Goal: Communication & Community: Answer question/provide support

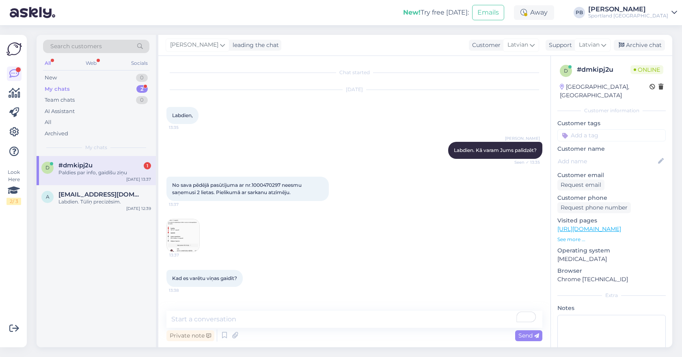
scroll to position [104, 0]
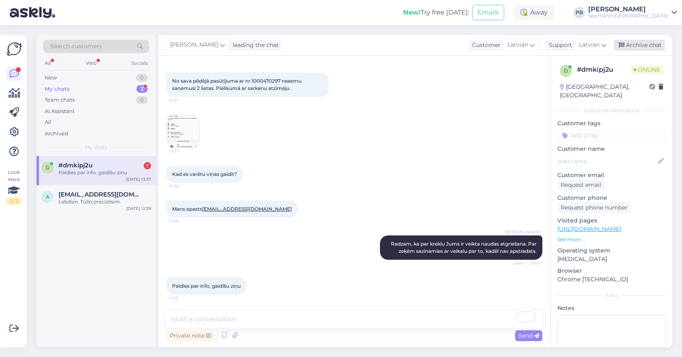
click at [652, 45] on div "Archive chat" at bounding box center [638, 45] width 51 height 11
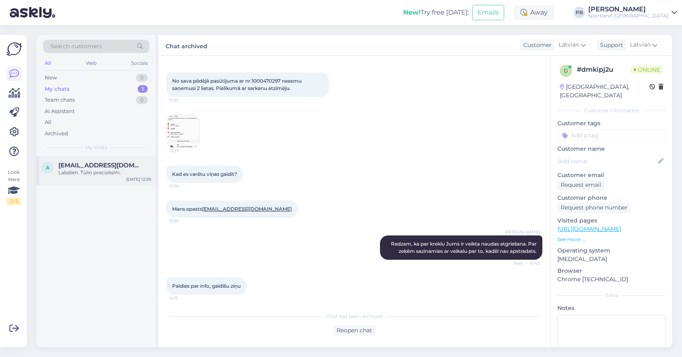
click at [73, 172] on div "Labdien. Tūliņ precizēsim." at bounding box center [104, 172] width 93 height 7
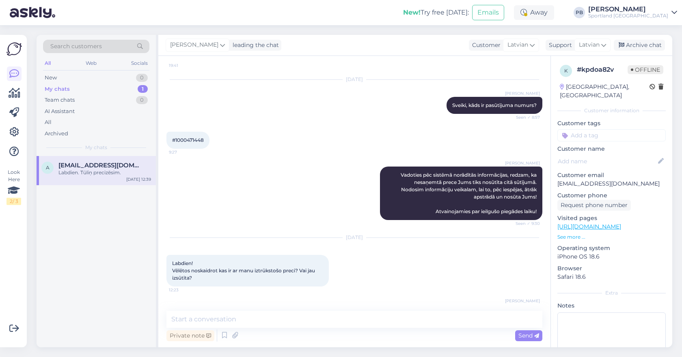
scroll to position [131, 0]
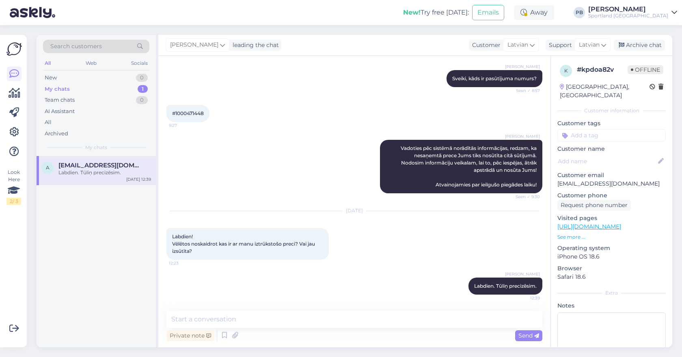
click at [195, 117] on div "#1000471448 9:27" at bounding box center [187, 113] width 43 height 17
copy div "1000471448 9:27"
click at [97, 85] on div "My chats 1" at bounding box center [96, 89] width 106 height 11
click at [83, 73] on div "New 2" at bounding box center [96, 77] width 106 height 11
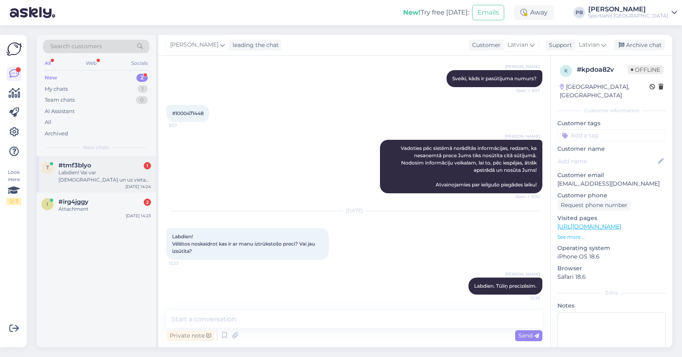
drag, startPoint x: 92, startPoint y: 173, endPoint x: 96, endPoint y: 175, distance: 4.9
click at [92, 173] on div "Labdien! Vai var [DEMOGRAPHIC_DATA] un uz vietas apmaksāt?" at bounding box center [104, 176] width 93 height 15
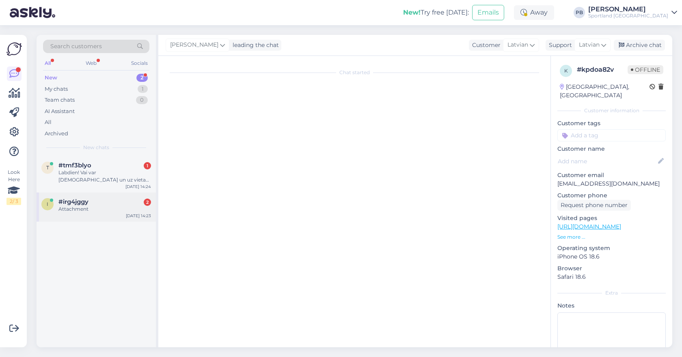
scroll to position [58, 0]
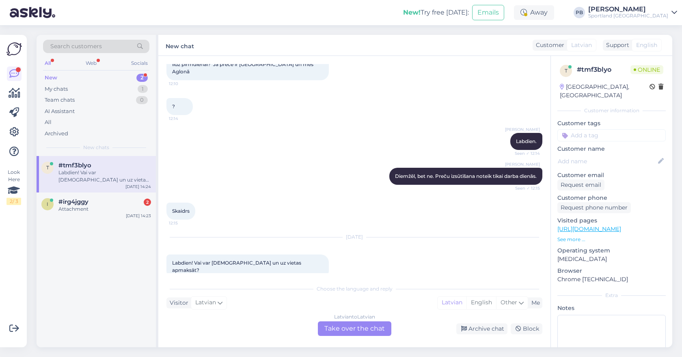
click at [368, 336] on div "Latvian to Latvian Take over the chat" at bounding box center [354, 329] width 73 height 15
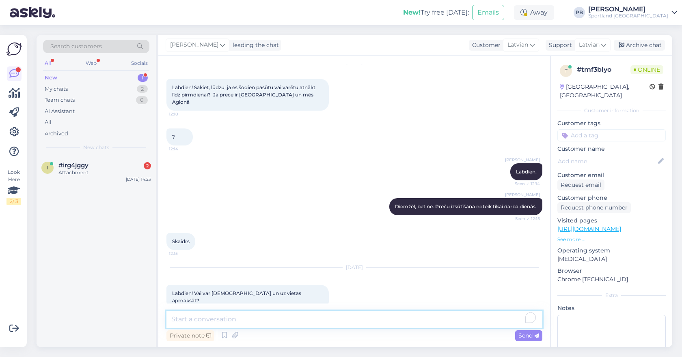
click at [272, 326] on textarea "To enrich screen reader interactions, please activate Accessibility in Grammarl…" at bounding box center [354, 319] width 376 height 17
type textarea "l"
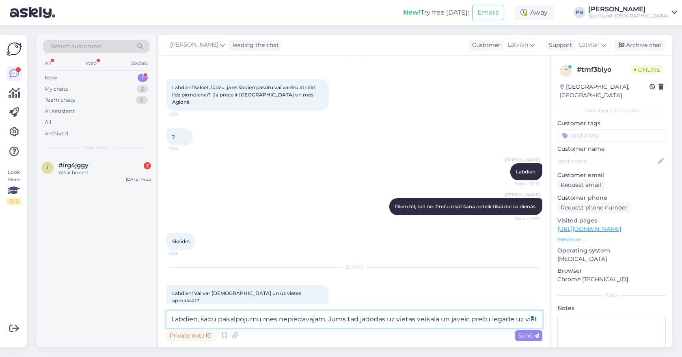
scroll to position [38, 0]
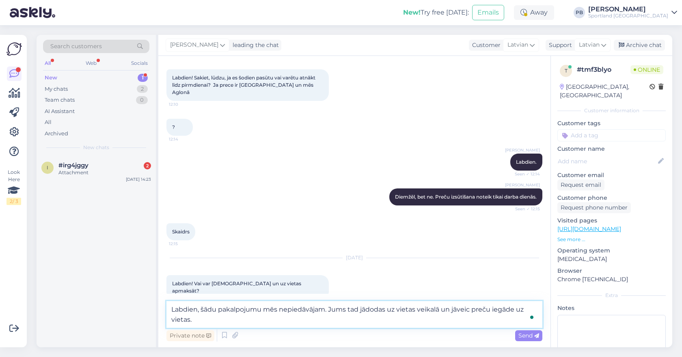
type textarea "Labdien, šādu pakalpojumu mēs nepiedāvājam. Jums tad jādodas uz vietas veikalā …"
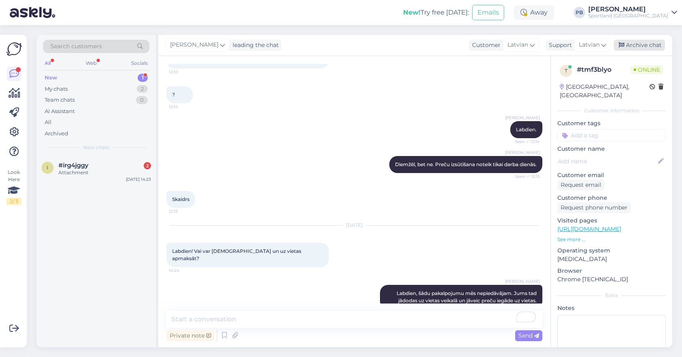
click at [634, 47] on div "Archive chat" at bounding box center [638, 45] width 51 height 11
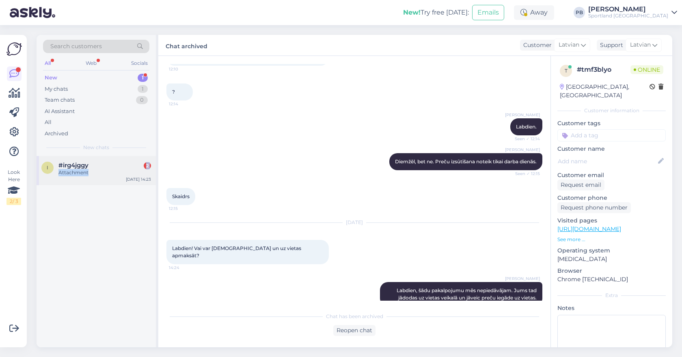
click at [103, 170] on div "#irg4jggy 2 Attachment" at bounding box center [104, 169] width 93 height 15
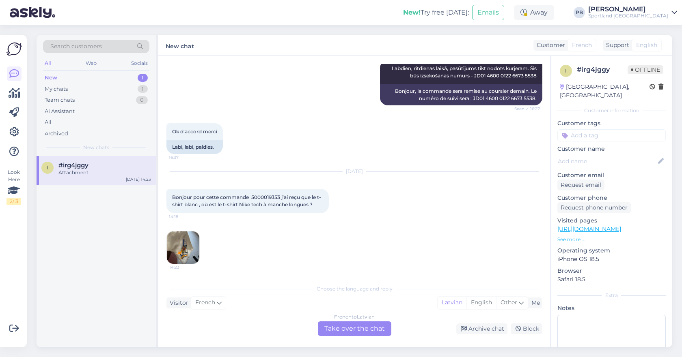
click at [353, 328] on div "French to Latvian Take over the chat" at bounding box center [354, 329] width 73 height 15
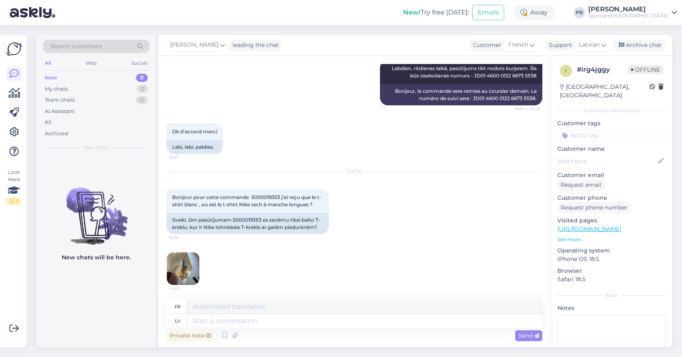
click at [183, 272] on img at bounding box center [183, 269] width 32 height 32
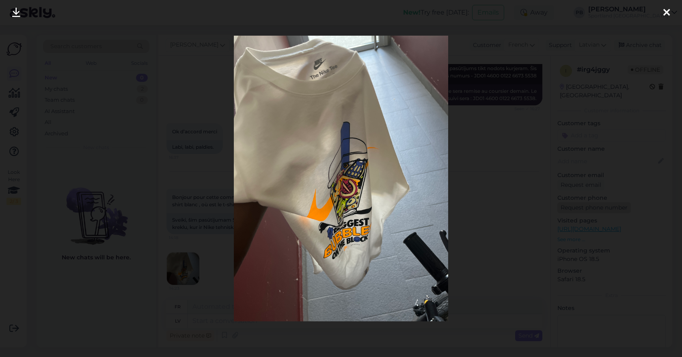
click at [561, 204] on div at bounding box center [341, 178] width 682 height 357
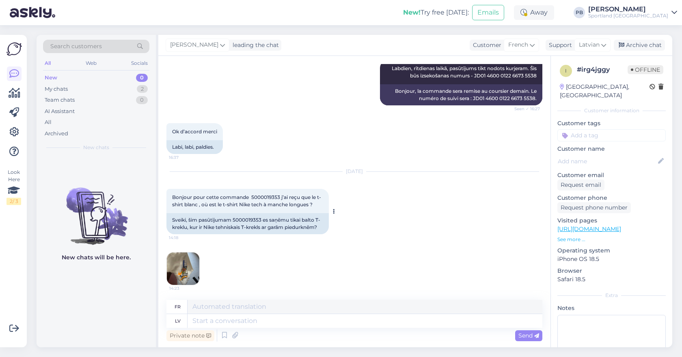
click at [260, 196] on span "Bonjour pour cette commande 5000019353 j’ai reçu que le t-shirt blanc , où est …" at bounding box center [246, 200] width 149 height 13
copy span "5000019353"
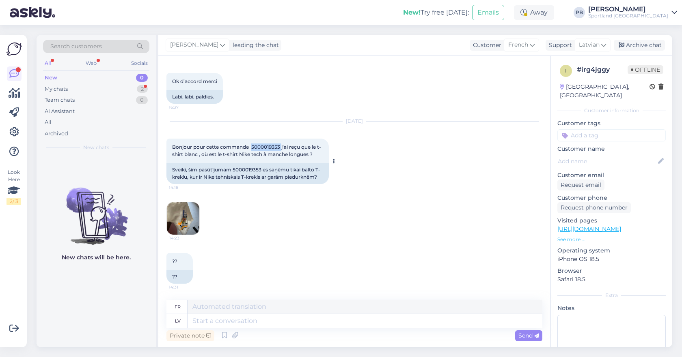
click at [272, 146] on span "Bonjour pour cette commande 5000019353 j’ai reçu que le t-shirt blanc , où est …" at bounding box center [246, 150] width 149 height 13
copy span "5000019353"
click at [234, 318] on textarea at bounding box center [364, 321] width 355 height 14
type textarea "Labdien,"
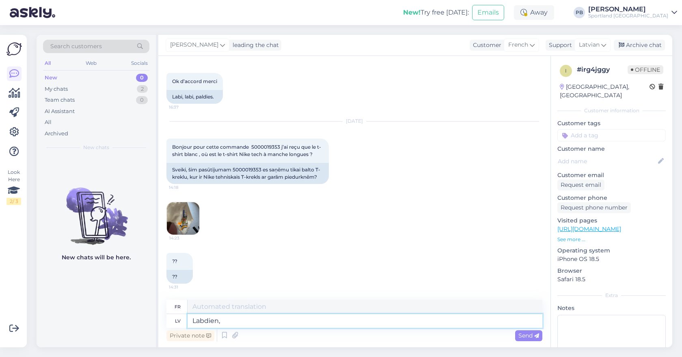
type textarea "Bonjour,"
type textarea "Labdien, Vai s"
type textarea "Bonjour, Vai"
type textarea "Labdien, Vai saņēmāt d"
type textarea "Bonjour, l'avez-vous reçu ?"
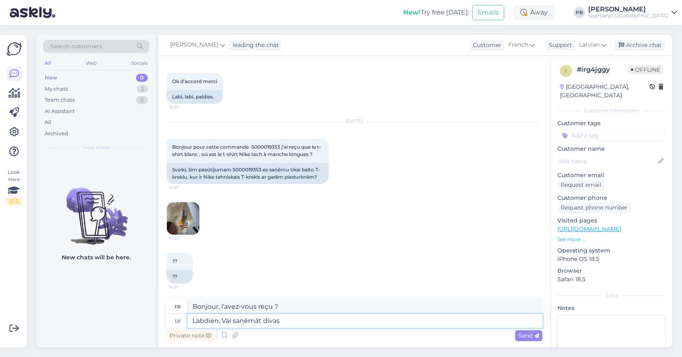
type textarea "Labdien, Vai saņēmāt divas p"
type textarea "Bonjour, en avez-vous reçu deux ?"
type textarea "Labdien, Vai saņēmāt divas piegādes?"
type textarea "Bonjour, Avez-vous reçu deux livraisons ?"
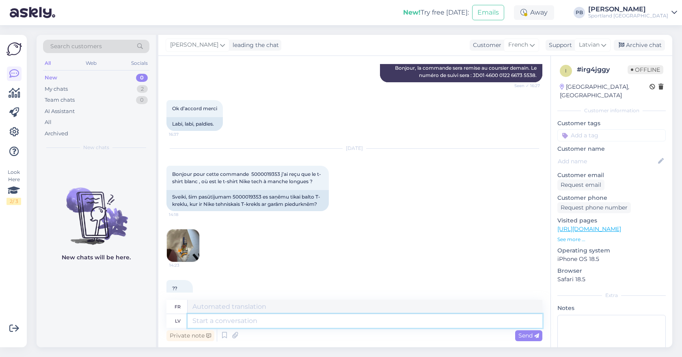
scroll to position [1558, 0]
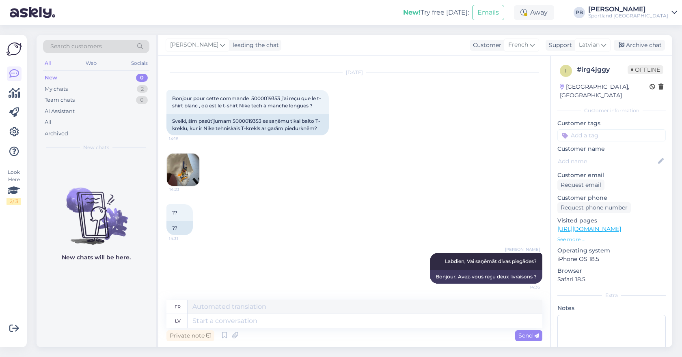
click at [183, 167] on img at bounding box center [183, 170] width 32 height 32
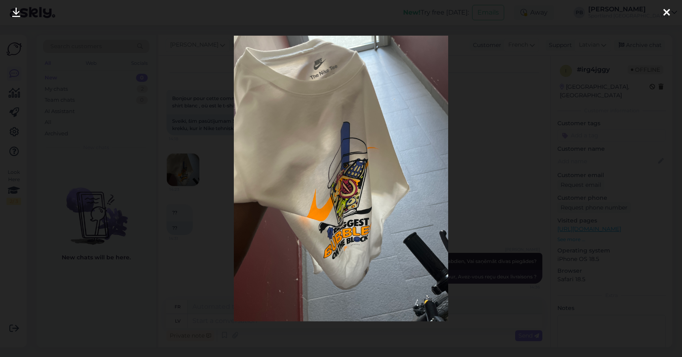
click at [527, 176] on div at bounding box center [341, 178] width 682 height 357
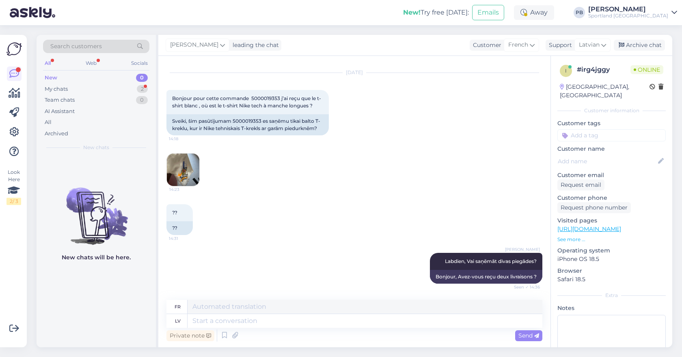
scroll to position [1607, 0]
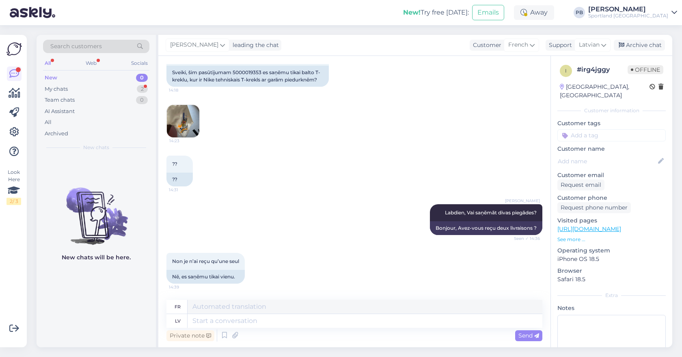
click at [454, 107] on div "14:23" at bounding box center [354, 121] width 376 height 51
click at [224, 322] on textarea at bounding box center [364, 321] width 355 height 14
type textarea "Redzam, ka"
type textarea "Nous voyons,"
type textarea "Redzam, ka J"
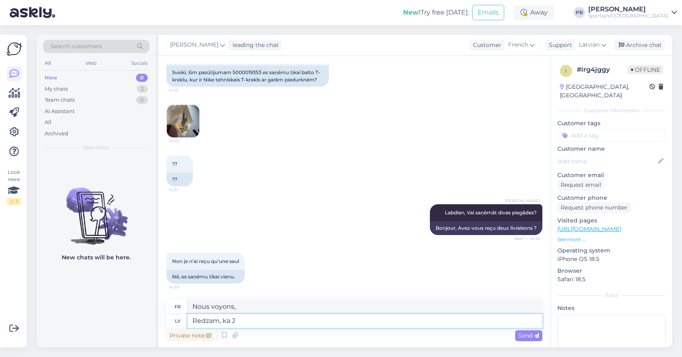
type textarea "Nous voyons que"
type textarea "Redzam, ka Jums ir"
type textarea "Nous voyons que vous"
type textarea "Redzam, ka Jums ir n"
type textarea "Nous voyons que vous avez"
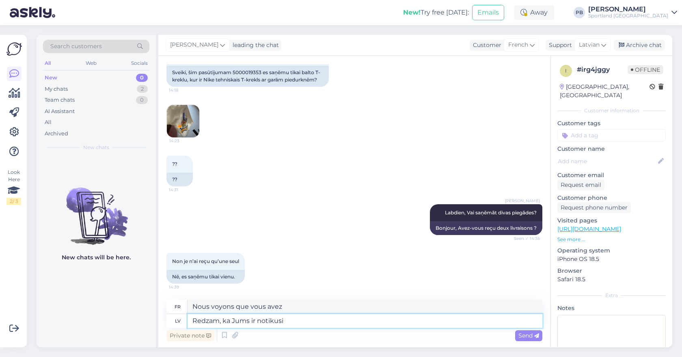
type textarea "Redzam, ka Jums ir notikusi a"
type textarea "Nous voyons que cela vous est arrivé."
type textarea "Redzam, ka Jums ir notikusi arī otr"
type textarea "Nous voyons que cela vous est également arrivé."
type textarea "Redzam, ka Jums ir notikusi arī otra p"
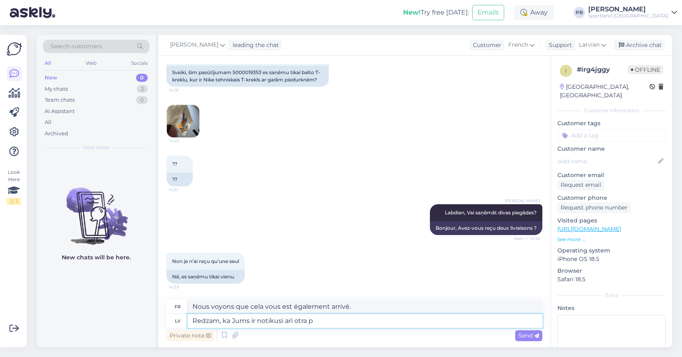
type textarea "Nous voyons que vous avez également eu un autre"
type textarea "Redzam, ka Jums ir notikusi arī otra piegāde"
type textarea "Nous voyons que vous avez également eu une deuxième livraison."
type textarea "Redzam, ka Jums ir notikusi arī otra piegāde šodie"
type textarea "Nous voyons que vous avez également eu une deuxième livraison aujourd'hui."
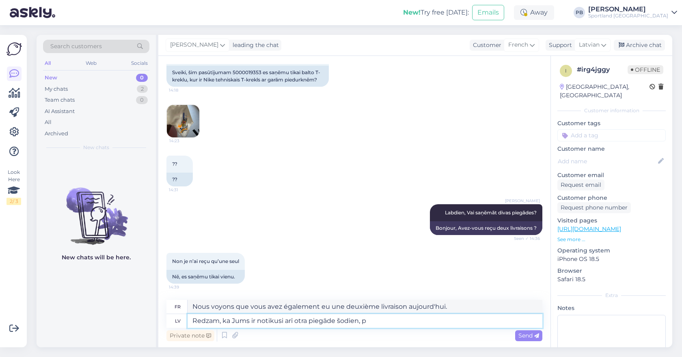
type textarea "Redzam, ka Jums ir notikusi arī otra piegāde šodien, pa"
type textarea "Nous voyons que vous avez également eu une deuxième livraison aujourd'hui,"
type textarea "Redzam, ka Jums ir notikusi arī otra piegāde šodien, par kuru"
type textarea "Nous voyons que vous avez également eu une deuxième livraison aujourd'hui, pour"
type textarea "Redzam, ka Jums ir notikusi arī otra piegāde šodien, par [MEDICAL_DATA] ir"
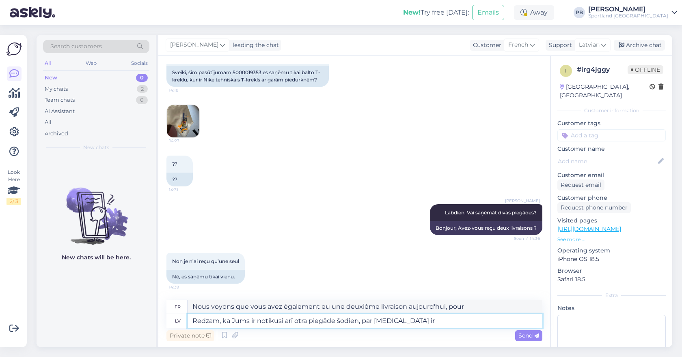
type textarea "Nous voyons que vous avez également eu une deuxième livraison aujourd'hui, pour…"
type textarea "Redzam, ka Jums ir notikusi arī otra piegāde šodien, par [MEDICAL_DATA] ir vei"
type textarea "Nous voyons que vous avez également eu une deuxième livraison aujourd'hui, qui …"
type textarea "Redzam, ka Jums ir notikusi arī otra piegāde šodien, par kuru ir veikts pa"
type textarea "Nous constatons que vous avez également eu une deuxième livraison aujourd'hui, …"
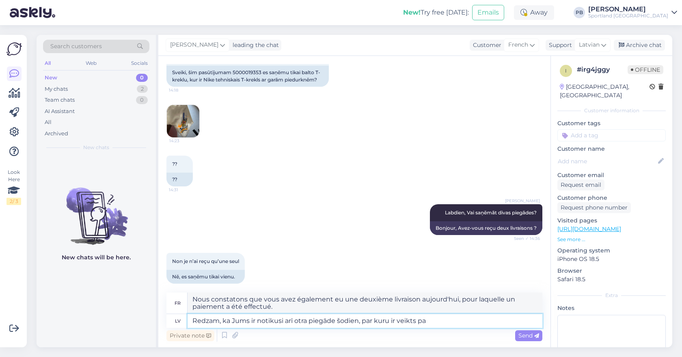
scroll to position [1614, 0]
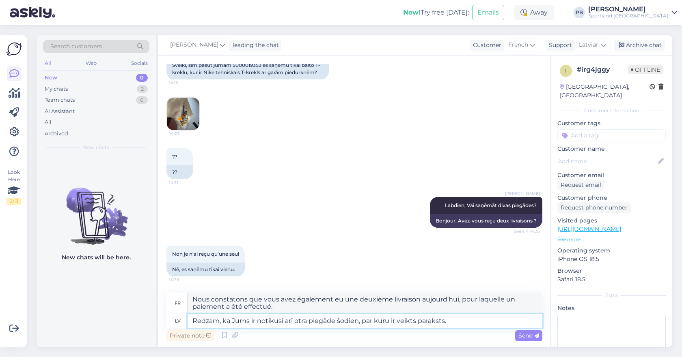
type textarea "Redzam, ka Jums ir notikusi arī otra piegāde šodien, par kuru ir veikts parakst…"
type textarea "Nous constatons que vous avez également reçu une deuxième livraison aujourd'hui…"
type textarea "Redzam, ka Jums ir notikusi arī otra piegāde šodien, par kuru ir veikts parakst…"
click at [523, 333] on span "Send" at bounding box center [528, 335] width 21 height 7
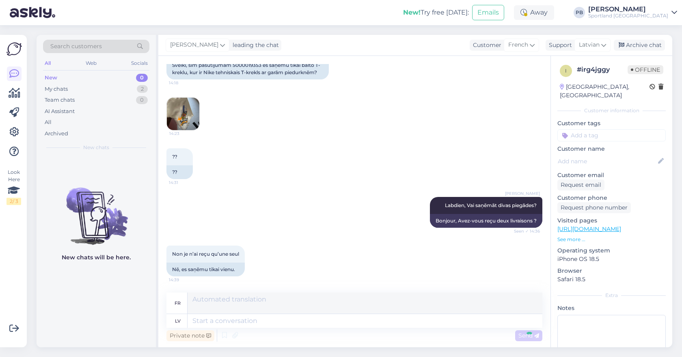
scroll to position [1677, 0]
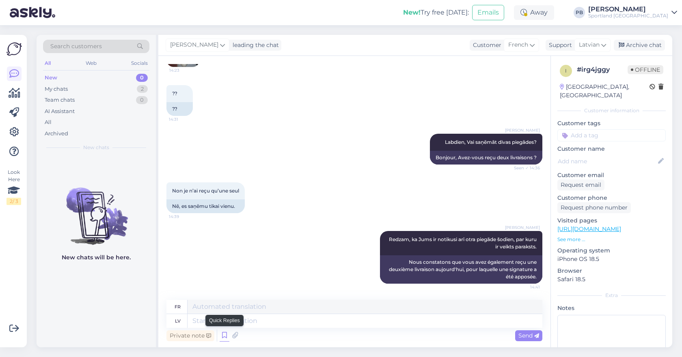
click at [224, 334] on icon at bounding box center [225, 336] width 10 height 12
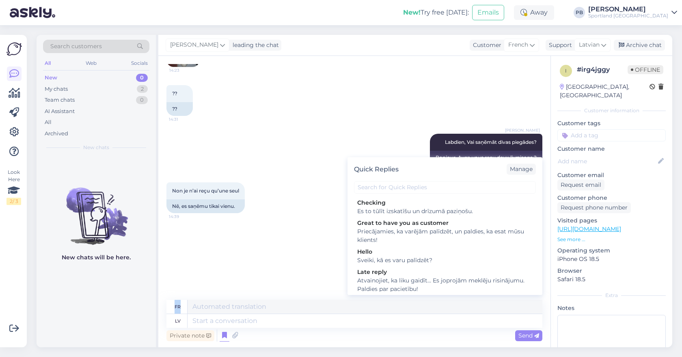
drag, startPoint x: 289, startPoint y: 297, endPoint x: 275, endPoint y: 309, distance: 18.7
click at [282, 308] on div "Chat started [DATE] Bonjour dans mon compte je vois que y’a cette article comma…" at bounding box center [354, 202] width 392 height 292
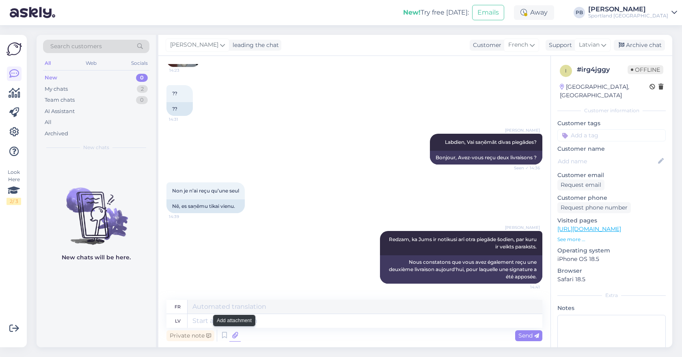
click at [237, 334] on icon at bounding box center [234, 336] width 11 height 12
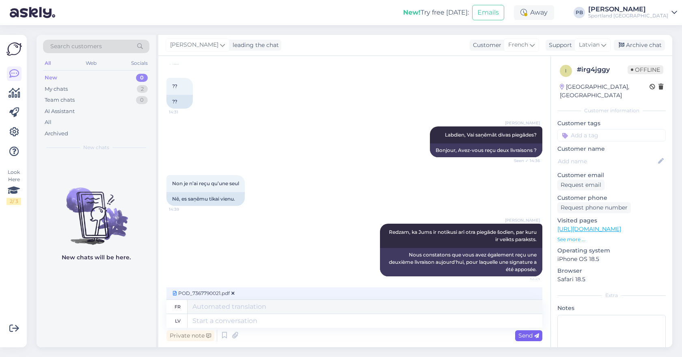
click at [524, 337] on span "Send" at bounding box center [528, 335] width 21 height 7
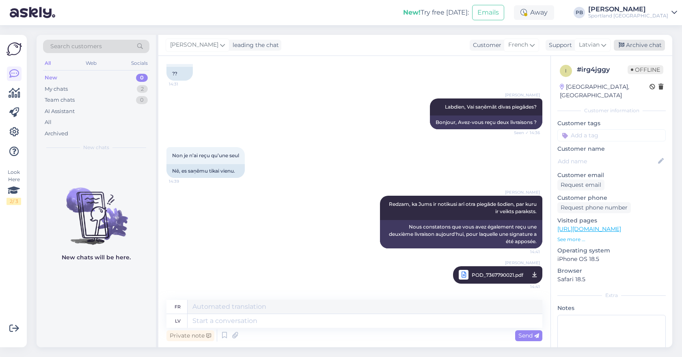
click at [654, 43] on div "Archive chat" at bounding box center [638, 45] width 51 height 11
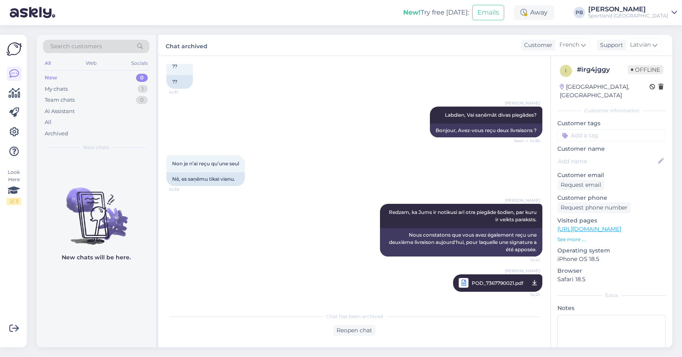
scroll to position [1704, 0]
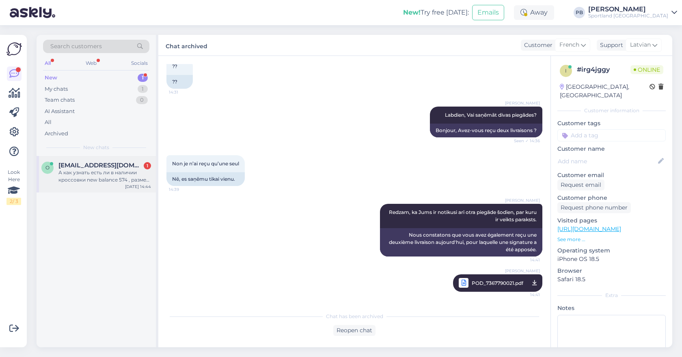
click at [121, 179] on div "А как узнать есть ли в наличии кроссовки new balance 574 , размер 41 , бежевые …" at bounding box center [104, 176] width 93 height 15
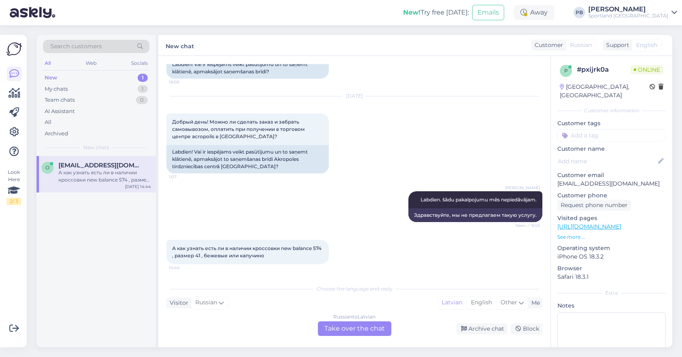
click at [370, 330] on div "Russian to Latvian Take over the chat" at bounding box center [354, 329] width 73 height 15
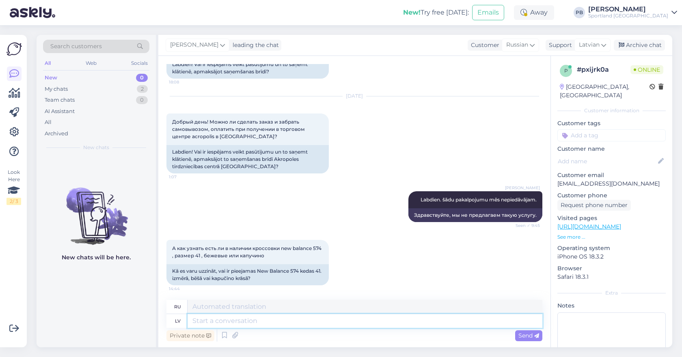
click at [274, 324] on textarea at bounding box center [364, 321] width 355 height 14
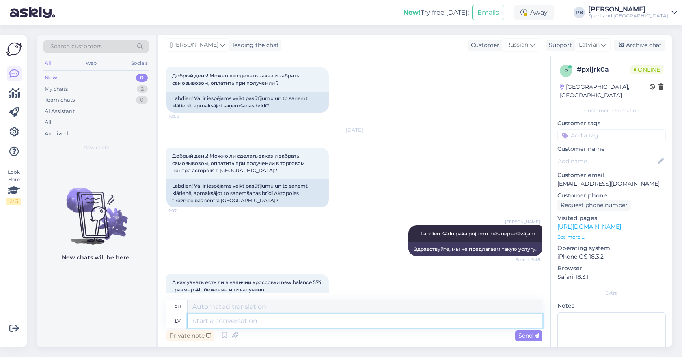
scroll to position [75, 0]
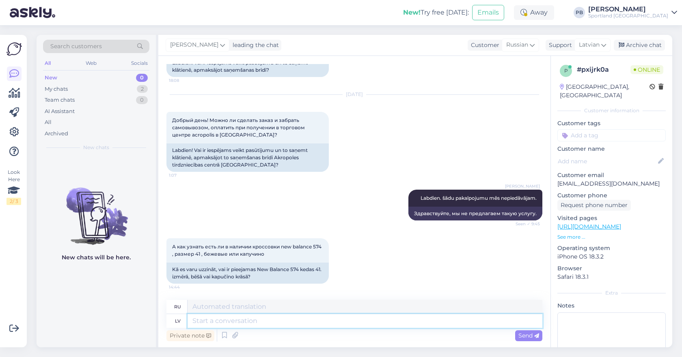
click at [243, 327] on textarea at bounding box center [364, 321] width 355 height 14
type textarea "Pie pr"
type textarea "В"
type textarea "Pie preces iz"
type textarea "К продукту"
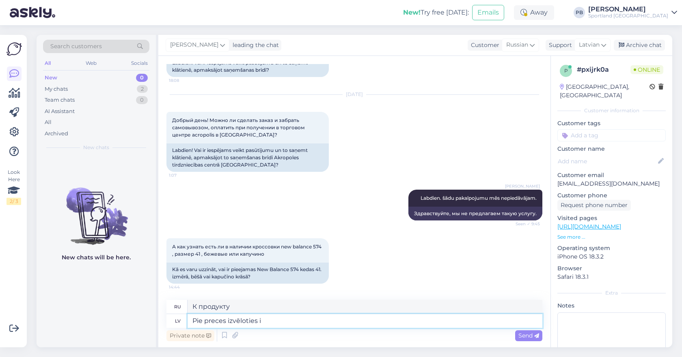
type textarea "Pie preces izvēloties iz"
type textarea "При выборе товара"
type textarea "Pie preces izvēloties izmēru,"
type textarea "При выборе размера изделия,"
type textarea "Pie preces izvēloties izmēru u"
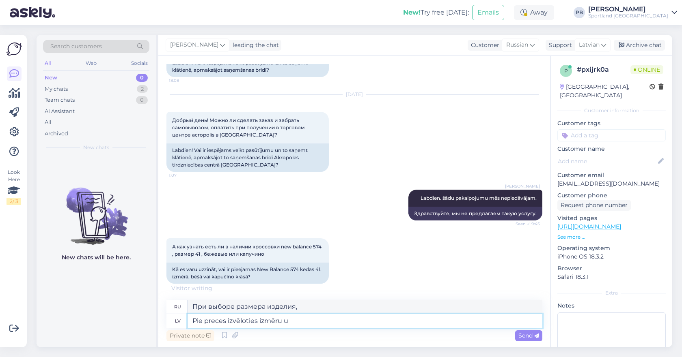
type textarea "При выборе размера изделия"
type textarea "Pie preces izvēloties izmēru un"
type textarea "При выборе размера изделия и"
type textarea "Pie preces izvēloties izmēru un uzspiežot p"
type textarea "Выбрав размер товара и нажав"
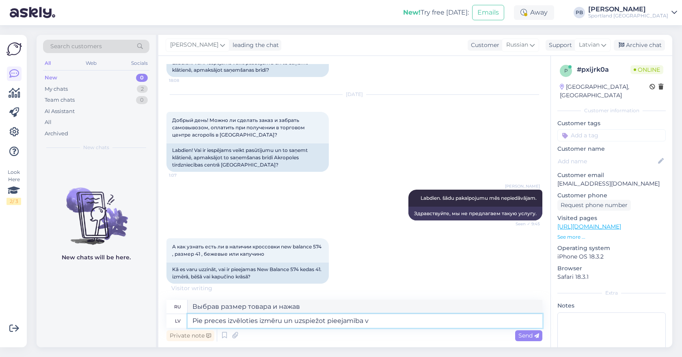
type textarea "Pie preces izvēloties izmēru un uzspiežot pieejamība ve"
type textarea "Выбрав размер товара и нажав на наличие"
type textarea "Pie preces izvēloties izmēru un uzspiežot pieejamība veikalā, j"
type textarea "Выбрав размер товара и нажав на наличие в магазине,"
type textarea "Pie preces izvēloties izmēru un uzspiežot pieejamība veikalā, jums b"
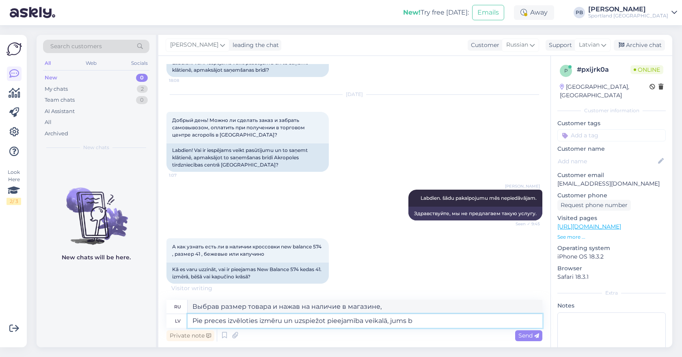
type textarea "Выбрав размер товара и нажав на наличие в магазине, вы"
type textarea "Pie preces izvēloties izmēru un uzspiežot pieejamība veikalā, jums būs oe"
type textarea "Выбрав размер товара и нажав на наличие в магазине, вы получите"
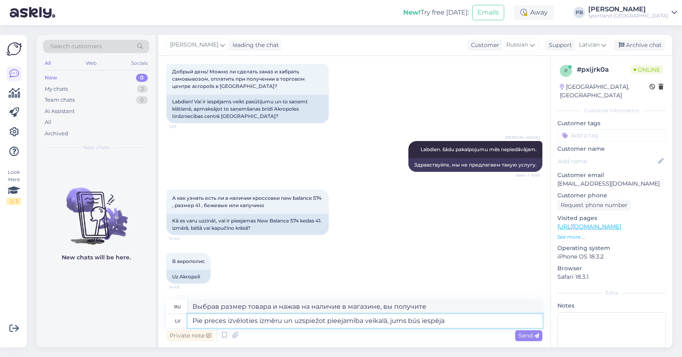
type textarea "Pie preces izvēloties izmēru un uzspiežot pieejamība veikalā, jums būs iespēja r"
type textarea "Выбрав размер товара и нажав на наличие в магазине, у вас появится возможность"
type textarea "Pie preces izvēloties izmēru un uzspiežot pieejamība veikalā, jums būs iespēja …"
type textarea "Выбрав размер товара и нажав на ссылку «Наличие в магазине», вы сможете увидеть,"
type textarea "Pie preces izvēloties izmēru un uzspiežot pieejamība veikalā, jums būs iespēja …"
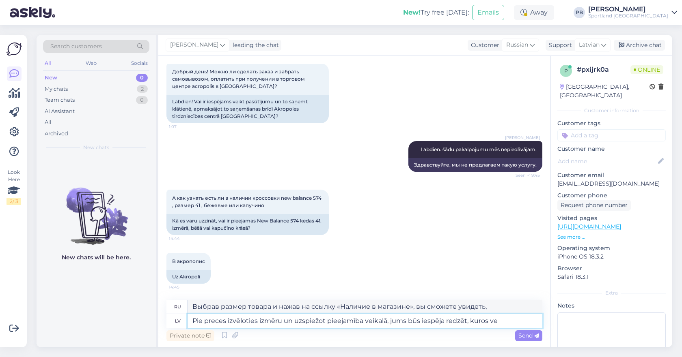
type textarea "Выбрав размер товара и нажав на ссылку «Наличие в магазине», вы сможете увидеть…"
type textarea "Pie preces izvēloties izmēru un uzspiežot pieejamība veikalā, jums būs iespēja …"
type textarea "Выбрав размер товара и нажав на наличие в магазине, вы сможете увидеть, в каких…"
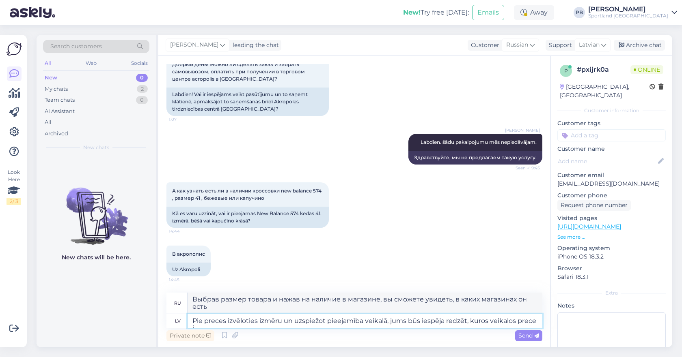
scroll to position [133, 0]
type textarea "Pie preces izvēloties izmēru un uzspiežot pieejamība veikalā, jums būs iespēja …"
type textarea "Выбрав размер товара и нажав на ссылку «Наличие в магазине», вы сможете увидеть…"
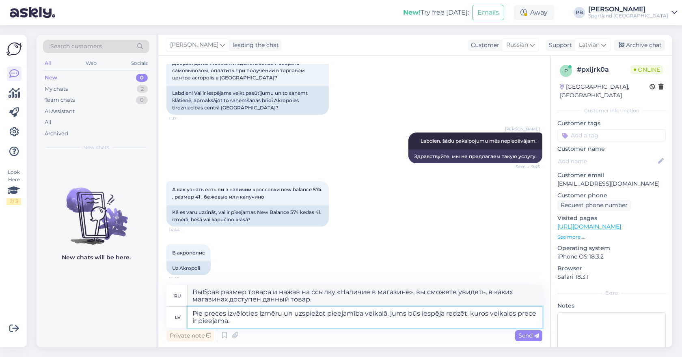
type textarea "Pie preces izvēloties izmēru un uzspiežot pieejamība veikalā, jums būs iespēja …"
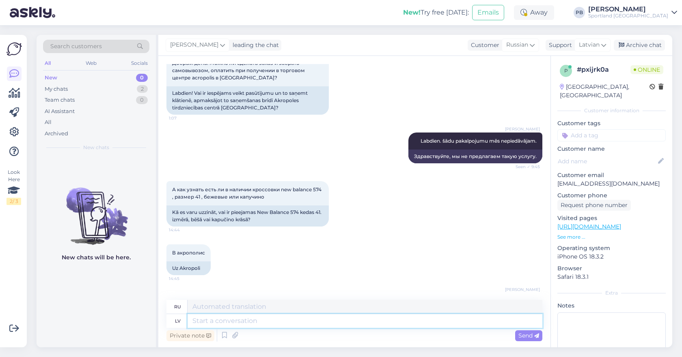
scroll to position [195, 0]
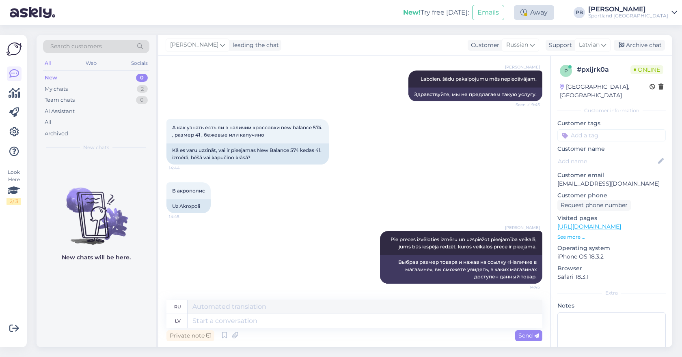
click at [554, 9] on div "Away" at bounding box center [534, 12] width 40 height 15
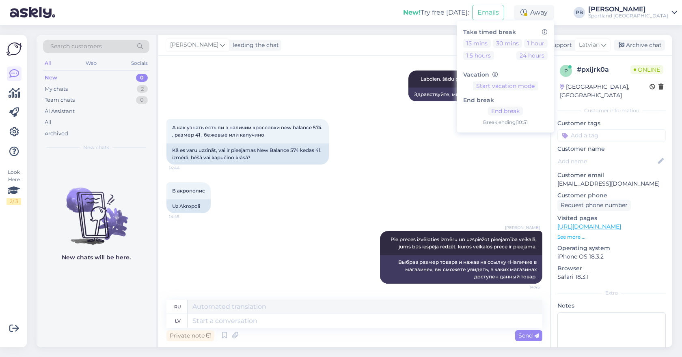
click at [367, 53] on div "[PERSON_NAME] leading the chat Customer Russian latv Latvian Support Latvian Ar…" at bounding box center [415, 45] width 514 height 21
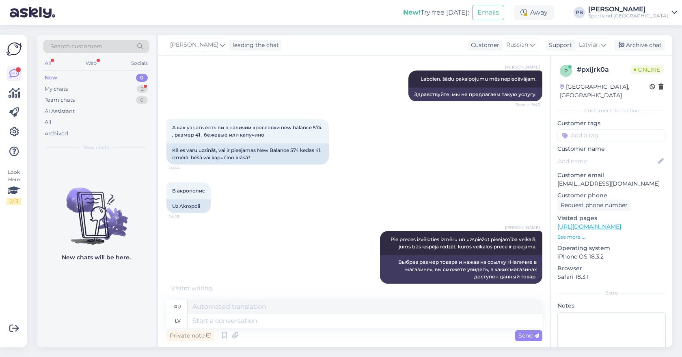
scroll to position [243, 0]
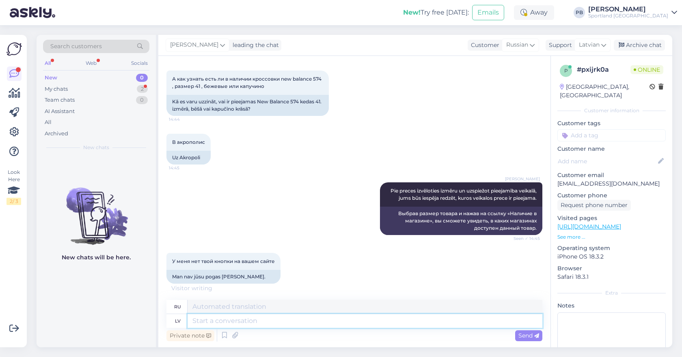
click at [284, 325] on textarea at bounding box center [364, 321] width 355 height 14
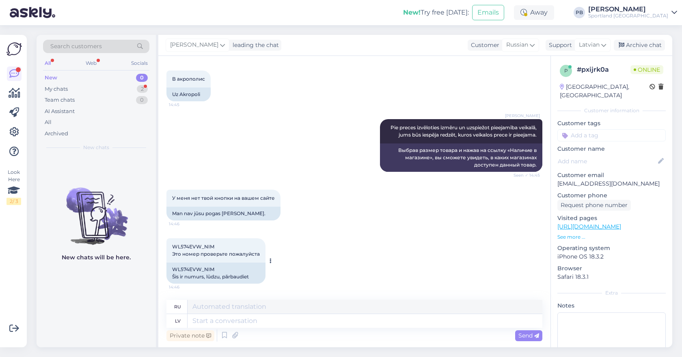
click at [187, 267] on div "WL574EVW_NIM Šis ir numurs, lūdzu, pārbaudiet" at bounding box center [215, 273] width 99 height 21
copy div "WL574EVW_NIM"
click at [234, 319] on textarea at bounding box center [364, 321] width 355 height 14
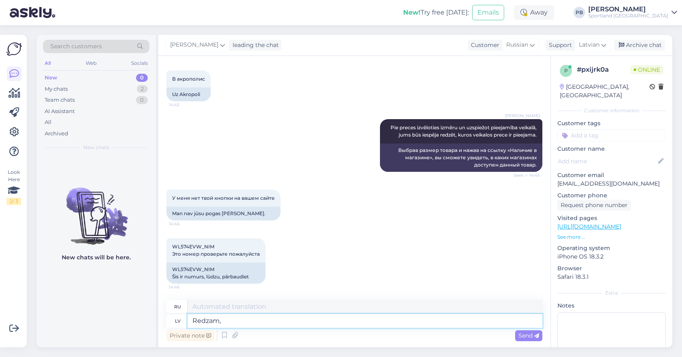
type textarea "Redzam, k"
type textarea "Мы видим,"
type textarea "Redzam, ka"
type textarea "Мы видим, что"
type textarea "Redzam, ka prece ir"
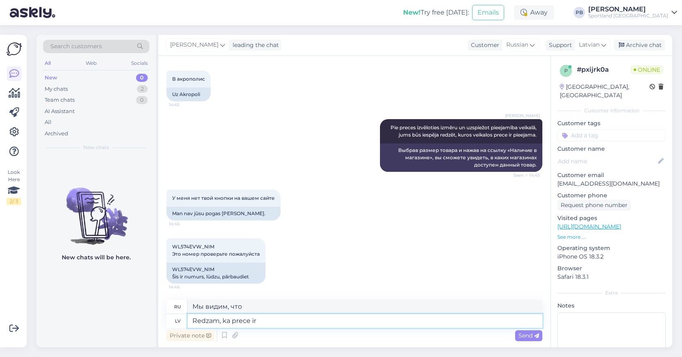
type textarea "Мы видим, что продукт"
type textarea "Redzam, ka prece ir pieejama"
type textarea "Мы видим, что товар доступен."
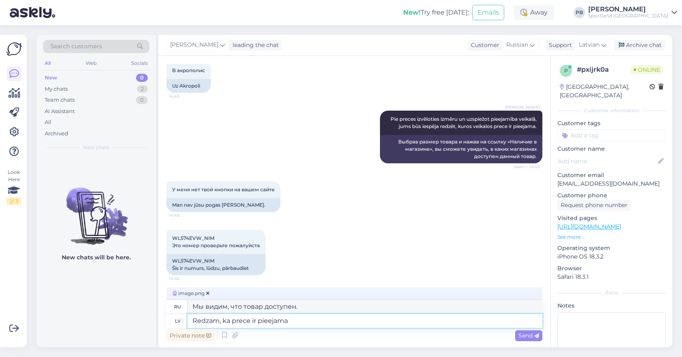
paste textarea
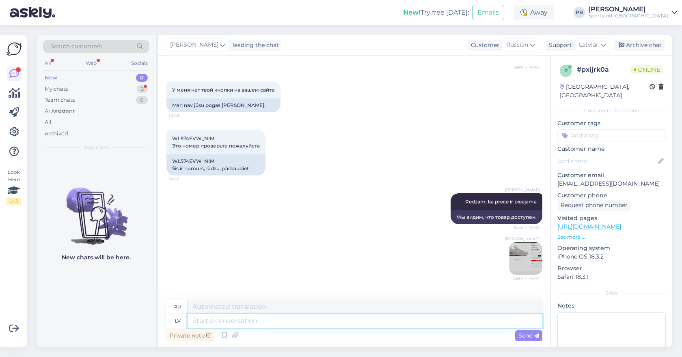
scroll to position [455, 0]
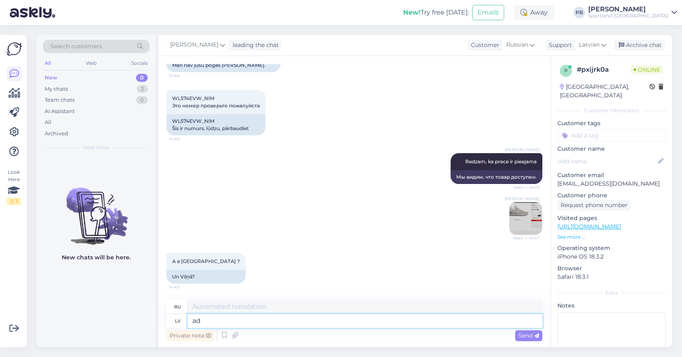
type textarea "a"
type textarea "[PERSON_NAME]"
type textarea "Затем"
type textarea "Tada informācija m"
type textarea "Затем информация"
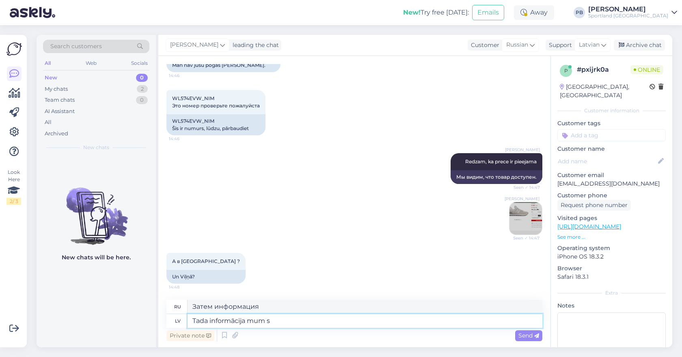
type textarea "Tada informācija mum sn"
type textarea "Тогда эта информация для нас."
type textarea "Tada informācija mum snav p"
type textarea "После этого информация становится нам доступна."
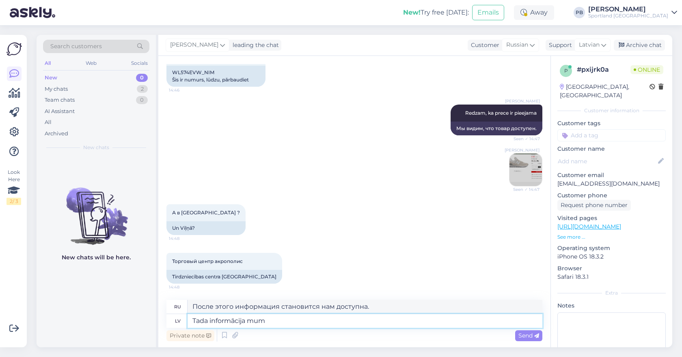
type textarea "Tada informācija mum"
type textarea "Тогда эта информация для нас."
type textarea "Tada informācija mums n"
type textarea "Тогда информация для нас"
type textarea "Tada informācija mums nav p"
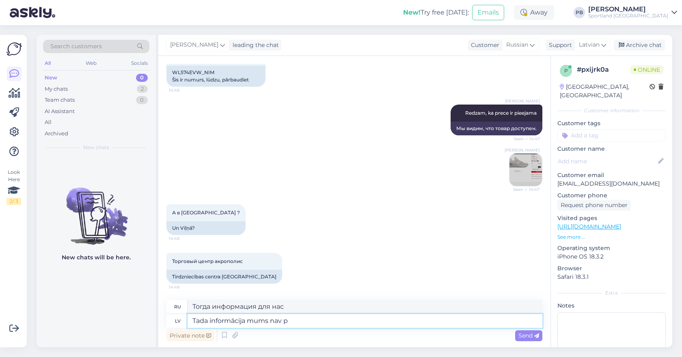
type textarea "У нас нет такой информации."
type textarea "Tada informācija mums nav pieejama"
type textarea "У нас нет доступа к этой информации."
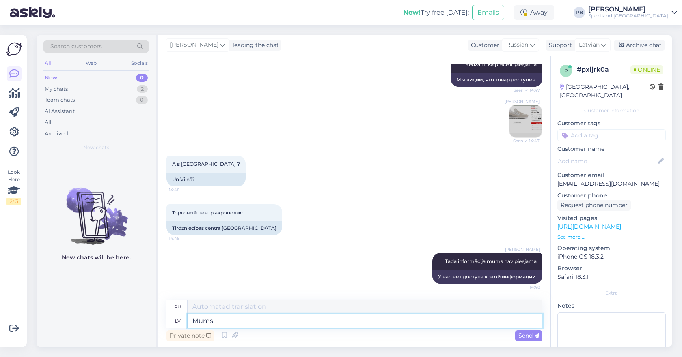
type textarea "Mums i"
type textarea "Для нас"
type textarea "Mums ir i"
type textarea "У нас есть"
type textarea "Mums ir informācija ti"
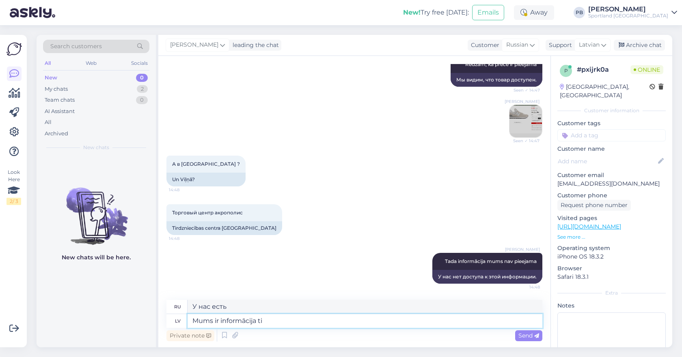
type textarea "У нас есть информация."
type textarea "Mums ir informācija tikai pa"
type textarea "У нас есть только информация"
type textarea "Mums ir informācija tikai par la"
type textarea "У нас есть информация только о"
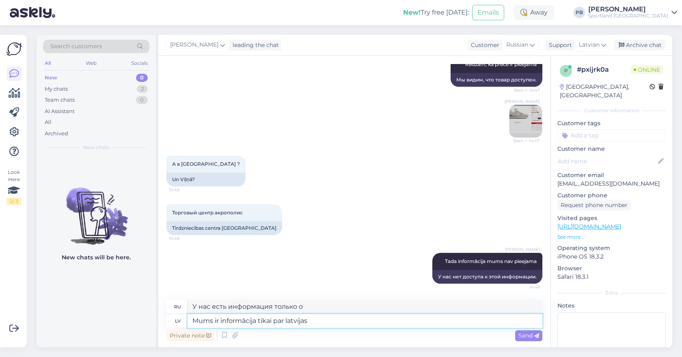
type textarea "Mums ir informācija tikai par latvijas"
type textarea "У нас есть информация только о латышском языке."
type textarea "Mums ir informācija tikai par"
type textarea "У нас есть информация только о"
type textarea "Mums ir informācija tikai par Latvijas vei"
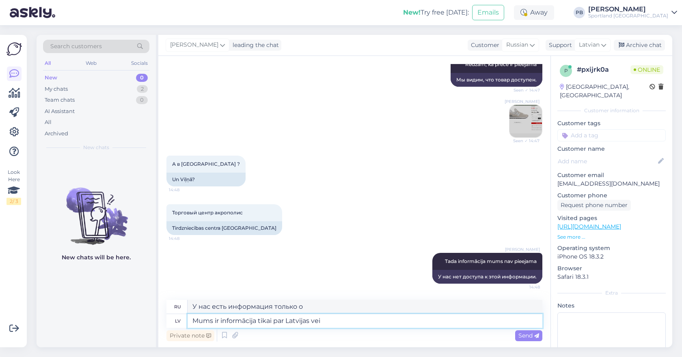
type textarea "У нас есть информация только о [GEOGRAPHIC_DATA]"
type textarea "Mums ir informācija tikai par Latvijas veikaliem"
type textarea "У нас есть информация только о латвийских магазинах."
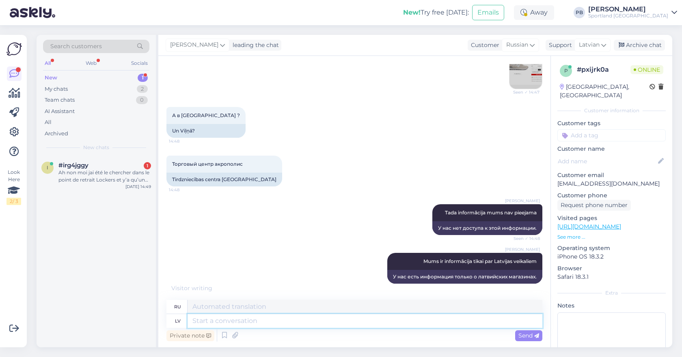
scroll to position [650, 0]
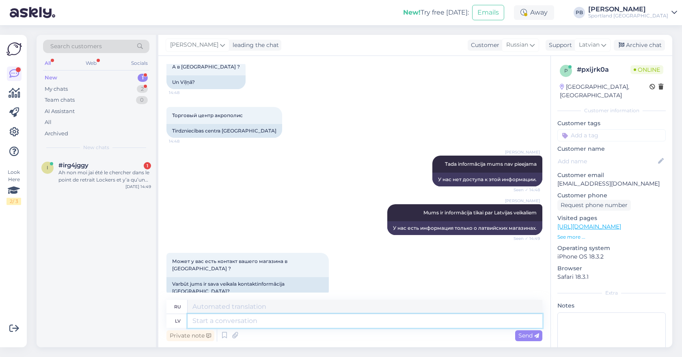
click at [220, 324] on textarea at bounding box center [364, 321] width 355 height 14
type textarea "Katrā v"
type textarea "В каждом"
type textarea "Katrā valstī ir"
type textarea "В каждой стране"
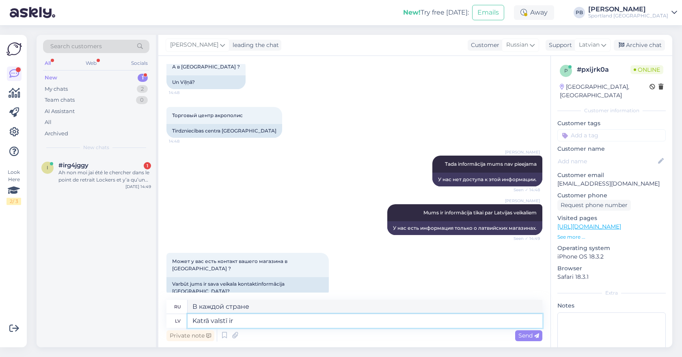
type textarea "Katrā valstī ir s"
type textarea "В каждой стране есть"
type textarea "Katrā valstī ir savas"
type textarea "У каждой страны есть свой"
type textarea "Katrā valstī ir savs klientu se"
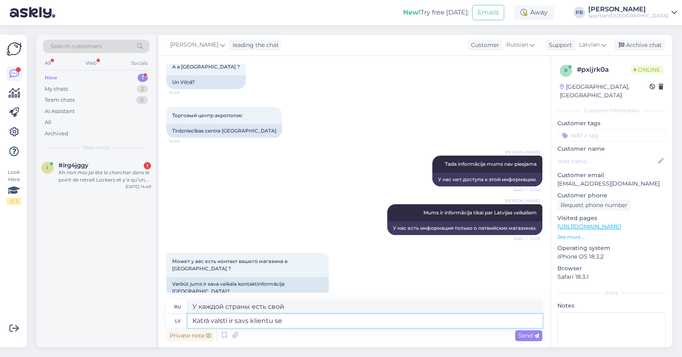
type textarea "У каждой страны есть свой клиент"
type textarea "Katrā valstī ir savs klientu serviss un"
type textarea "В каждой стране своя собственная служба поддержки клиентов"
type textarea "Katrā valstī ir savs klientu serviss un"
type textarea "Каждая страна имеет свою собственную службу поддержки клиентов [PERSON_NAME]"
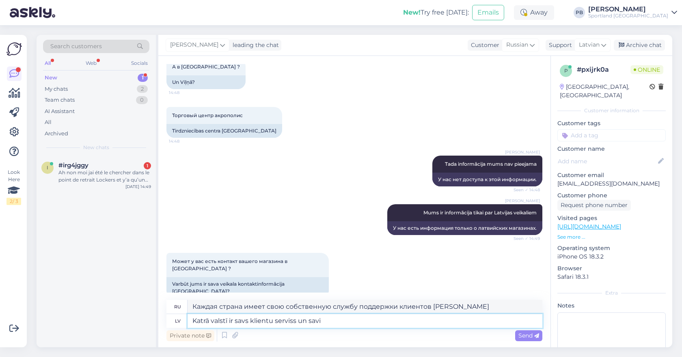
type textarea "Katrā valstī ir savs klientu serviss un savi p"
type textarea "Каждая страна имеет свою собственную службу поддержки клиентов и свою собственн…"
type textarea "Katrā valstī ir savs klientu serviss un savi pārstāvji"
type textarea "В каждой стране есть своя служба поддержки клиентов и представители."
type textarea "Katrā valstī ir savs klientu serviss un savi pārstāvji. Jums ta"
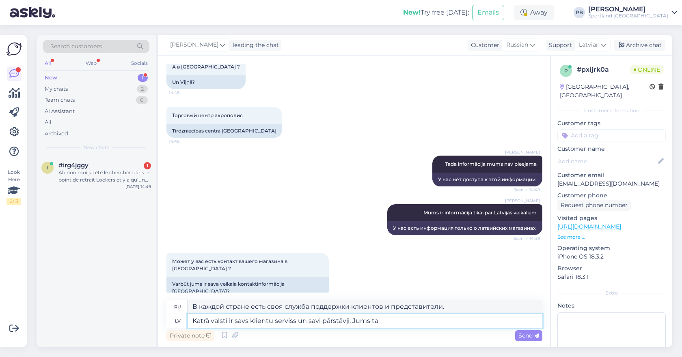
type textarea "В каждой стране есть своя служба поддержки клиентов и свои представители."
type textarea "Katrā valstī ir savs klientu serviss un savi pārstāvji. Jums tad j"
type textarea "В каждой стране есть своя служба поддержки клиентов и представители. Вы можете"
type textarea "Katrā valstī ir savs klientu serviss un savi pārstāvji. Jums tad jāmeklē spo"
type textarea "В каждой стране есть своя служба поддержки клиентов и представители. Вам нужно …"
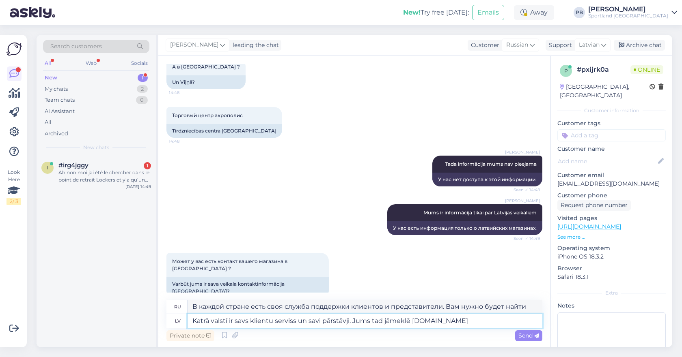
type textarea "Katrā valstī ir savs klientu serviss un savi pārstāvji. Jums tad jāmeklē [DOMAI…"
type textarea "В каждой стране есть своя служба поддержки клиентов и представители. Найдите [D…"
type textarea "Katrā valstī ir savs klientu serviss un savi pārstāvji. Jums tad jāmeklē [DOMAI…"
type textarea "В каждой стране есть своя служба поддержки клиентов и представители. Найдите её…"
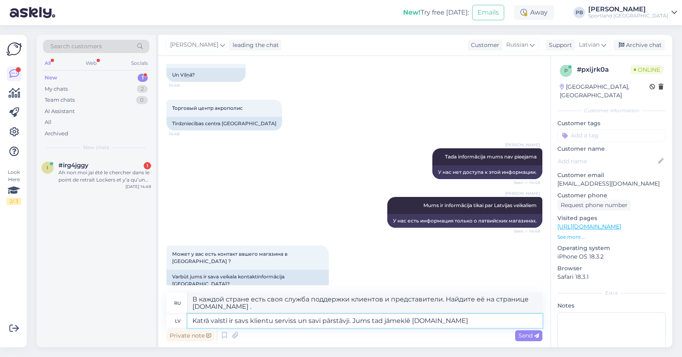
type textarea "Katrā valstī ir savs klientu serviss un savi pārstāvji. Jums tad jāmeklē [DOMAI…"
type textarea "В каждой стране есть своя служба поддержки клиентов и представители. Найдите [D…"
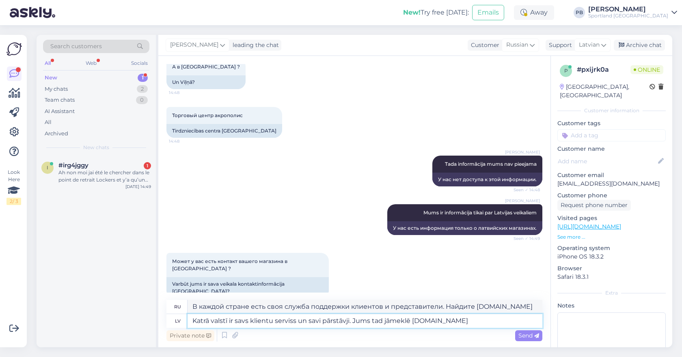
type textarea "Katrā valstī ir savs klientu serviss un savi pārstāvji. Jums tad jāmeklē [DOMAI…"
type textarea "В каждой стране есть своя служба поддержки клиентов и представители. Тогда вам …"
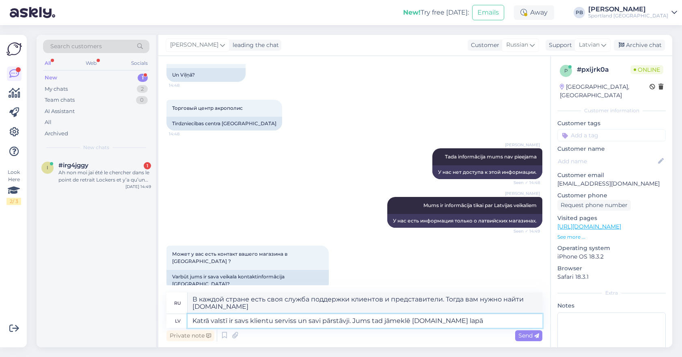
type textarea "Katrā valstī ir savs klientu serviss un savi pārstāvji. Jums tad jāmeklē [DOMAI…"
type textarea "В каждой стране есть своя служба поддержки клиентов и представители. Тогда вам …"
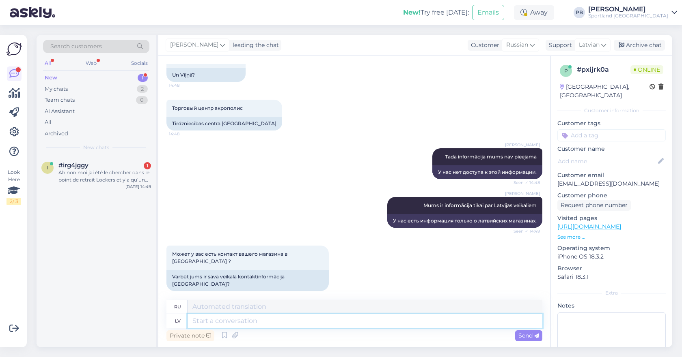
scroll to position [721, 0]
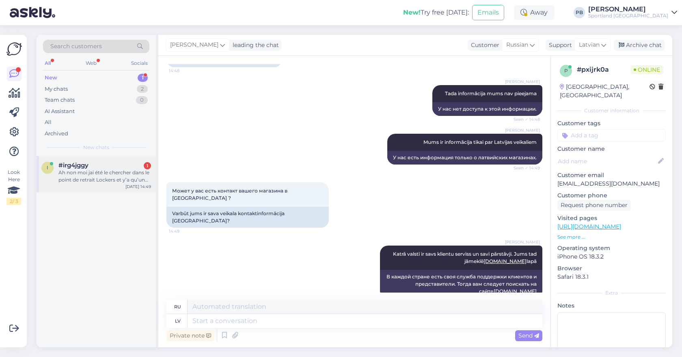
click at [104, 176] on div "Ah non moi jai été le chercher dans le point de retrait Lockers et y’a qu’un se…" at bounding box center [104, 176] width 93 height 15
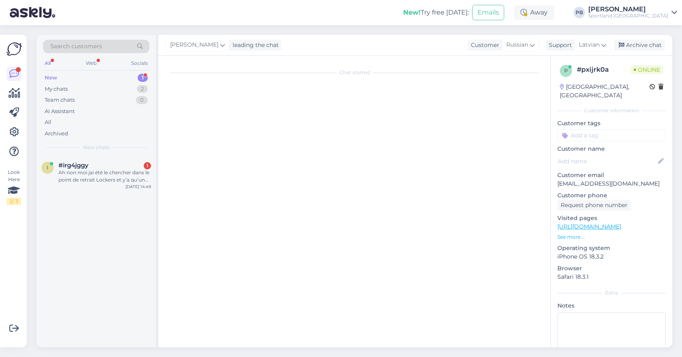
scroll to position [1782, 0]
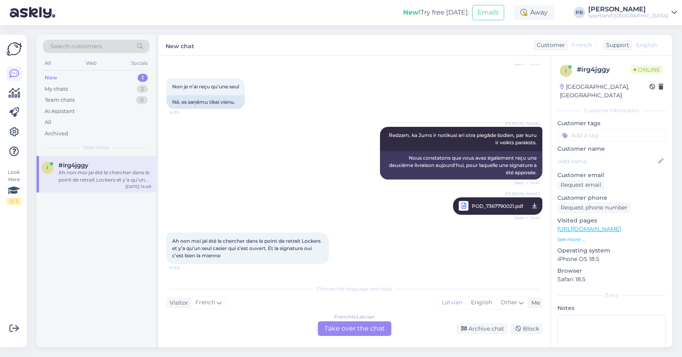
click at [366, 327] on div "French to Latvian Take over the chat" at bounding box center [354, 329] width 73 height 15
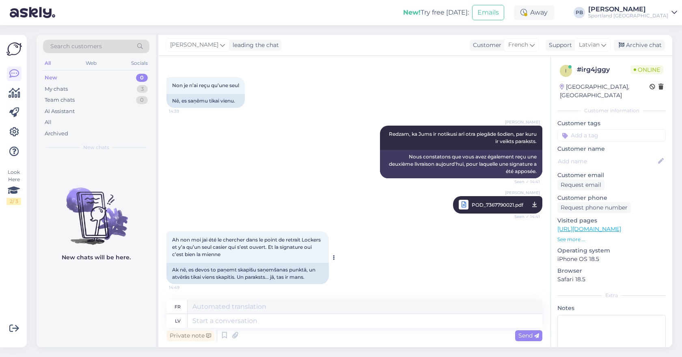
scroll to position [1783, 0]
click at [262, 322] on textarea at bounding box center [364, 321] width 355 height 14
type textarea "Tad"
type textarea "Alors"
type textarea "Tad Jums ū"
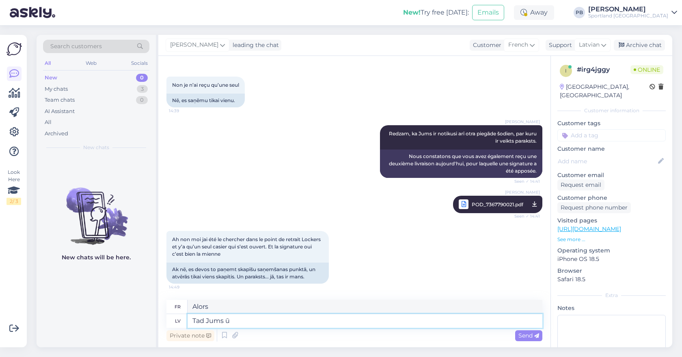
type textarea "Alors vous"
type textarea "Tad Jums būs j"
type textarea "Alors tu auras"
type textarea "Tad Jums būs jāsazinās ar"
type textarea "Ensuite, vous devrez contacter"
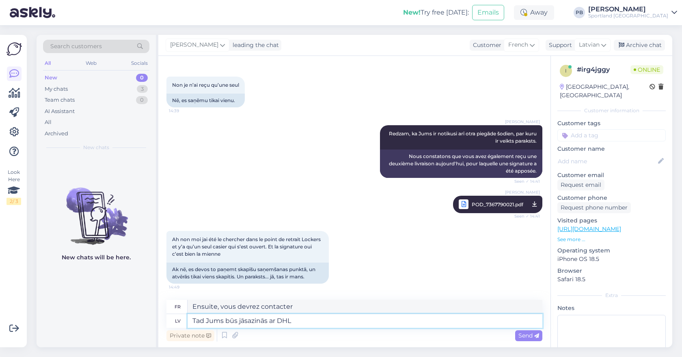
type textarea "Tad Jums būs jāsazinās ar DHL"
type textarea "Vous devrez alors contacter DHL"
type textarea "Tad Jums būs jāsazinās ar DHL, vai"
type textarea "Vous devrez alors contacter DHL,"
type textarea "Tad Jums būs jāsazinās ar DHL, vai vi"
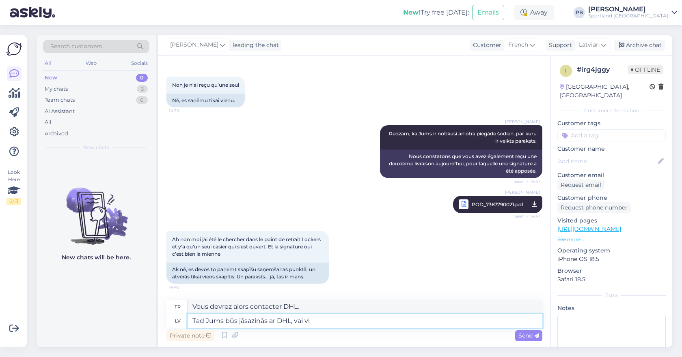
type textarea "Vous devrez alors contacter DHL, ou"
type textarea "Tad Jums būs jāsazinās ar DHL, vai viņiem ir"
type textarea "Vous devrez alors contacter DHL pour voir s'ils"
type textarea "Tad Jums būs jāsazinās ar DHL, vai viņiem ir ie"
type textarea "Vous devrez alors contacter DHL pour voir s'ils ont"
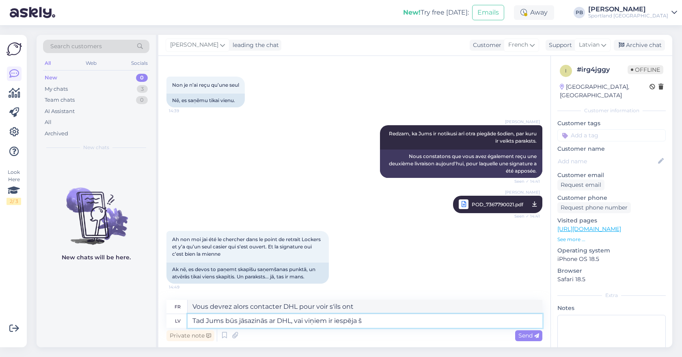
type textarea "Tad Jums būs jāsazinās ar DHL, vai viņiem ir iespēja šo"
type textarea "Vous devrez alors contacter DHL pour voir s'ils ont cette option."
type textarea "Tad Jums būs jāsazinās ar DHL, vai viņiem ir iespēja šo p"
type textarea "Vous devrez alors contacter DHL pour voir s'ils ont la possibilité de le faire."
type textarea "Tad Jums būs jāsazinās ar DHL, vai viņiem ir iespēja šo pārbaudīt."
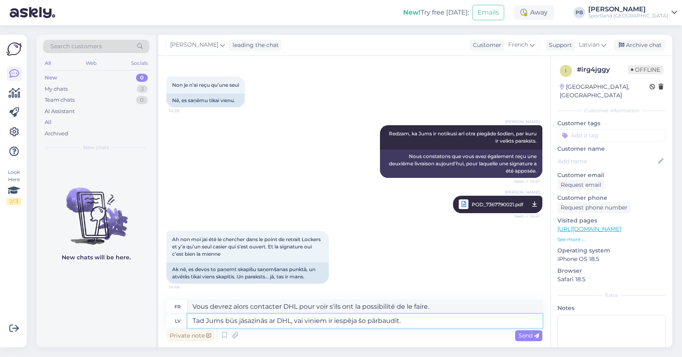
type textarea "Vous devrez alors contacter DHL pour voir s'ils ont la possibilité de vérifier …"
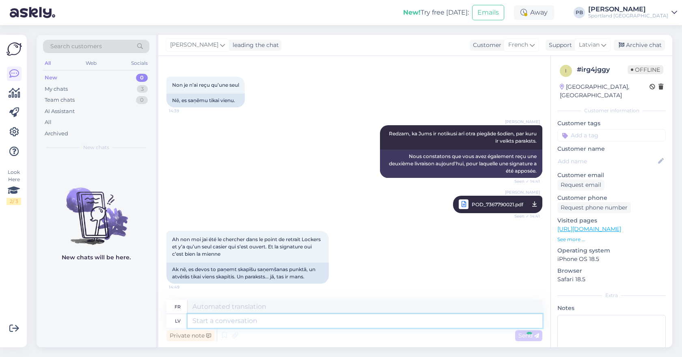
scroll to position [1846, 0]
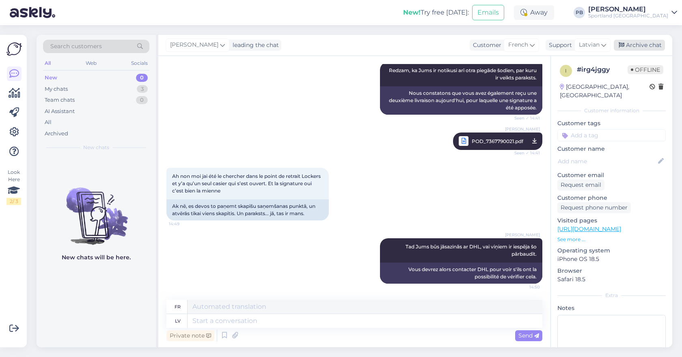
click at [655, 42] on div "Archive chat" at bounding box center [638, 45] width 51 height 11
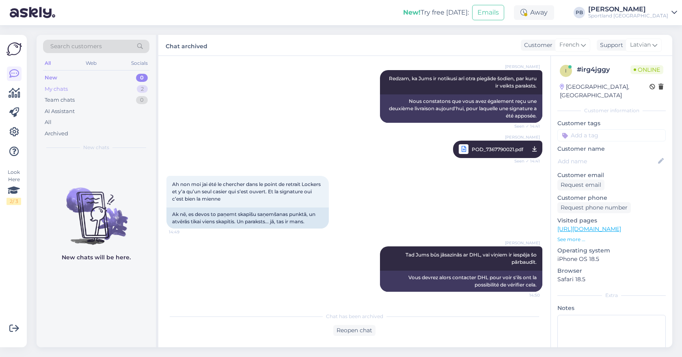
click at [81, 86] on div "My chats 2" at bounding box center [96, 89] width 106 height 11
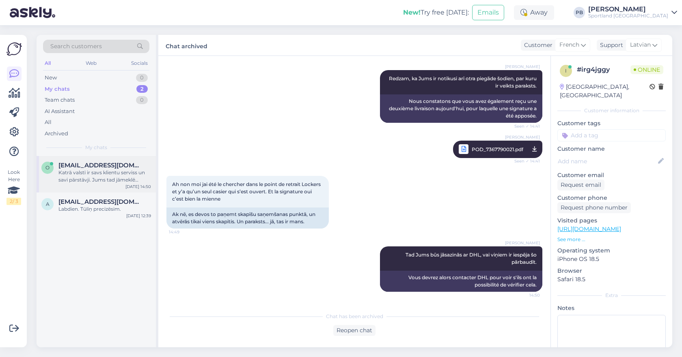
click at [123, 173] on div "Katrā valstī ir savs klientu serviss un savi pārstāvji. Jums tad jāmeklē [DOMAI…" at bounding box center [104, 176] width 93 height 15
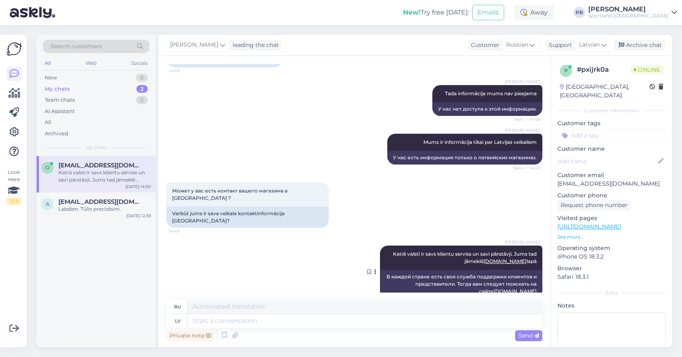
click at [519, 288] on link "[DOMAIN_NAME]" at bounding box center [514, 291] width 43 height 6
click at [97, 73] on div "New 1" at bounding box center [96, 77] width 106 height 11
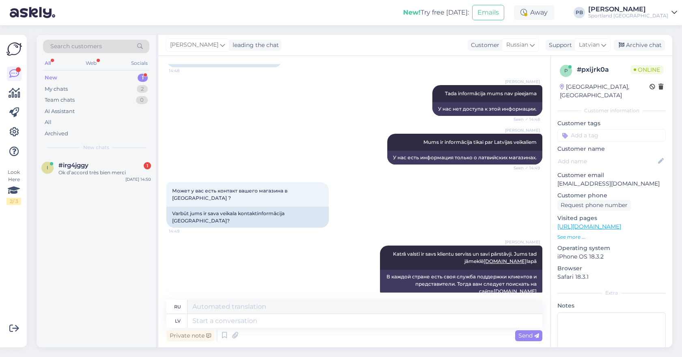
click at [75, 155] on div "Search customers All Web Socials New 1 My chats 2 Team chats 0 AI Assistant All…" at bounding box center [96, 95] width 119 height 121
click at [94, 177] on div "i #irg4jggy 1 Ok d’accord très bien merci [DATE] 14:50" at bounding box center [96, 170] width 119 height 29
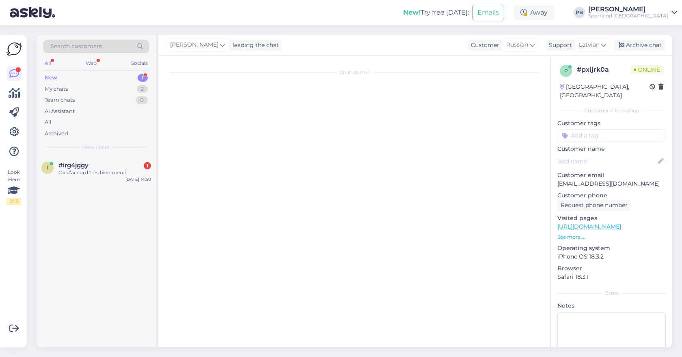
scroll to position [1901, 0]
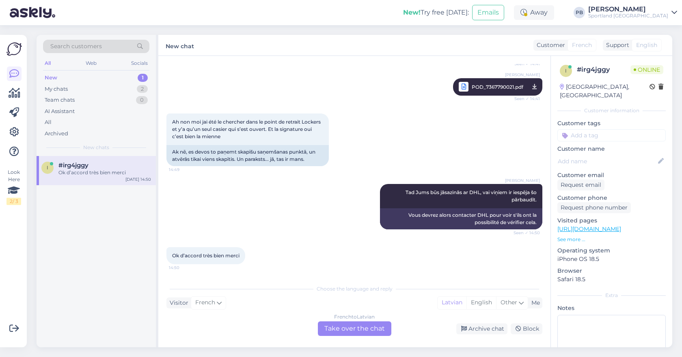
click at [368, 335] on div "French to Latvian Take over the chat" at bounding box center [354, 329] width 73 height 15
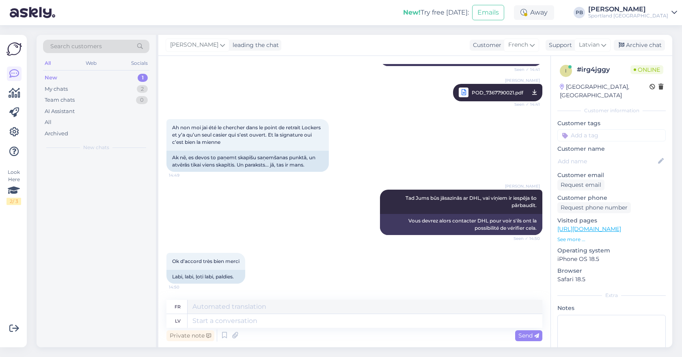
click at [366, 331] on div "Private note Send" at bounding box center [354, 335] width 376 height 15
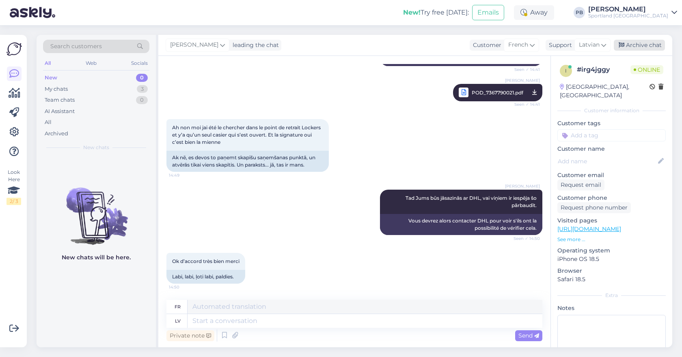
click at [660, 41] on div "Archive chat" at bounding box center [638, 45] width 51 height 11
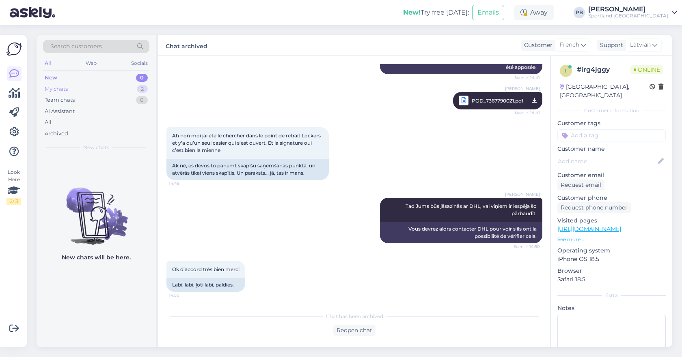
click at [103, 91] on div "My chats 2" at bounding box center [96, 89] width 106 height 11
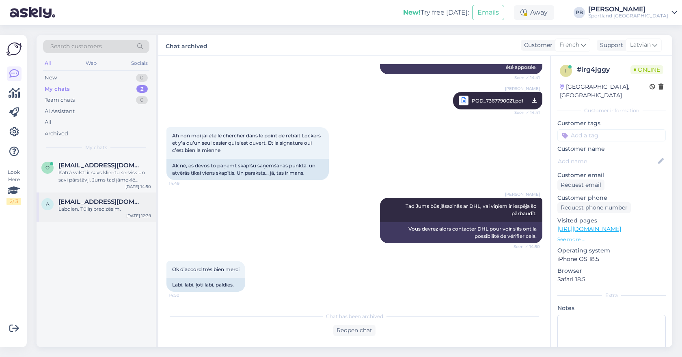
click at [86, 208] on div "Labdien. Tūliņ precizēsim." at bounding box center [104, 209] width 93 height 7
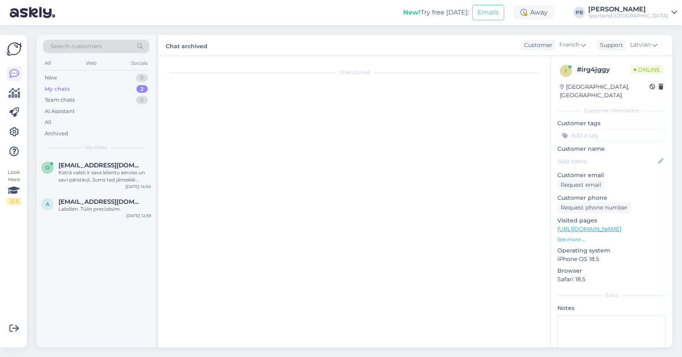
scroll to position [131, 0]
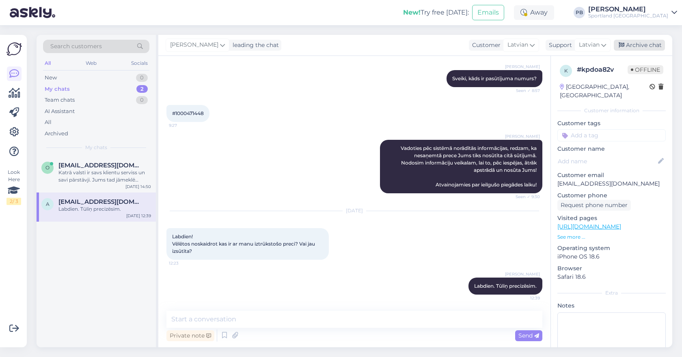
click at [646, 41] on div "Archive chat" at bounding box center [638, 45] width 51 height 11
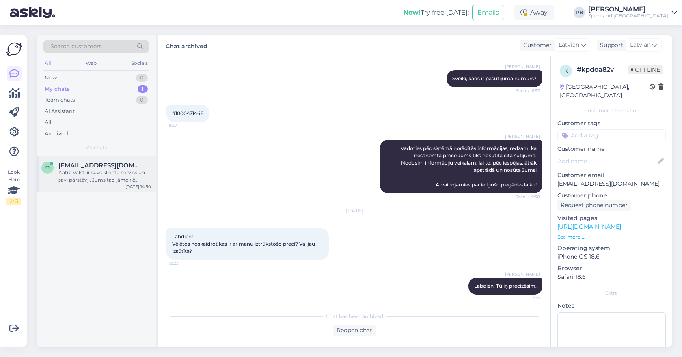
click at [95, 180] on div "Katrā valstī ir savs klientu serviss un savi pārstāvji. Jums tad jāmeklē [DOMAI…" at bounding box center [104, 176] width 93 height 15
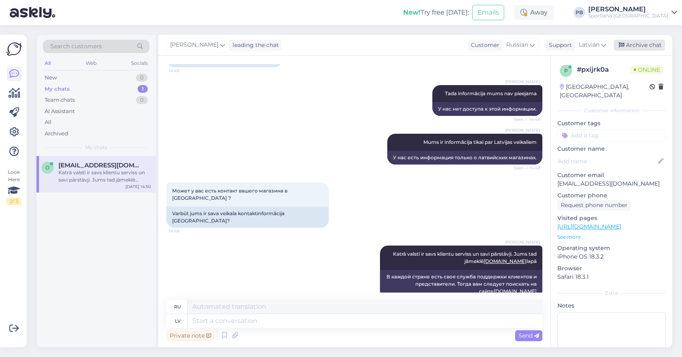
click at [653, 43] on div "Archive chat" at bounding box center [638, 45] width 51 height 11
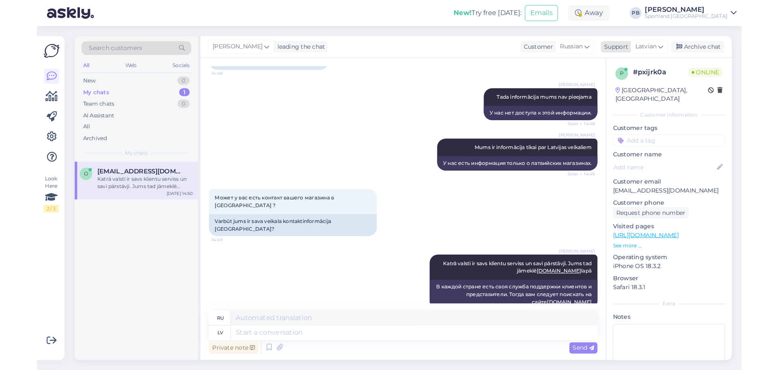
scroll to position [712, 0]
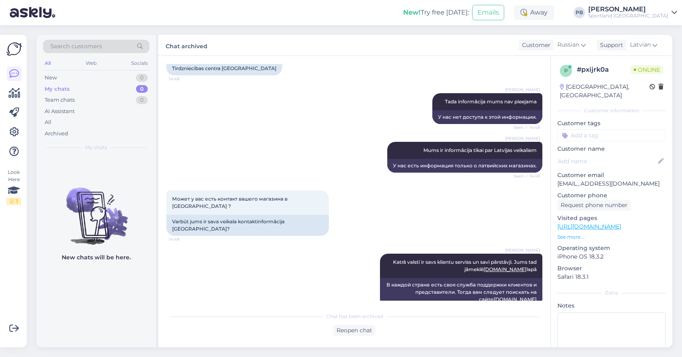
click at [280, 115] on div "[PERSON_NAME] Tada informācija mums nav pieejama Seen ✓ 14:48 У нас нет доступа…" at bounding box center [354, 108] width 376 height 49
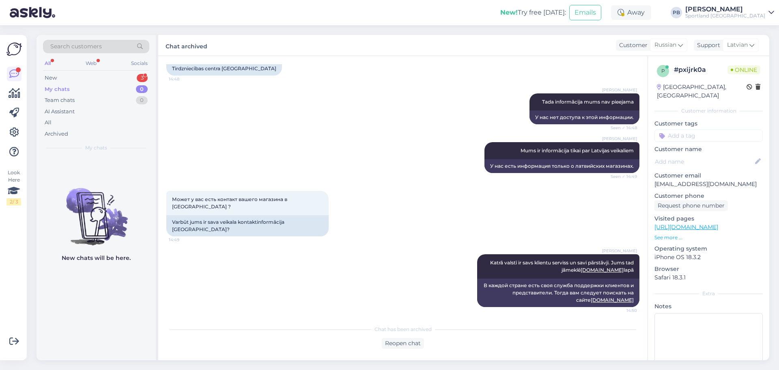
scroll to position [700, 0]
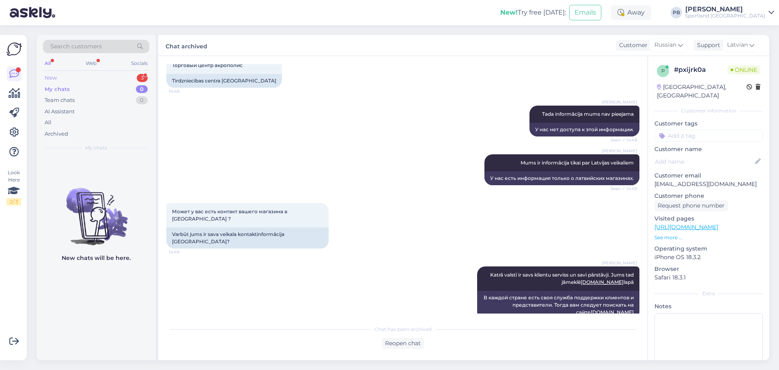
click at [69, 80] on div "New 3" at bounding box center [96, 77] width 106 height 11
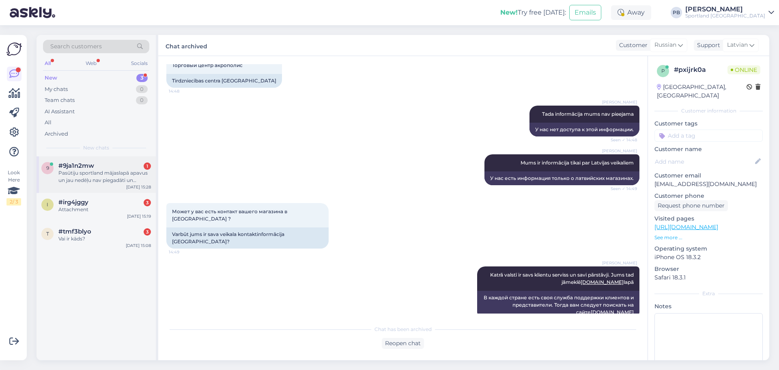
click at [110, 173] on div "Pasūtiju sportland mājaslapā apavus un jau nedēļu nav piegadāti un nekāds info.…" at bounding box center [104, 176] width 93 height 15
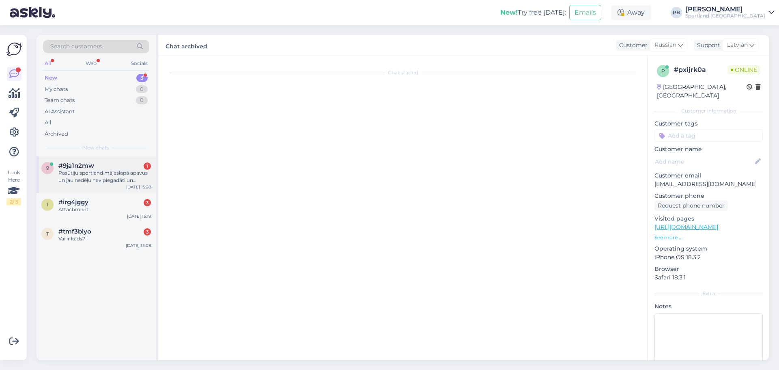
scroll to position [118, 0]
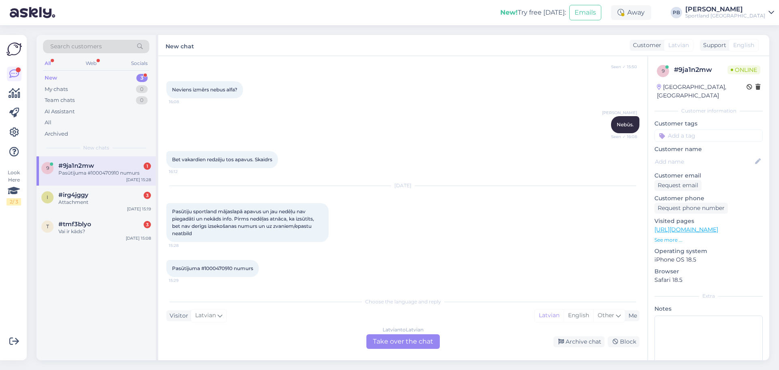
click at [396, 343] on div "Latvian to Latvian Take over the chat" at bounding box center [402, 341] width 73 height 15
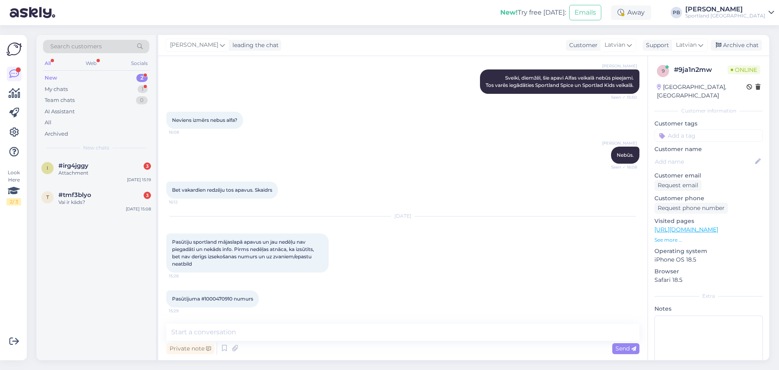
click at [218, 297] on span "Pasūtījuma #1000470910 numurs" at bounding box center [212, 298] width 81 height 6
copy span "1000470910"
click at [242, 330] on textarea at bounding box center [402, 331] width 473 height 17
type textarea "Labdien,"
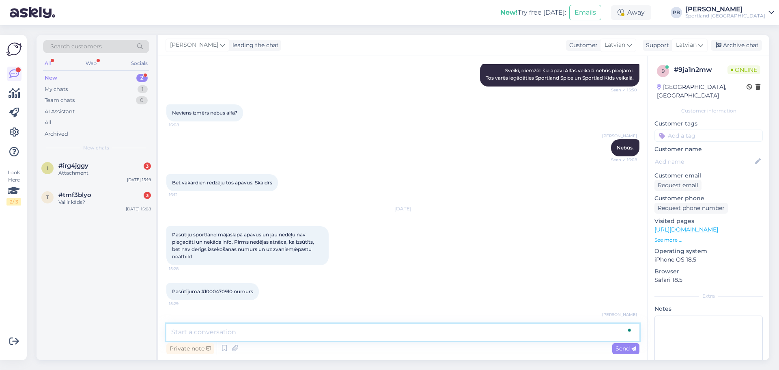
scroll to position [122, 0]
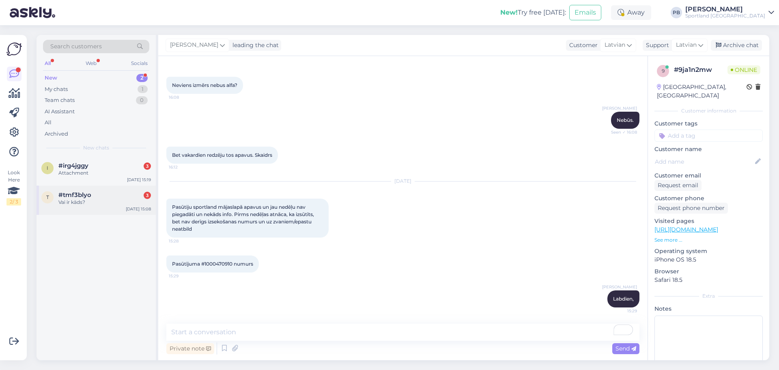
click at [78, 189] on div "t #tmf3blyo 3 Vai ir kāds? [DATE] 15:08" at bounding box center [96, 199] width 119 height 29
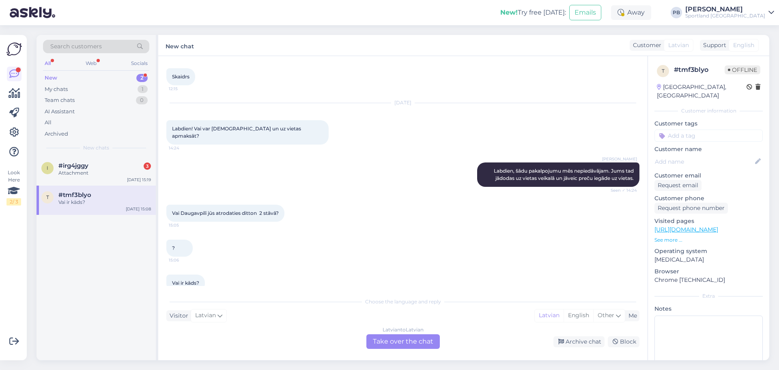
click at [412, 342] on div "Latvian to Latvian Take over the chat" at bounding box center [402, 341] width 73 height 15
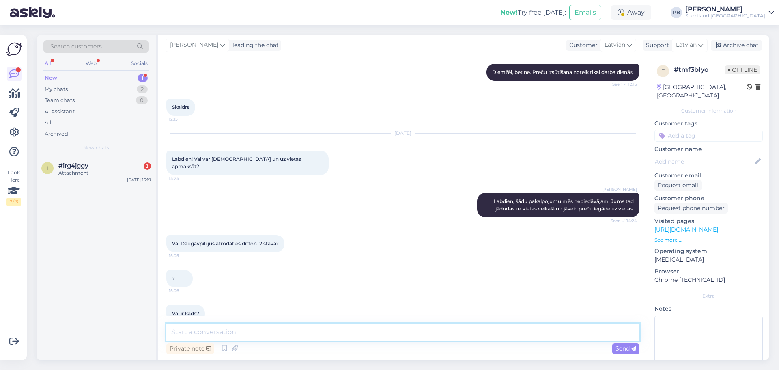
click at [346, 325] on textarea at bounding box center [402, 331] width 473 height 17
type textarea "Labdien, [PERSON_NAME] namā ir divi veikali- Sportland un Outlet veikals"
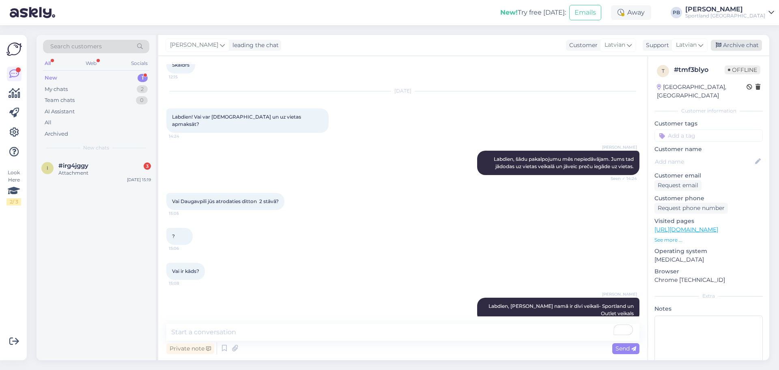
click at [681, 43] on div "Archive chat" at bounding box center [736, 45] width 51 height 11
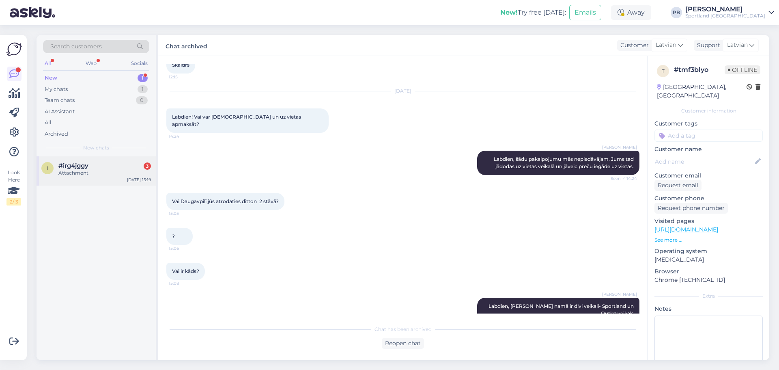
click at [127, 170] on div "Attachment" at bounding box center [104, 172] width 93 height 7
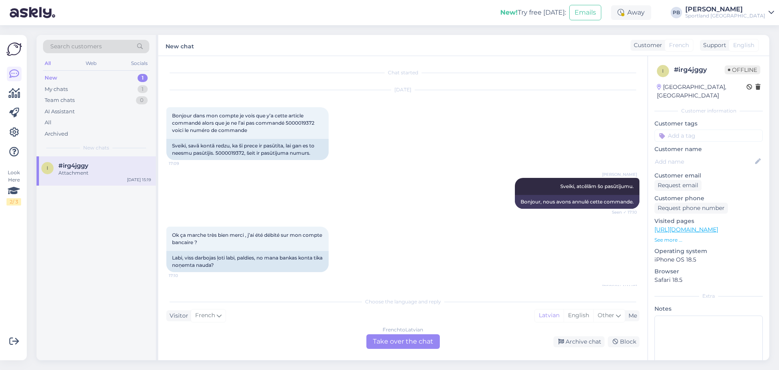
scroll to position [2060, 0]
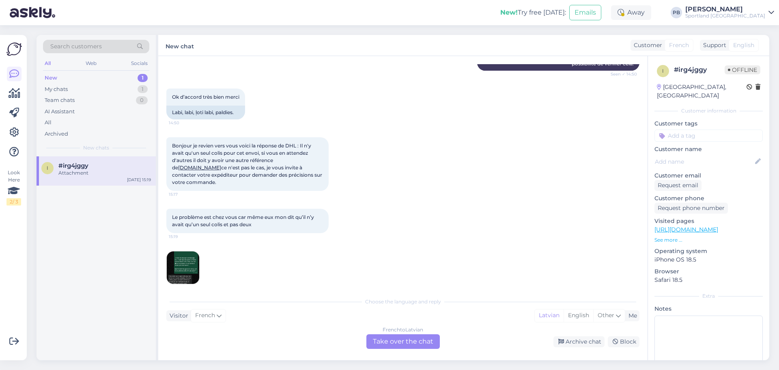
click at [391, 338] on div "French to Latvian Take over the chat" at bounding box center [402, 341] width 73 height 15
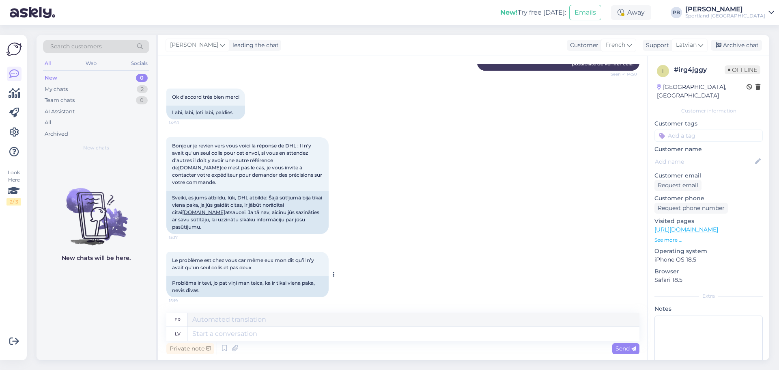
scroll to position [2097, 0]
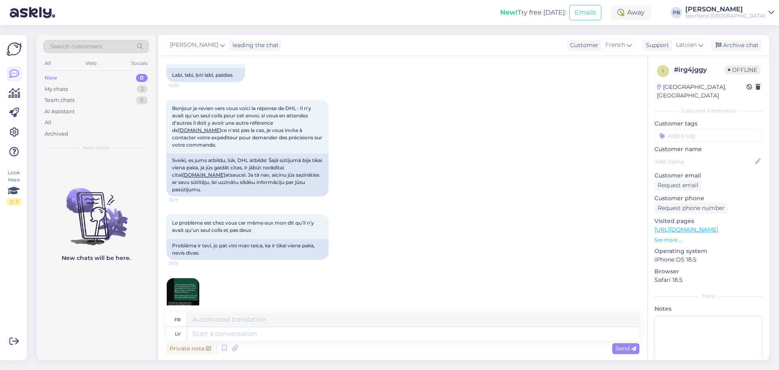
click at [180, 278] on img at bounding box center [183, 294] width 32 height 32
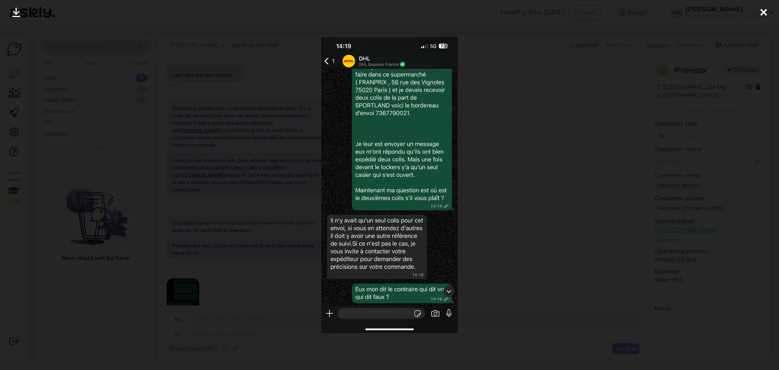
click at [514, 199] on div at bounding box center [389, 185] width 779 height 370
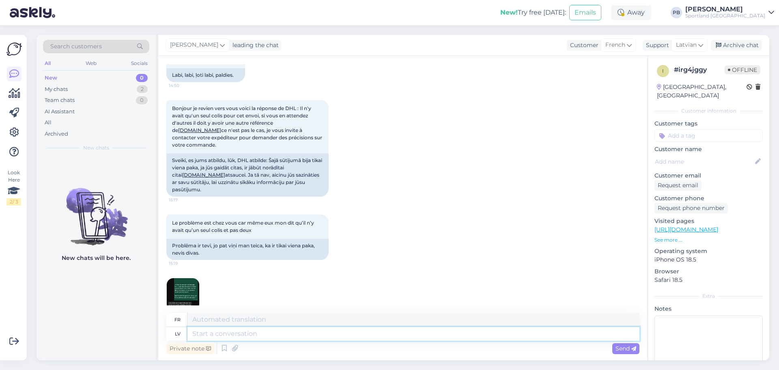
click at [224, 328] on textarea at bounding box center [413, 334] width 452 height 14
type textarea "Bet"
type textarea "Mais"
type textarea "Bet mēs"
type textarea "Mais nous"
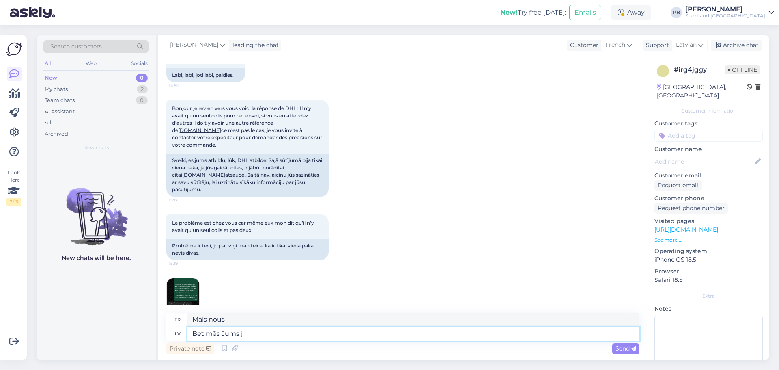
type textarea "Bet mēs Jums ja"
type textarea "Mais nous sommes pour vous"
type textarea "Bet mēs Jums jautājām"
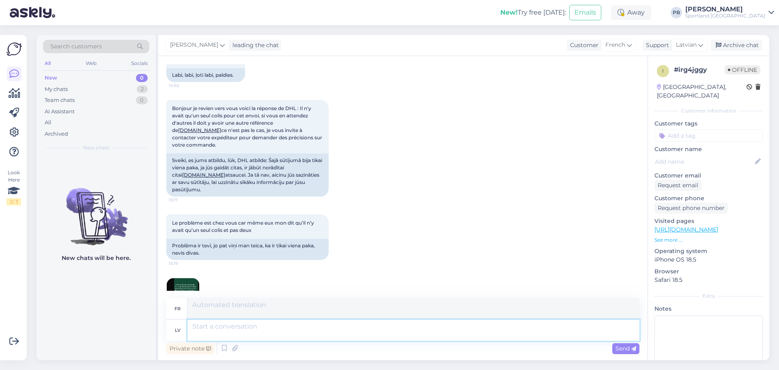
scroll to position [2182, 0]
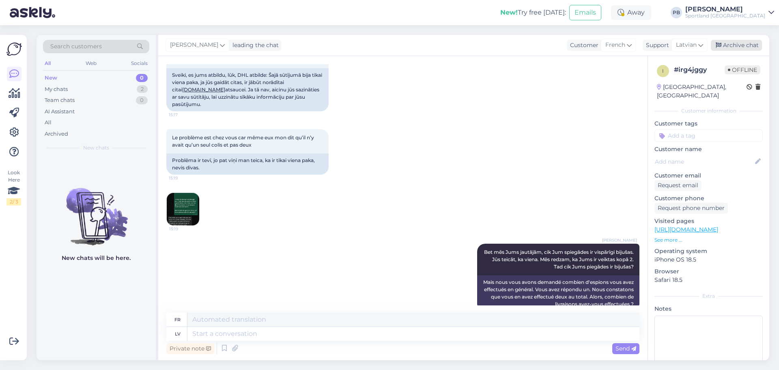
click at [681, 41] on div "Archive chat" at bounding box center [736, 45] width 51 height 11
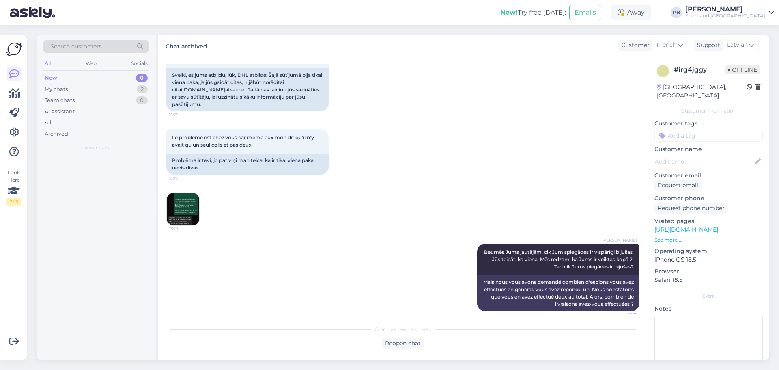
scroll to position [2174, 0]
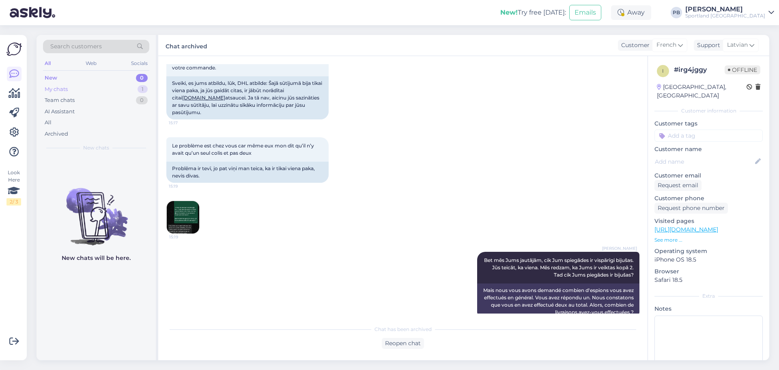
click at [82, 90] on div "My chats 1" at bounding box center [96, 89] width 106 height 11
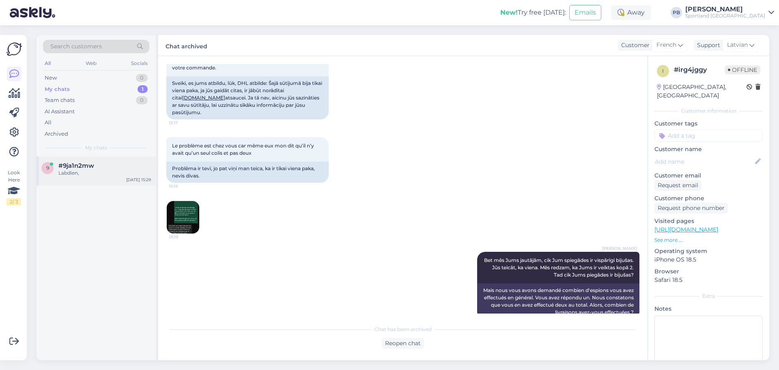
click at [65, 170] on div "Labdien," at bounding box center [104, 172] width 93 height 7
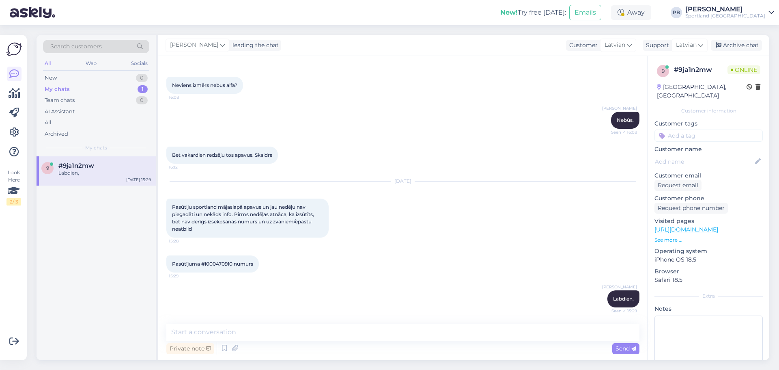
scroll to position [164, 0]
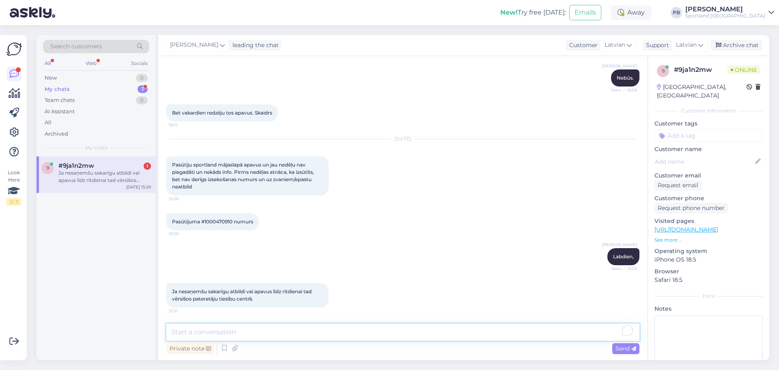
click at [246, 337] on textarea "To enrich screen reader interactions, please activate Accessibility in Grammarl…" at bounding box center [402, 331] width 473 height 17
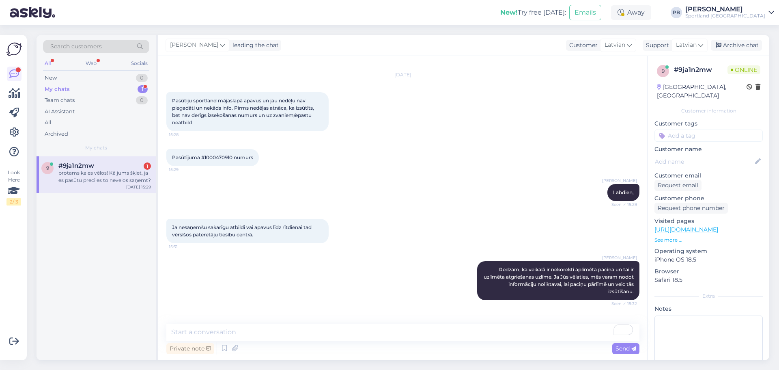
scroll to position [263, 0]
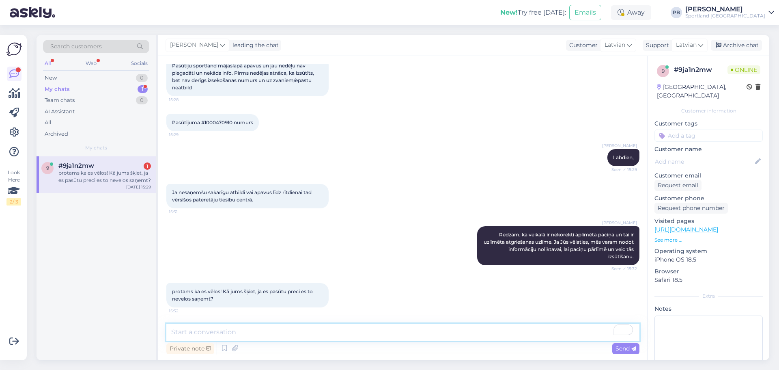
click at [197, 327] on textarea "To enrich screen reader interactions, please activate Accessibility in Grammarl…" at bounding box center [402, 331] width 473 height 17
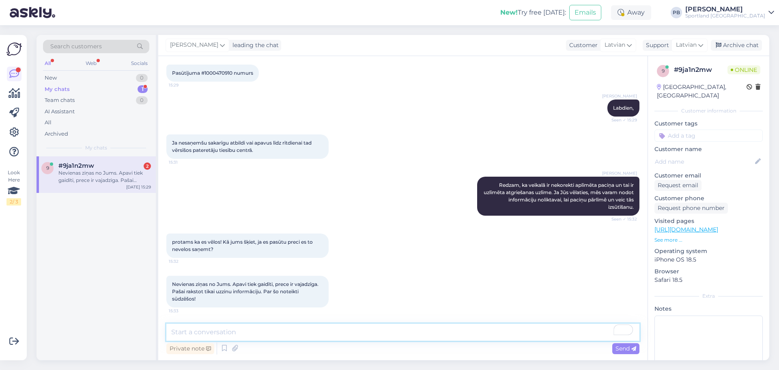
click at [265, 331] on textarea "To enrich screen reader interactions, please activate Accessibility in Grammarl…" at bounding box center [402, 331] width 473 height 17
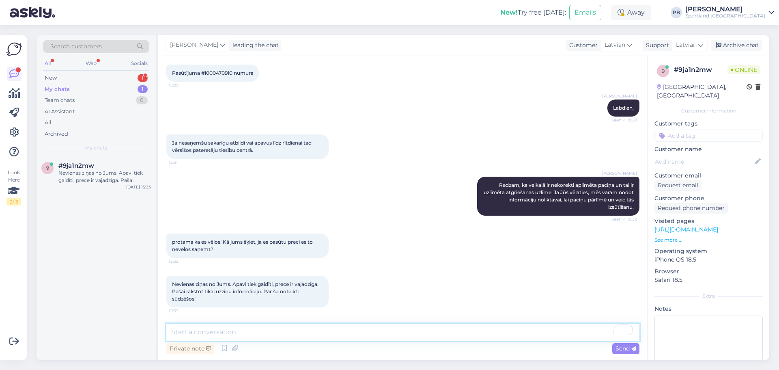
scroll to position [355, 0]
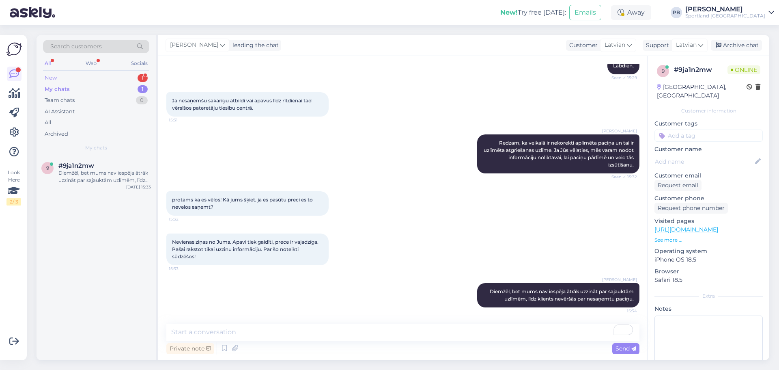
click at [87, 73] on div "New 1" at bounding box center [96, 77] width 106 height 11
click at [78, 171] on div "Je ne comprend pas la attendez , j’ai commandé deux articles chez vous aujourd’…" at bounding box center [104, 176] width 93 height 15
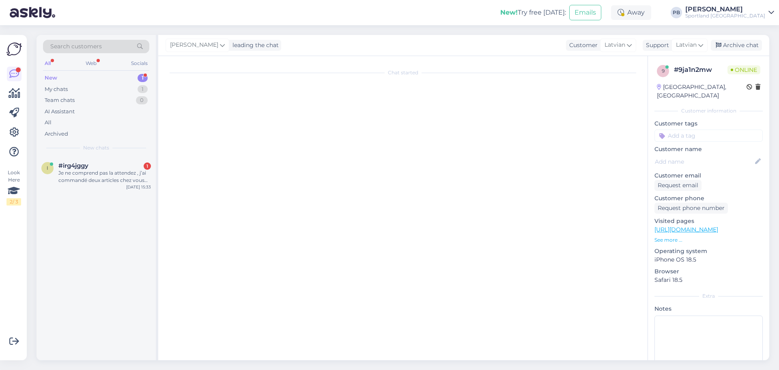
scroll to position [2251, 0]
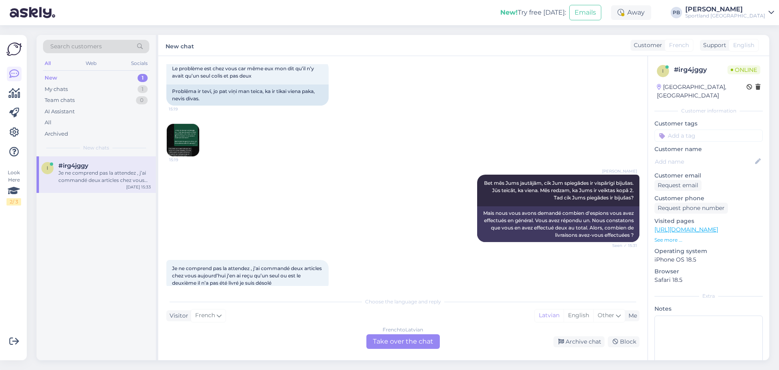
click at [416, 339] on div "French to Latvian Take over the chat" at bounding box center [402, 341] width 73 height 15
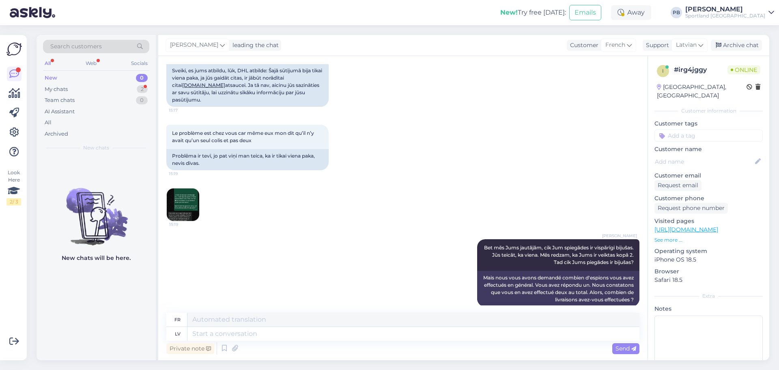
scroll to position [2260, 0]
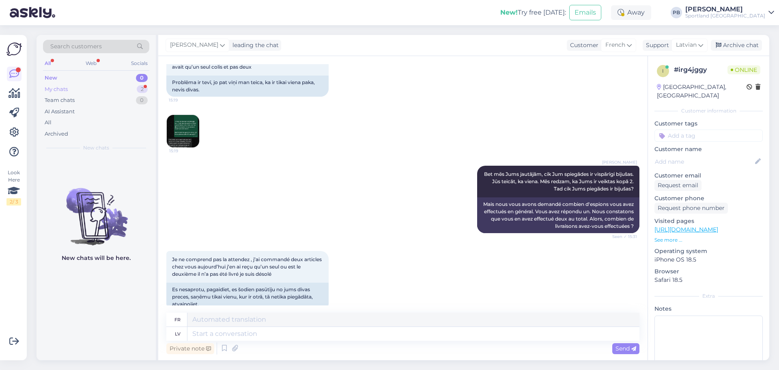
click at [95, 90] on div "My chats 2" at bounding box center [96, 89] width 106 height 11
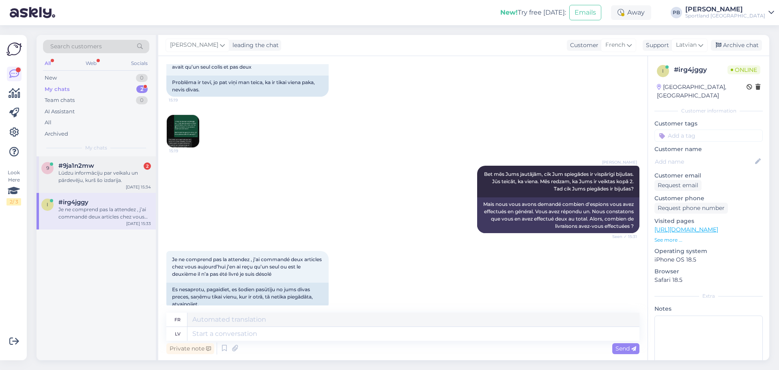
click at [114, 174] on div "Lūdzu informāciju par veikalu un pārdevēju, kurš šo izdarīja." at bounding box center [104, 176] width 93 height 15
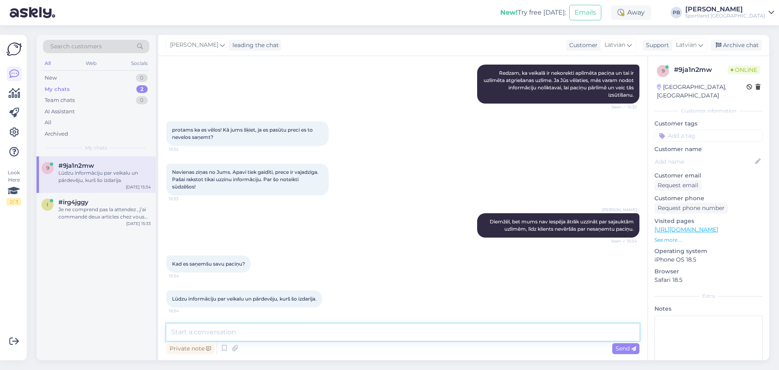
click at [245, 325] on textarea at bounding box center [402, 331] width 473 height 17
click at [334, 329] on textarea "To enrich screen reader interactions, please activate Accessibility in Grammarl…" at bounding box center [402, 331] width 473 height 17
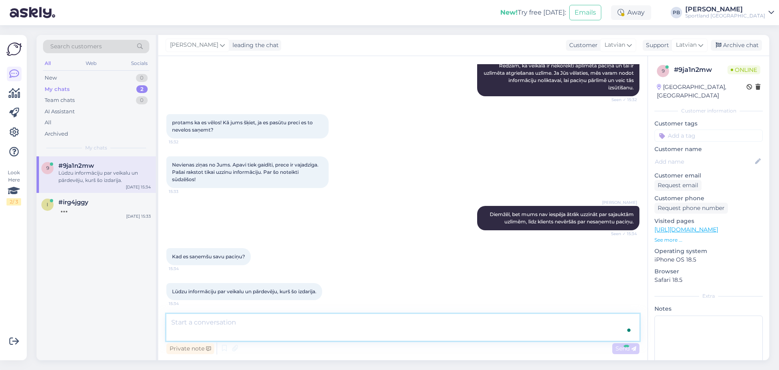
scroll to position [482, 0]
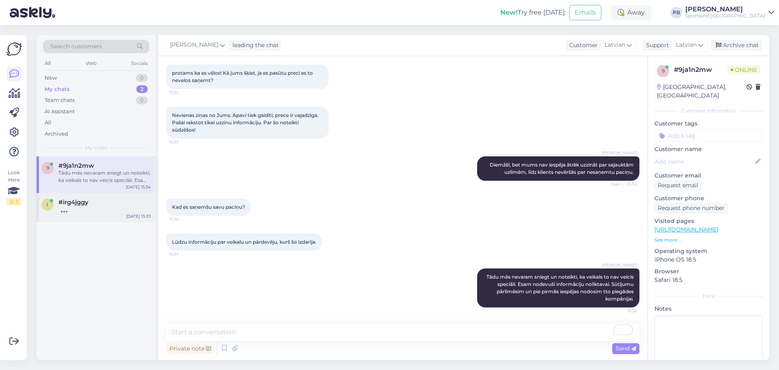
click at [73, 201] on span "#irg4jggy" at bounding box center [73, 201] width 30 height 7
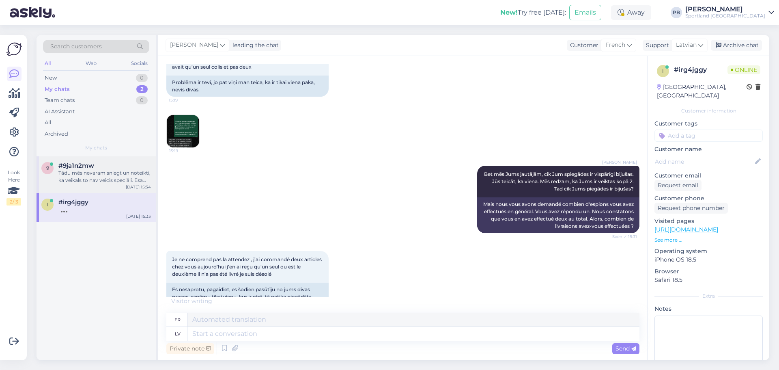
click at [123, 176] on div "Tādu mēs nevaram sniegt un noteikti, ka veikals to nav veicis speciāli. Esam no…" at bounding box center [104, 176] width 93 height 15
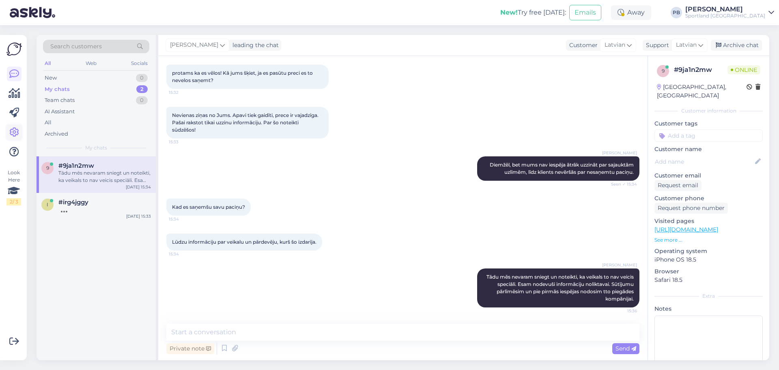
scroll to position [482, 0]
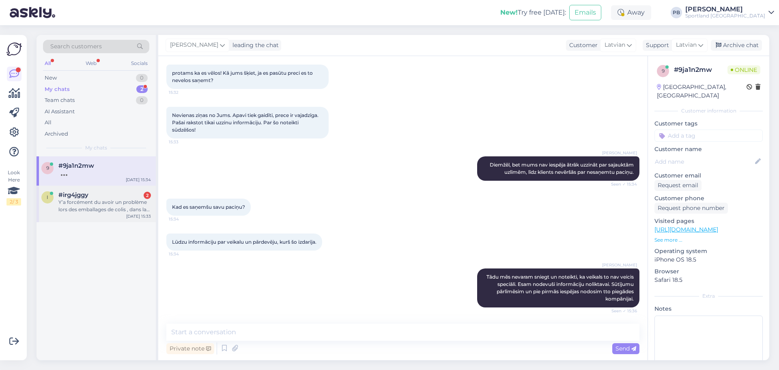
click at [98, 197] on div "#irg4jggy 2" at bounding box center [104, 194] width 93 height 7
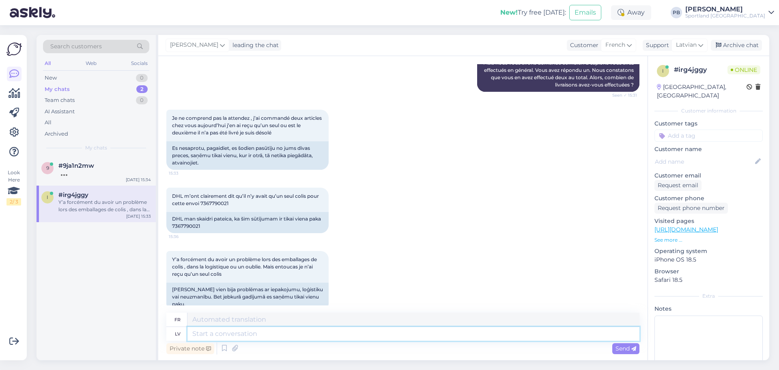
click at [273, 338] on textarea at bounding box center [413, 334] width 452 height 14
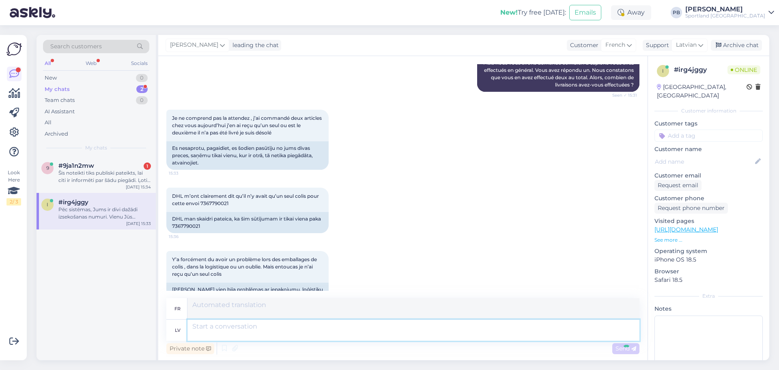
scroll to position [2494, 0]
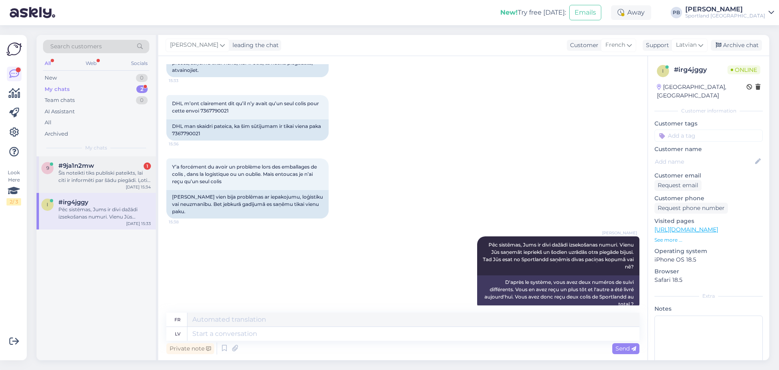
click at [100, 174] on div "Šis noteikti tiks publiski pateikts, lai citi ir informēti par šādu piegādi. Ļo…" at bounding box center [104, 176] width 93 height 15
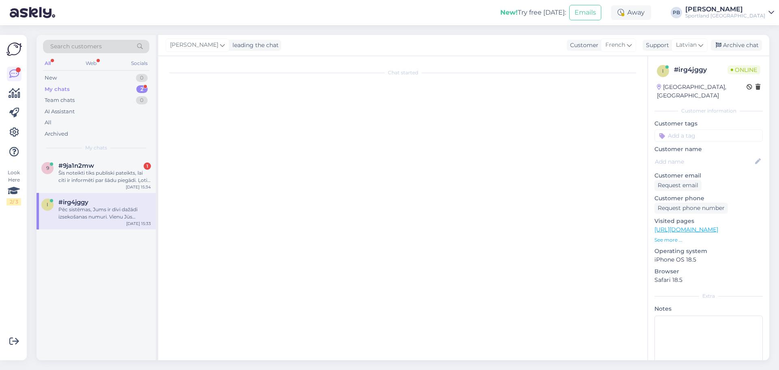
scroll to position [531, 0]
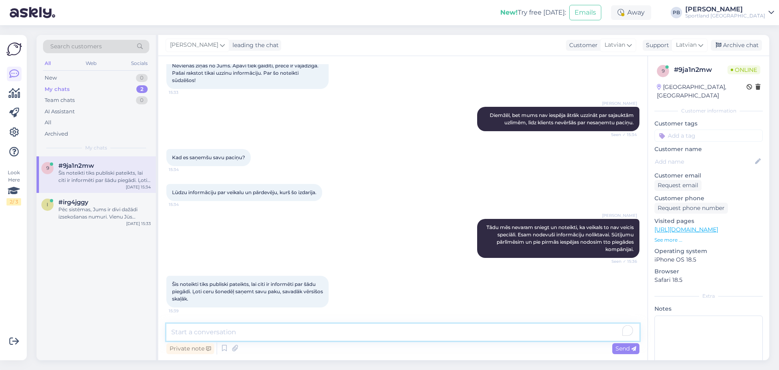
click at [275, 333] on textarea "To enrich screen reader interactions, please activate Accessibility in Grammarl…" at bounding box center [402, 331] width 473 height 17
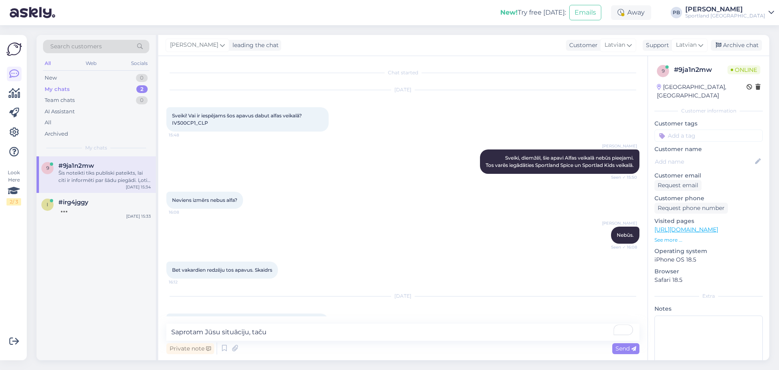
scroll to position [531, 0]
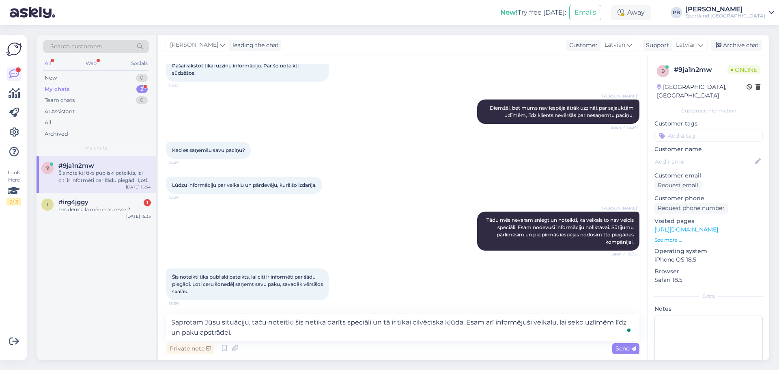
type textarea "Saprotam Jūsu situāciju, taču noteitki šis netika darīts speciāli un tā ir tika…"
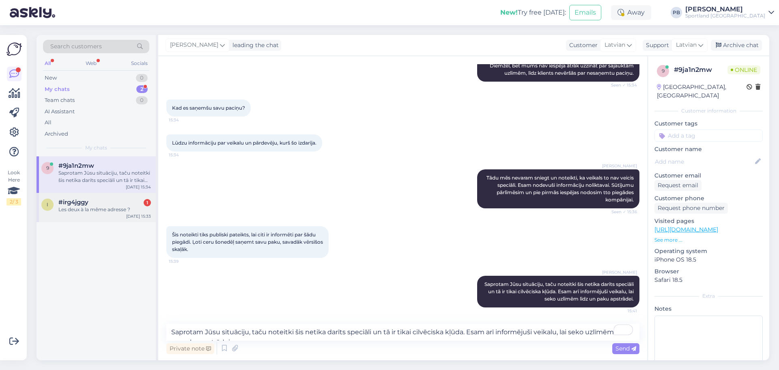
click at [95, 201] on div "#irg4jggy 1" at bounding box center [104, 201] width 93 height 7
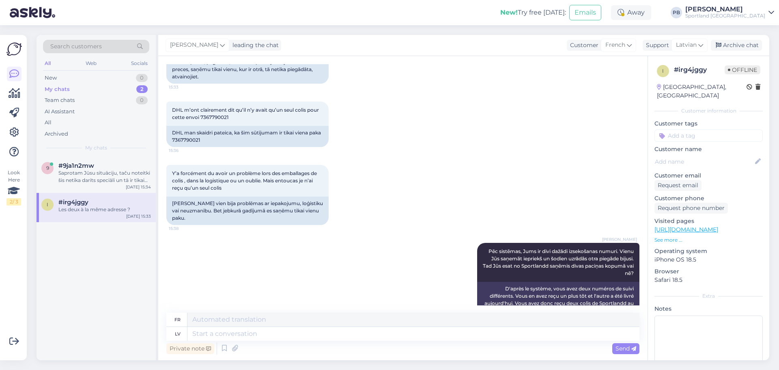
scroll to position [2543, 0]
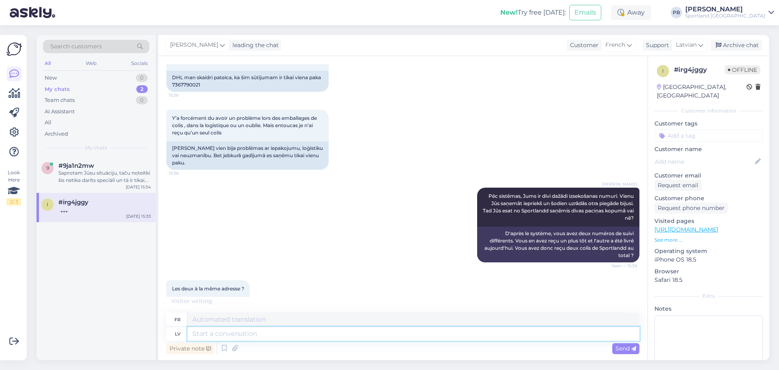
click at [236, 334] on textarea at bounding box center [413, 334] width 452 height 14
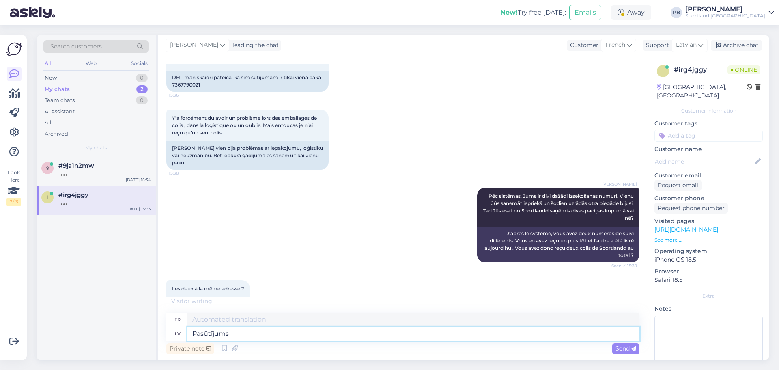
type textarea "Pasūtījums"
type textarea "Commande"
paste textarea "5000019353"
type textarea "Pasūtījums 5000019353 - j"
type textarea "Commande 5000019353 -"
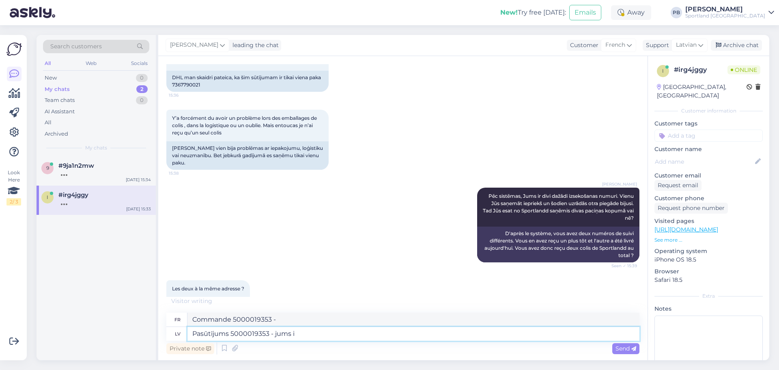
type textarea "Pasūtījums 5000019353 - jums ir"
type textarea "Commande 5000019353 - pour vous"
type textarea "Pasūtījums 5000019353 - jums ir"
type textarea "Commande 5000019353 - vous avez"
type textarea "Pasūtījums 5000019353 - jums ir 3 pr"
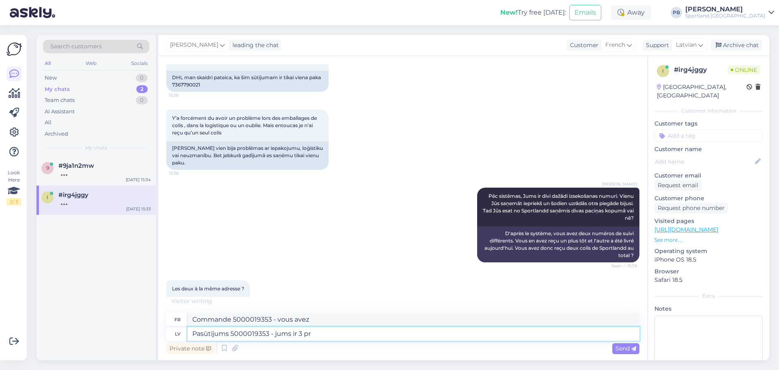
type textarea "Commande 5000019353 - vous en avez 3"
type textarea "Pasūtījums 5000019353 - jums ir 3 preces,"
type textarea "Commande 5000019353 - vous avez 3 articles,"
type textarea "Pasūtījums 5000019353 - jums ir 3 preces, kuras d"
type textarea "Commande 5000019353 - vous avez 3 articles qui"
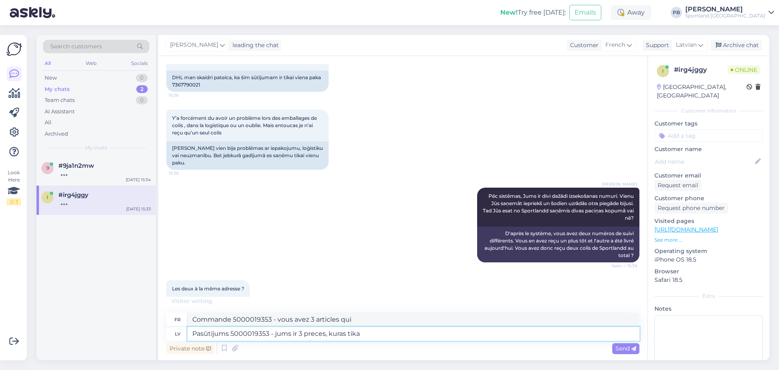
type textarea "Pasūtījums 5000019353 - jums ir 3 preces, kuras tika s"
type textarea "Commande 5000019353 - vous avez 3 articles qui ont été"
type textarea "Pasūtījums 5000019353 - jums ir 3 preces, kuras tika sadalītas."
type textarea "Commande 5000019353 - vous avez 3 articles qui ont été divisés."
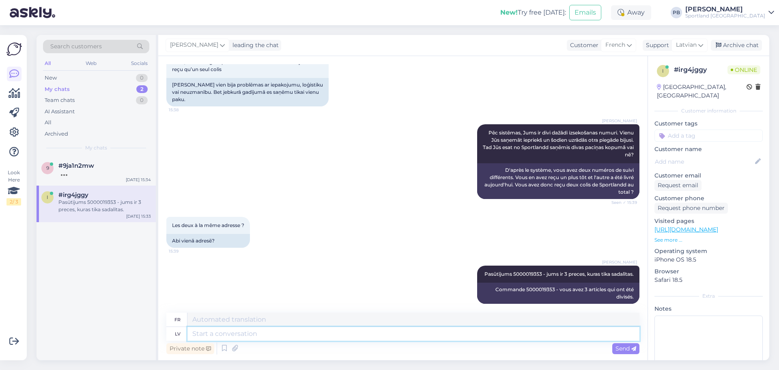
click at [301, 340] on textarea at bounding box center [413, 334] width 452 height 14
type textarea "Vienu"
type textarea "Un"
type textarea "Vienu Jūs sa"
type textarea "Un toi"
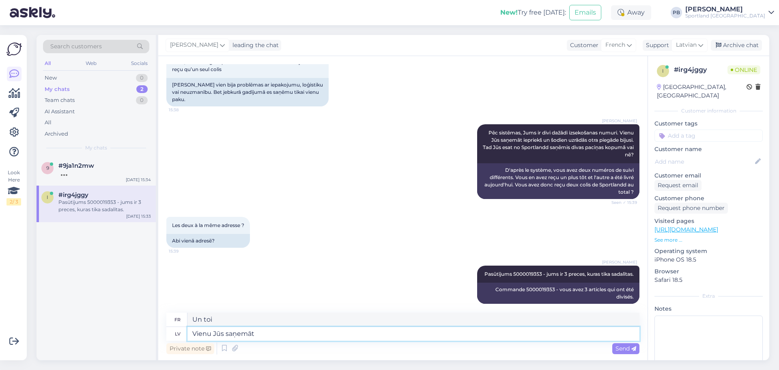
type textarea "Vienu Jūs saņemāt"
type textarea "Vous en avez reçu un."
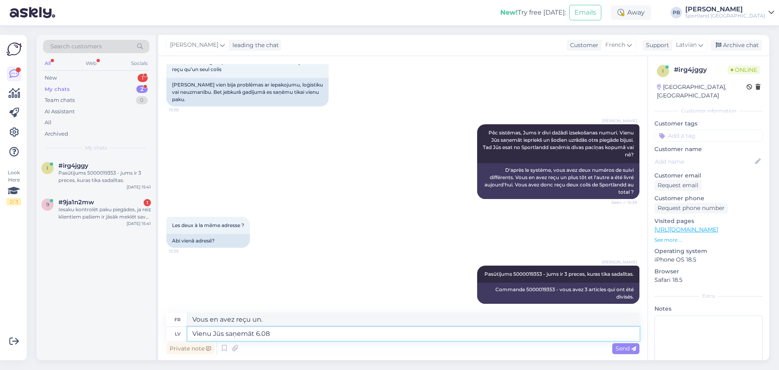
paste textarea "JD01 4600 0122 4459 3823"
type textarea "Vienu Jūs saņemāt 6.08 JD01 4600 0122 4459 3823"
type textarea "Vous en avez reçu un 6.08"
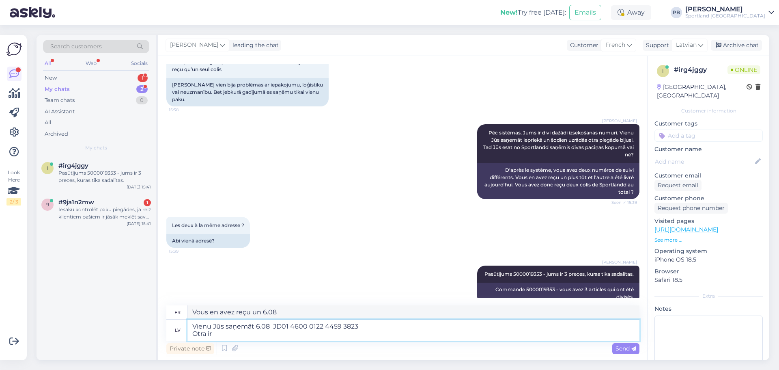
type textarea "Vienu Jūs saņemāt 6.08 JD01 4600 0122 4459 3823 Otra ir"
type textarea "Vous avez reçu un 6.08 JD01 4600 0122 4459 3823 L'autre"
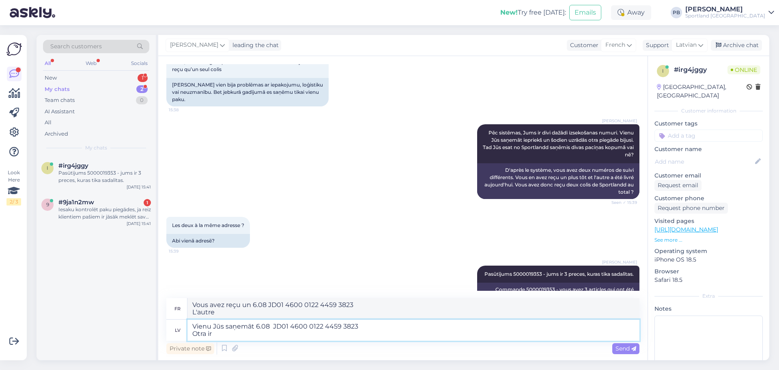
type textarea "Vienu Jūs saņemāt 6.08 JD01 4600 0122 4459 3823 Otra ir s"
type textarea "Vous en avez reçu un 6.08 JD01 4600 0122 4459 3823 L'autre est"
type textarea "Vienu Jūs saņemāt 6.08 JD01 4600 0122 4459 3823 Otra ir saņemta 1"
type textarea "Vous en avez reçu un 6.08 JD01 4600 0122 4459 3823 L'autre a été reçu"
type textarea "Vienu Jūs saņemāt 6.08 JD01 4600 0122 4459 3823 Otra ir saņemta 18.08"
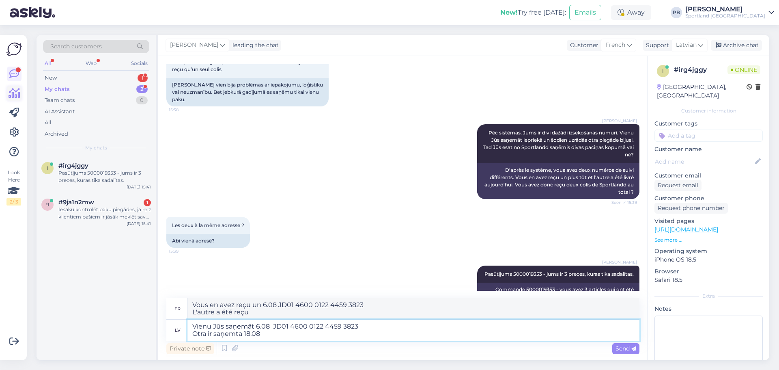
type textarea "Vous en avez reçu un 6.08 JD01 4600 0122 4459 3823 L'autre a été reçu 18.08"
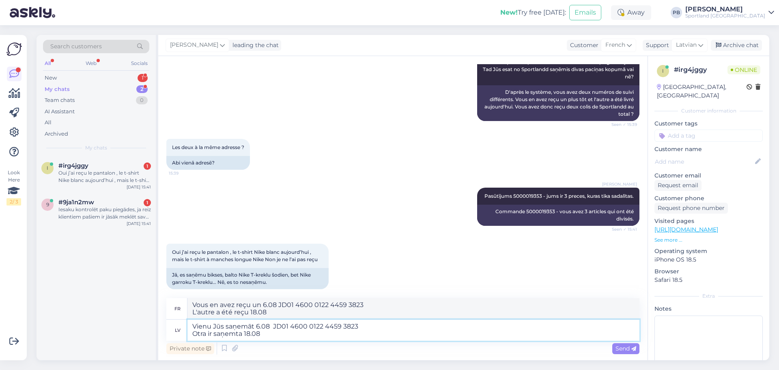
click at [275, 334] on textarea "Vienu Jūs saņemāt 6.08 JD01 4600 0122 4459 3823 Otra ir saņemta 18.08" at bounding box center [413, 329] width 452 height 21
paste textarea "JD01 4600 0122 6673 5538"
type textarea "Vienu Jūs saņemāt 6.08 JD01 4600 0122 4459 3823 Otra ir saņemta 18.08 JD01 4600…"
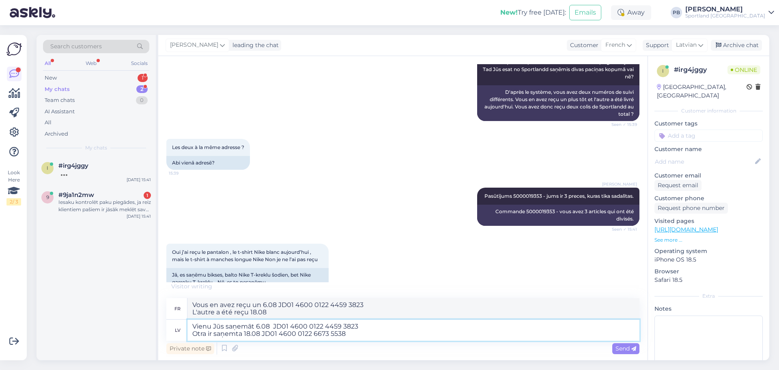
type textarea "Vous en avez reçu un 6.08 JD01 4600 0122 4459 3823 L'autre a été reçu le 18.08 …"
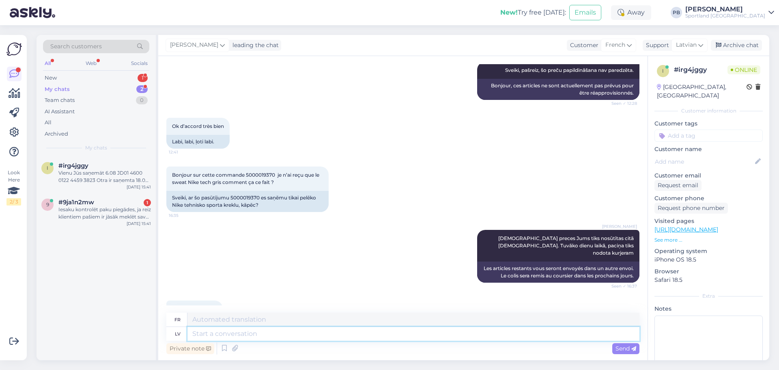
scroll to position [623, 0]
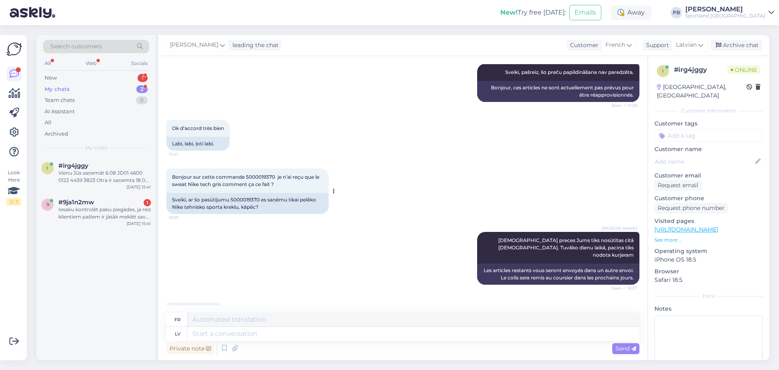
drag, startPoint x: 287, startPoint y: 183, endPoint x: 173, endPoint y: 170, distance: 115.2
click at [173, 170] on div "Bonjour sur cette commande 5000019370 je n’ai reçu que le sweat Nike tech gris …" at bounding box center [247, 180] width 162 height 24
click at [312, 181] on div "Bonjour sur cette commande 5000019370 je n’ai reçu que le sweat Nike tech gris …" at bounding box center [247, 180] width 162 height 24
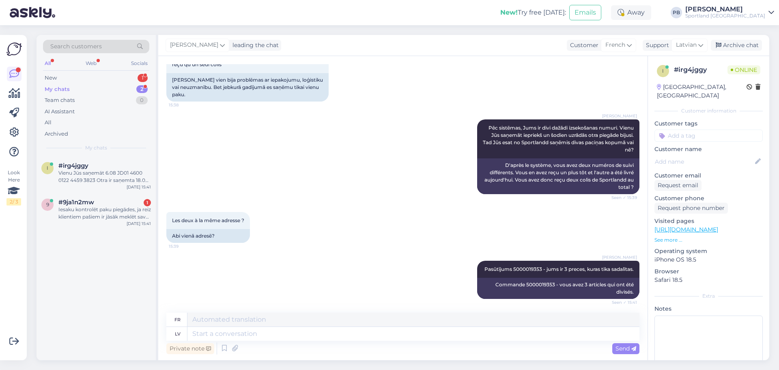
scroll to position [2733, 0]
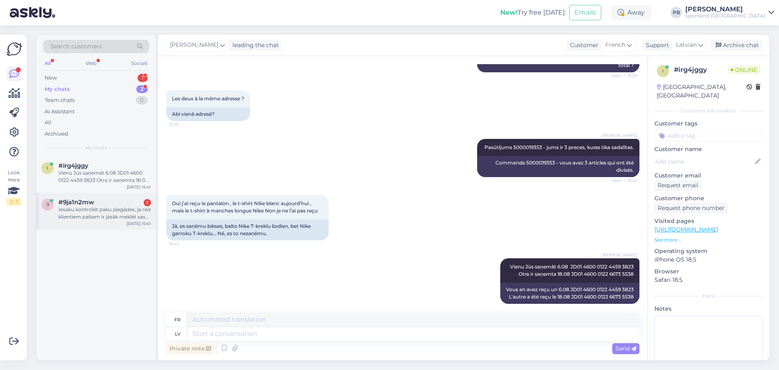
click at [89, 207] on div "Iesaku kontrolēt paku piegādes, ja reiz klientiem pašiem ir jāsāk meklēt savas …" at bounding box center [104, 213] width 93 height 15
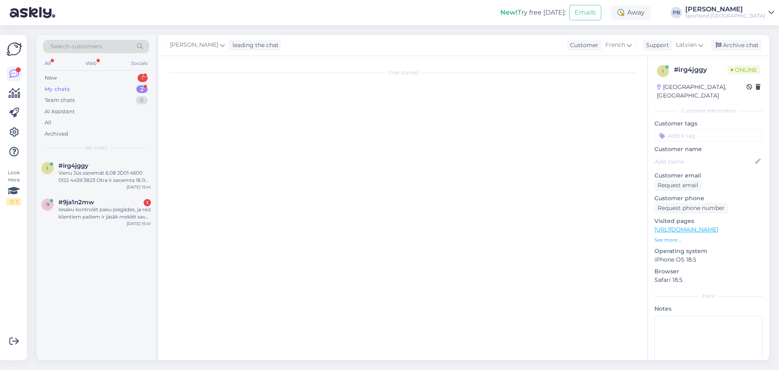
scroll to position [623, 0]
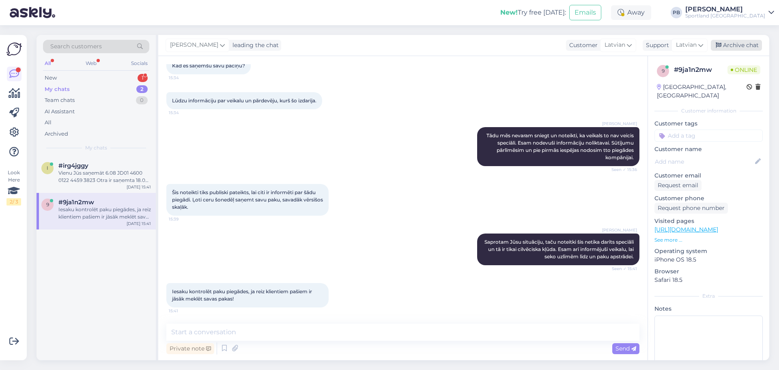
click at [750, 42] on div "Archive chat" at bounding box center [736, 45] width 51 height 11
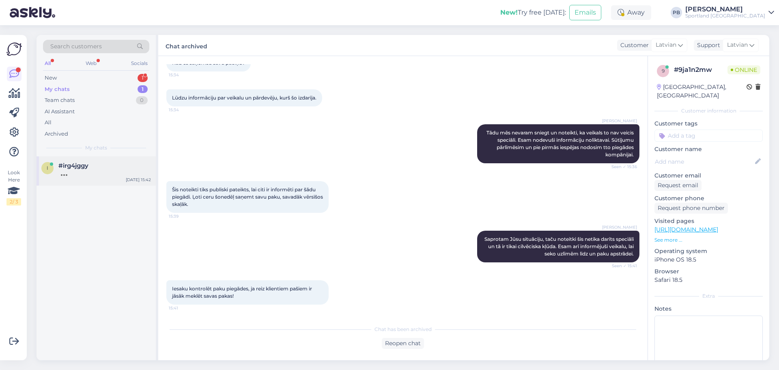
click at [72, 181] on div "i #irg4jggy Aug 18 15:42" at bounding box center [96, 170] width 119 height 29
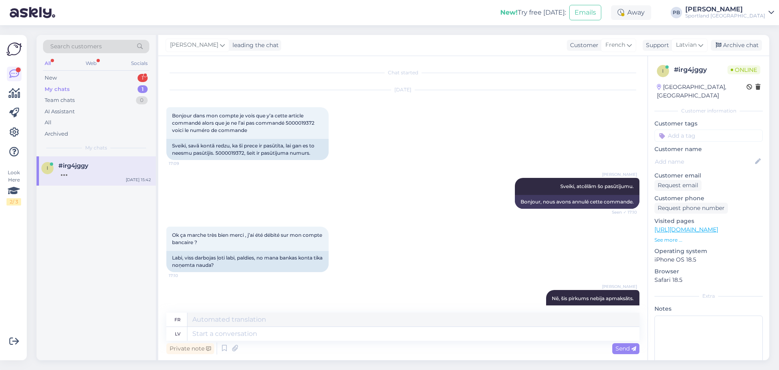
scroll to position [2733, 0]
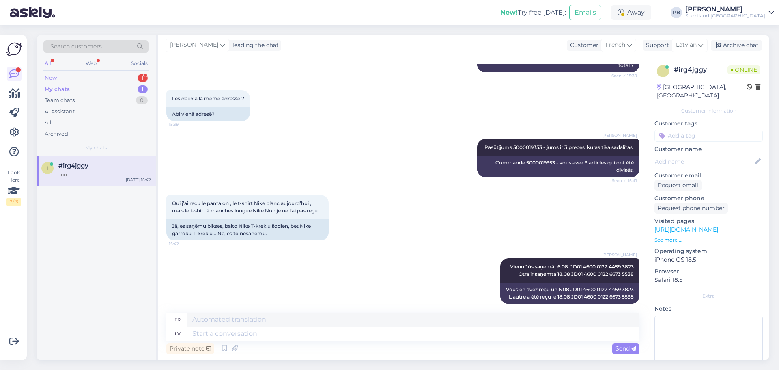
click at [98, 72] on div "New 1" at bounding box center [96, 77] width 106 height 11
click at [83, 172] on div "Labdien! Saņemu pasūtīju viss ir ļoti jauki, bet diemžēl mums neder tie izmēri,…" at bounding box center [104, 176] width 93 height 15
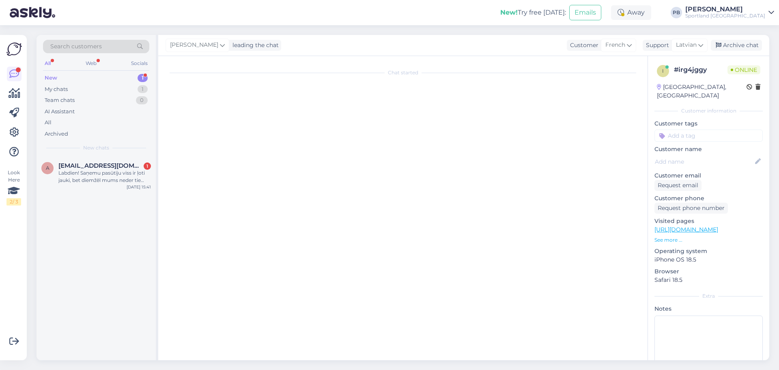
scroll to position [0, 0]
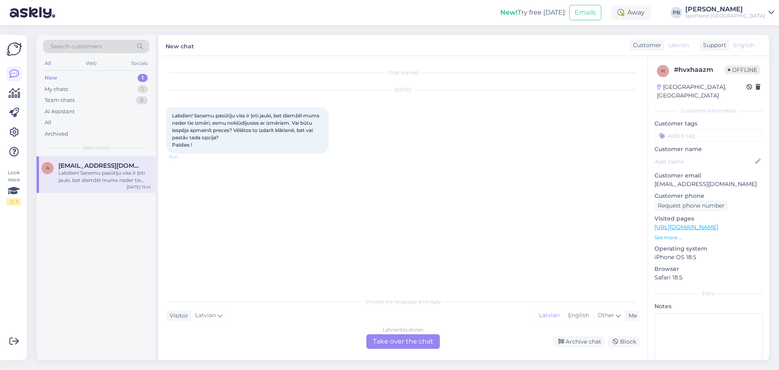
click at [395, 340] on div "Latvian to Latvian Take over the chat" at bounding box center [402, 341] width 73 height 15
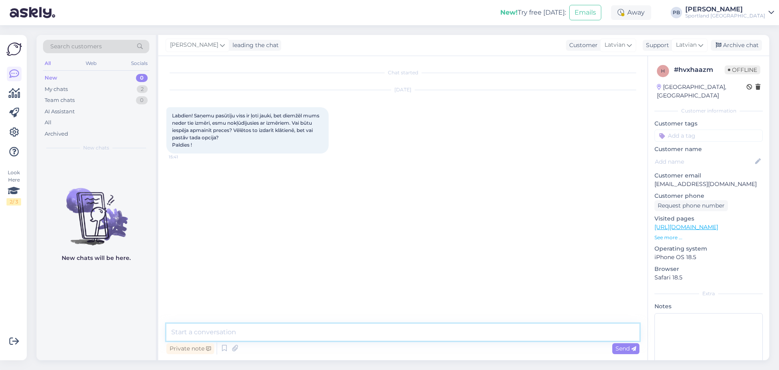
click at [243, 328] on textarea at bounding box center [402, 331] width 473 height 17
click at [256, 325] on textarea "Labdien," at bounding box center [402, 331] width 473 height 17
type textarea "Labdien, Jā, izmēru tai pat precei, var samainīt veikalā uz vietas."
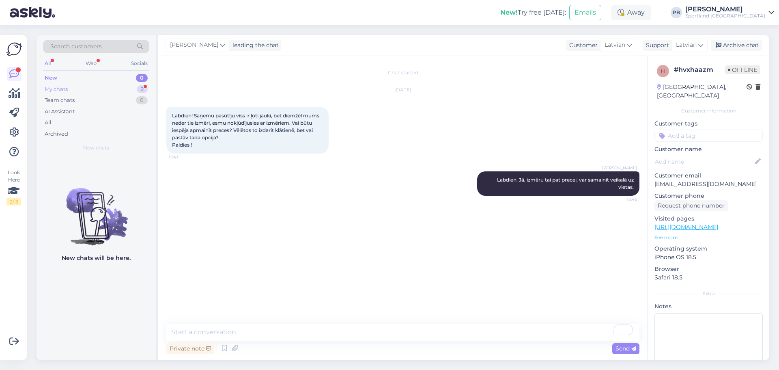
click at [91, 86] on div "My chats 2" at bounding box center [96, 89] width 106 height 11
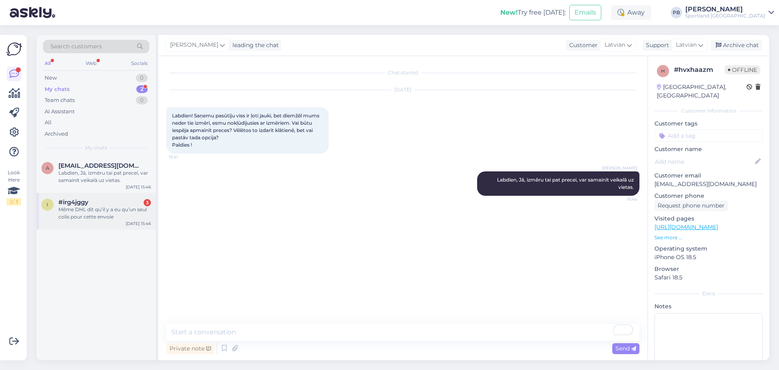
click at [83, 221] on div "i #irg4jggy 3 Même DHL dit qu’il y a eu qu’un seul colis pour cette envoie Aug …" at bounding box center [96, 211] width 119 height 37
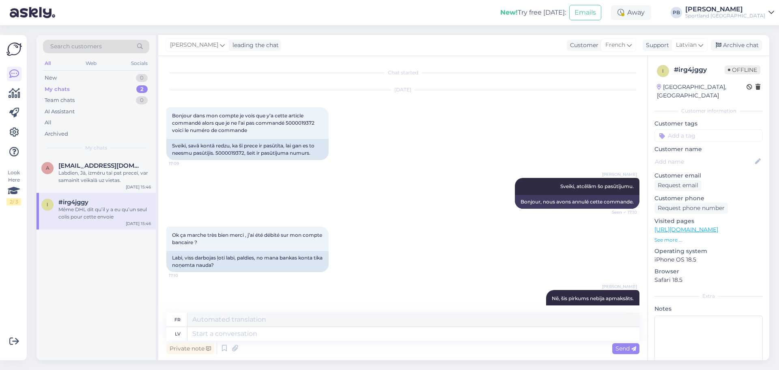
scroll to position [2893, 0]
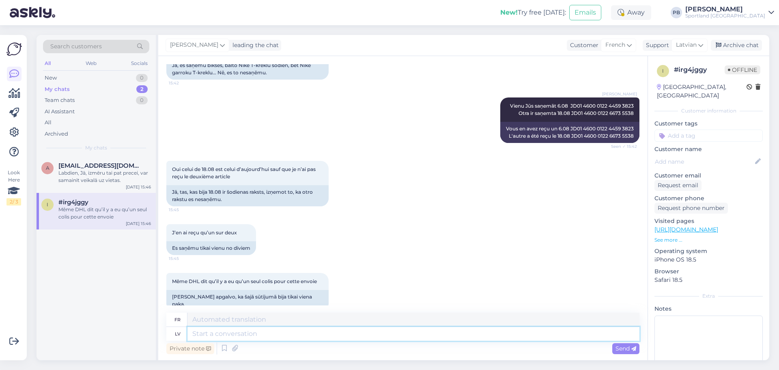
click at [227, 334] on textarea at bounding box center [413, 334] width 452 height 14
click at [291, 333] on textarea at bounding box center [413, 334] width 452 height 14
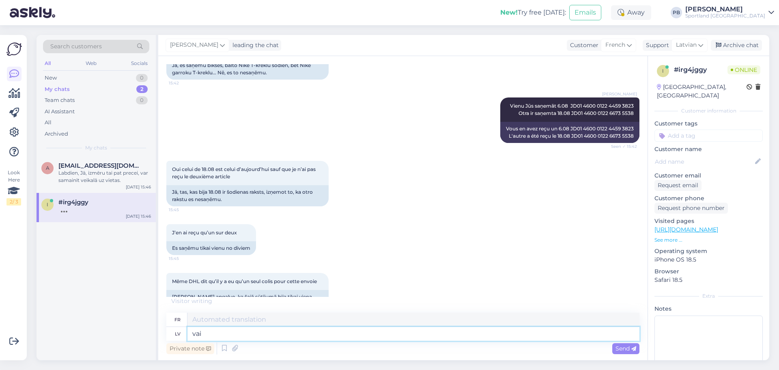
type textarea "vai n"
type textarea "ou"
type textarea "v"
type textarea "Tad v"
type textarea "Alors"
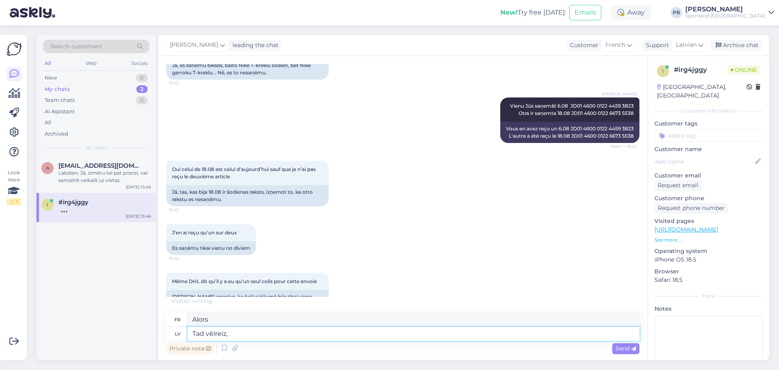
type textarea "Tad vēlreiz,"
type textarea "Et puis encore,"
type textarea "Tad vēlreiz, pasūtījums"
type textarea "Et puis encore, commandez"
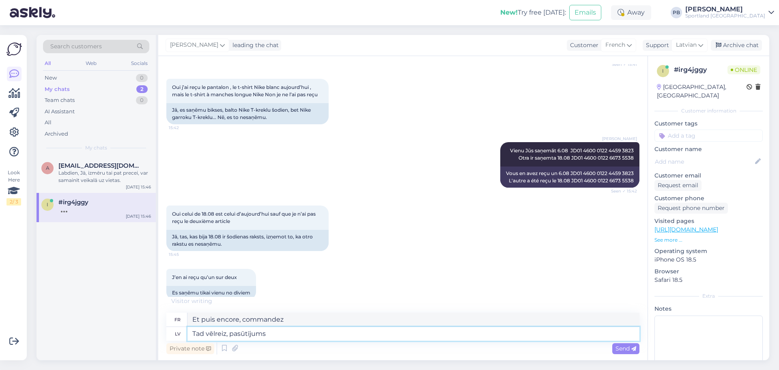
scroll to position [2772, 0]
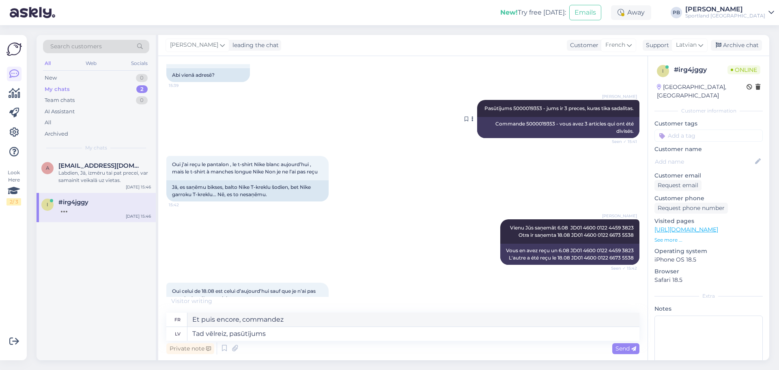
click at [542, 119] on div "Commande 5000019353 - vous avez 3 articles qui ont été divisés." at bounding box center [558, 127] width 162 height 21
click at [534, 117] on div "Commande 5000019353 - vous avez 3 articles qui ont été divisés." at bounding box center [558, 127] width 162 height 21
click at [300, 334] on textarea "Tad vēlreiz, pasūtījums" at bounding box center [413, 334] width 452 height 14
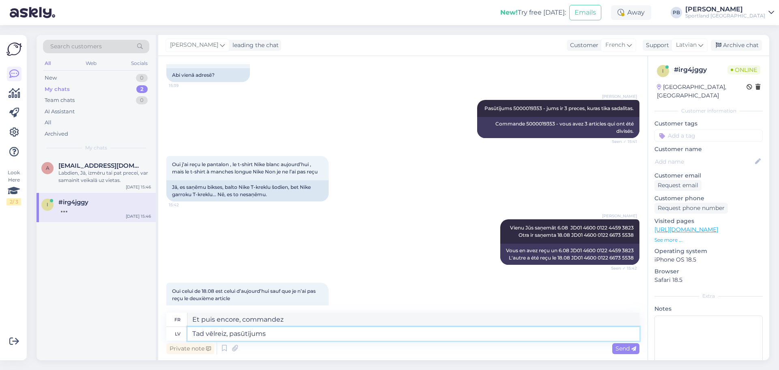
paste textarea "5000019353"
type textarea "Tad vēlreiz, pasūtījums 5000019353"
type textarea "Encore une fois, commandez 5000019353"
type textarea "Tad vēlreiz, pasūtījums 5000019353 , ci"
type textarea "Encore une fois, commande 5000019353,"
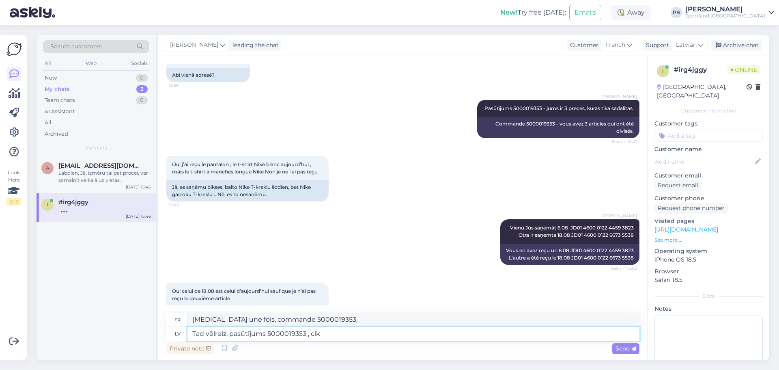
type textarea "Tad vēlreiz, pasūtījums 5000019353 , cik s"
type textarea "Encore une fois, commande 5000019353, combien"
type textarea "Tad vēlreiz, pasūtījums 5000019353 , cik sūtījumi ko"
type textarea "Encore une fois, commande 5000019353, combien d'expéditions"
type textarea "Tad vēlreiz, pasūtījums 5000019353 , cik sūtījumi kopā it"
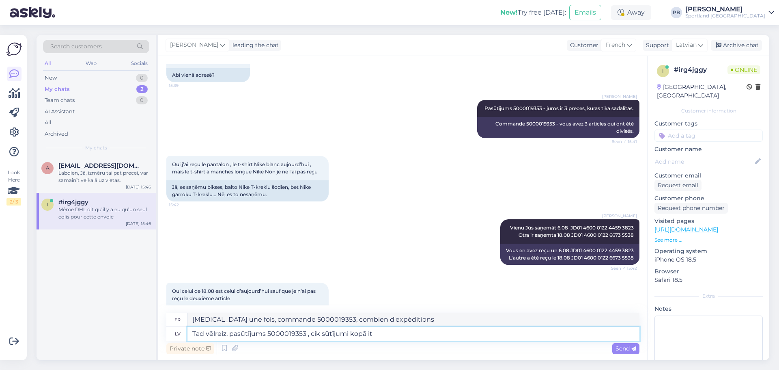
type textarea "Alors encore, commande 5000019353, combien d'envois au total ?"
type textarea "Tad vēlreiz, pasūtījums 5000019353 , cik sūtījumi kopā it saņemti?"
type textarea "Encore une fois, commande 5000019353, combien d'envois ont été reçus au total ?"
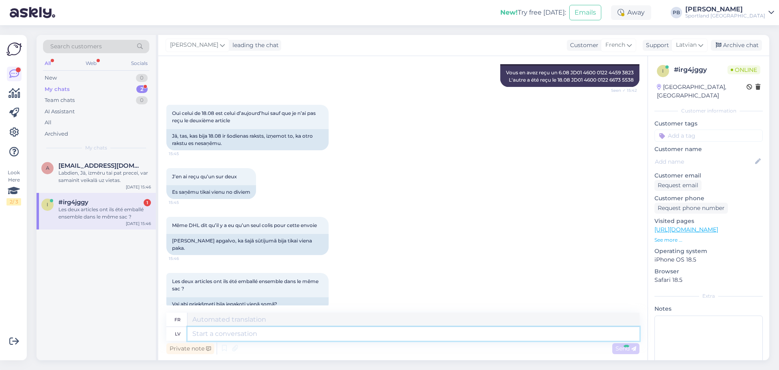
scroll to position [3013, 0]
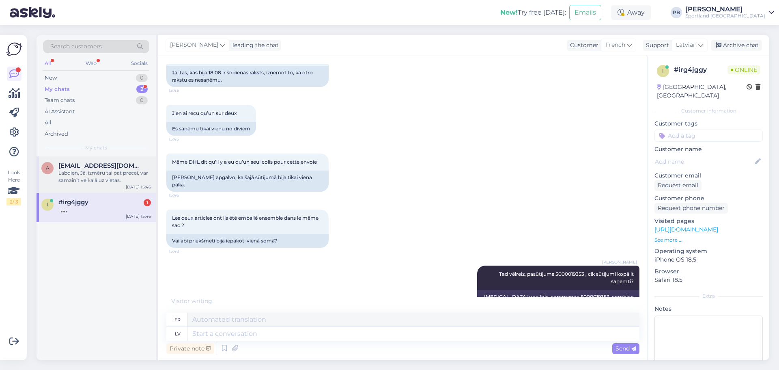
click at [101, 176] on div "Labdien, Jā, izmēru tai pat precei, var samainīt veikalā uz vietas." at bounding box center [104, 176] width 93 height 15
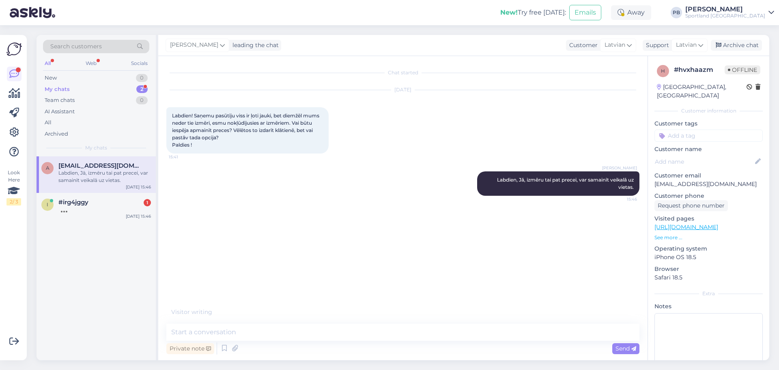
scroll to position [0, 0]
click at [729, 45] on div "Archive chat" at bounding box center [736, 45] width 51 height 11
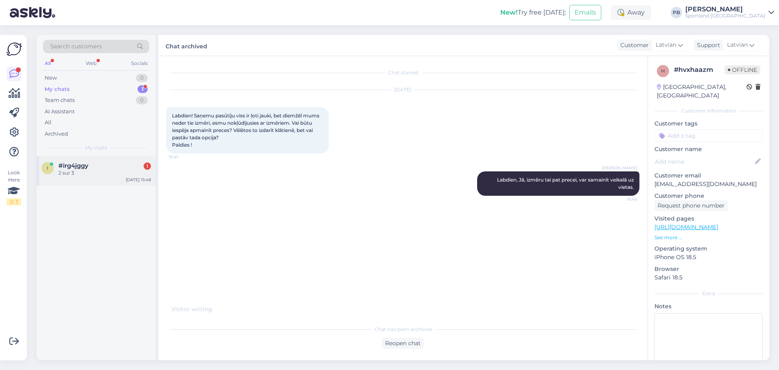
click at [97, 169] on div "2 sur 3" at bounding box center [104, 172] width 93 height 7
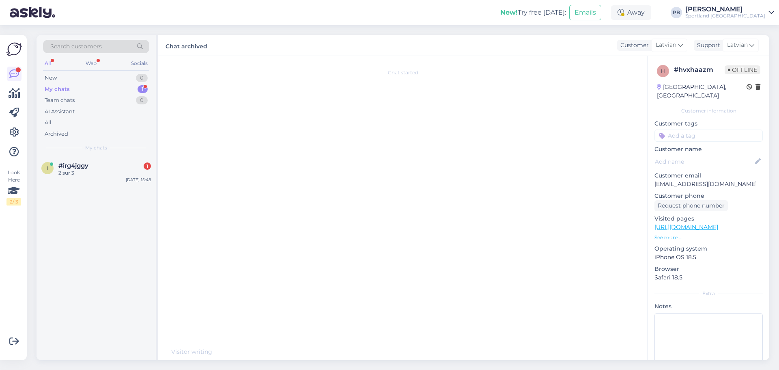
scroll to position [3070, 0]
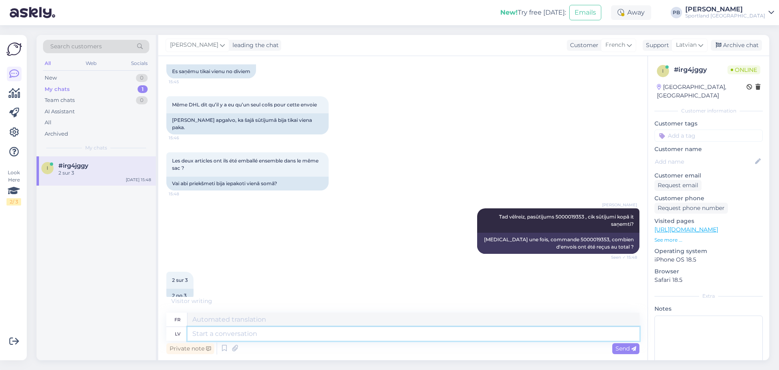
click at [225, 335] on textarea at bounding box center [413, 334] width 452 height 14
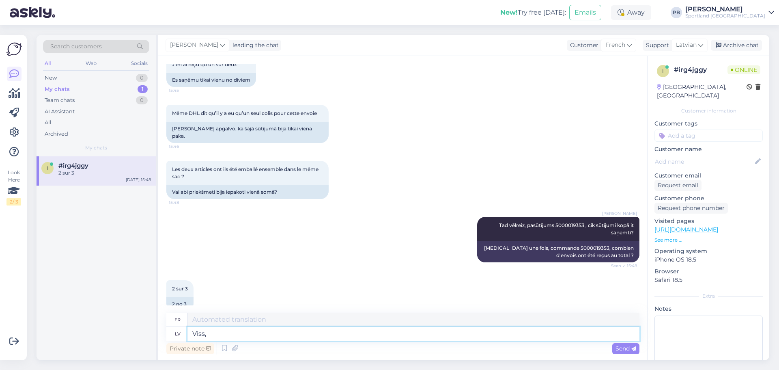
type textarea "Viss, t"
type textarea "Tout,"
type textarea "Viss, tas b"
type textarea "Tout ce qui"
type textarea "Viss, tas bija t"
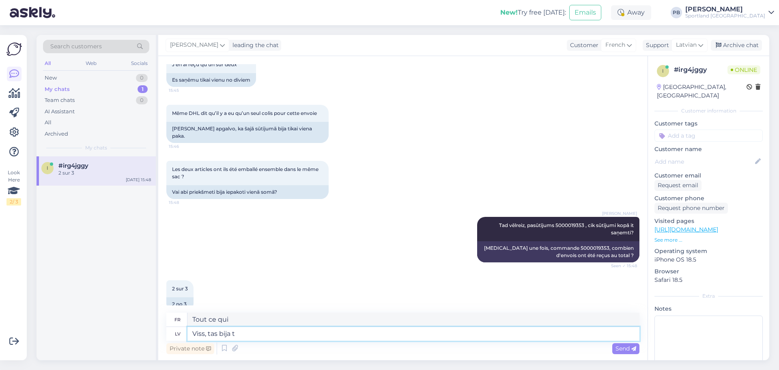
type textarea "C'était tout."
type textarea "Viss, tas bija tas"
type textarea "C'est tout, c'était ça."
type textarea "Viss, tas bija tas, ka"
type textarea "C'était tout,"
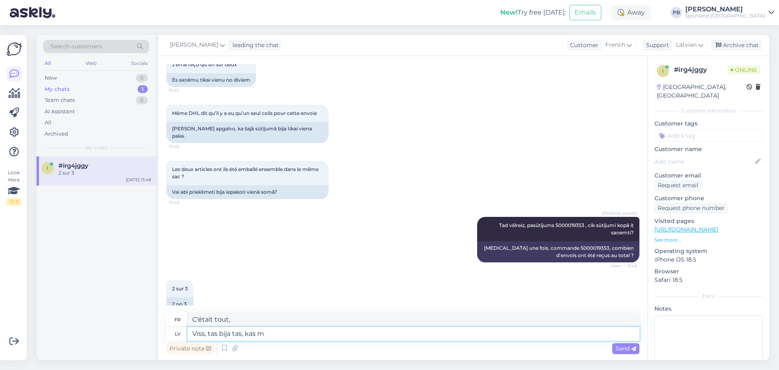
type textarea "Viss, tas bija tas, kas mu"
type textarea "Tout, c'était ça"
type textarea "Viss, tas bija tas, kas mums bij"
type textarea "Tout, c'est ce que nous avions"
type textarea "Viss, tas bija tas, kas mums bija j"
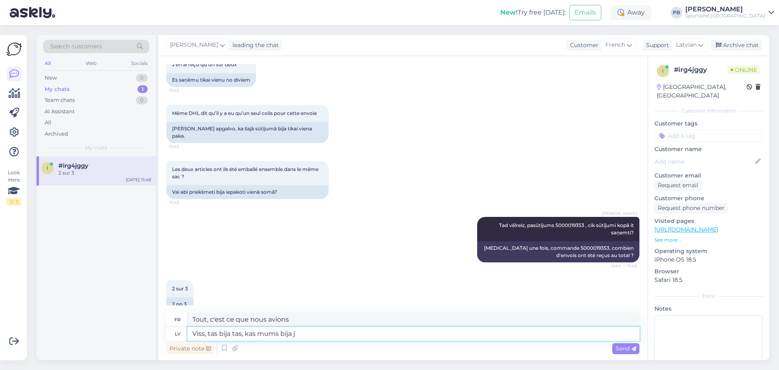
type textarea "C'est tout ce que nous avions."
type textarea "Viss, tas bija tas, kas mums bija jānoskaidro"
type textarea "C'est tout ce que nous avions à découvrir."
type textarea "Viss, tas bija tas, kas mums bija jānoskaidro, lai"
type textarea "C'est tout ce que nous avions à comprendre,"
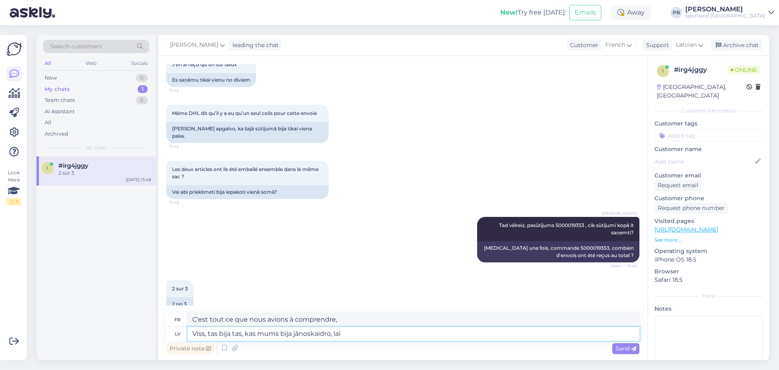
type textarea "Viss, tas bija tas, kas mums bija jānoskaidro, lai m"
type textarea "C'est tout ce que nous avions à découvrir,"
type textarea "Viss, tas bija tas, kas mums bija jānoskaidro, lai mēs va"
type textarea "C'est tout ce que nous avions à comprendre, alors nous"
type textarea "Viss, tas bija tas, kas mums bija jānoskaidro, lai mēs varētu t"
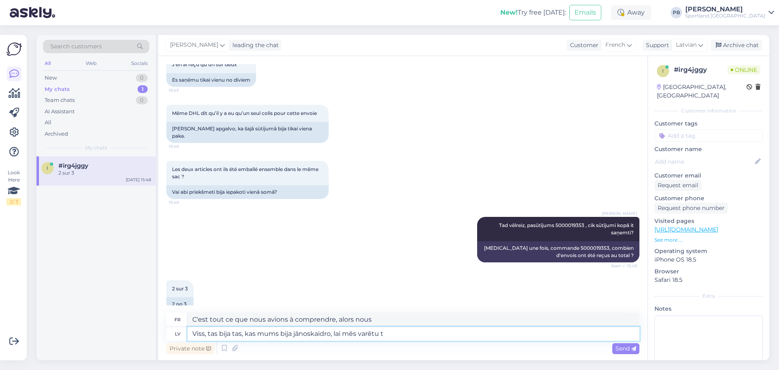
type textarea "C'est tout ce que nous devions savoir pour pouvoir"
type textarea "Viss, tas bija tas, kas mums bija jānoskaidro, lai mēs varētu tālāk me"
type textarea "C’est tout ce que nous devions comprendre pour pouvoir passer à autre chose."
type textarea "Viss, tas bija tas, kas mums bija jānoskaidro, lai mēs varētu tālāk meklēt."
type textarea "C’est tout ce que nous devions savoir pour pouvoir poursuivre nos recherches."
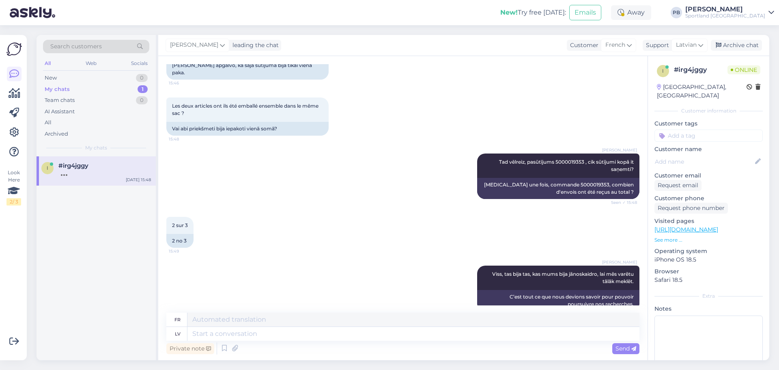
scroll to position [3173, 0]
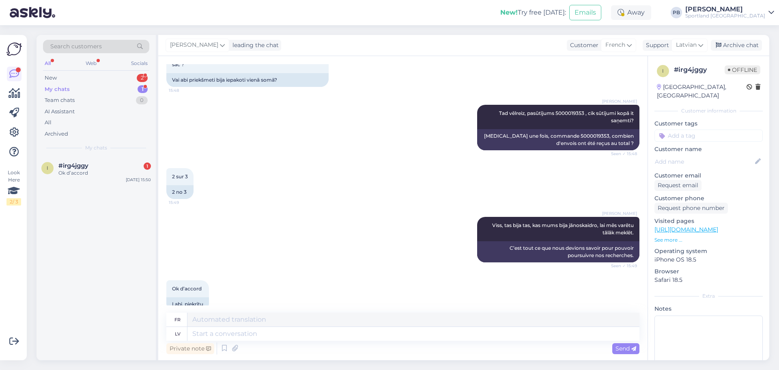
click at [67, 71] on div "Search customers All Web Socials New 2 My chats 1 Team chats 0 AI Assistant All…" at bounding box center [96, 95] width 119 height 121
click at [69, 74] on div "New 2" at bounding box center [96, 77] width 106 height 11
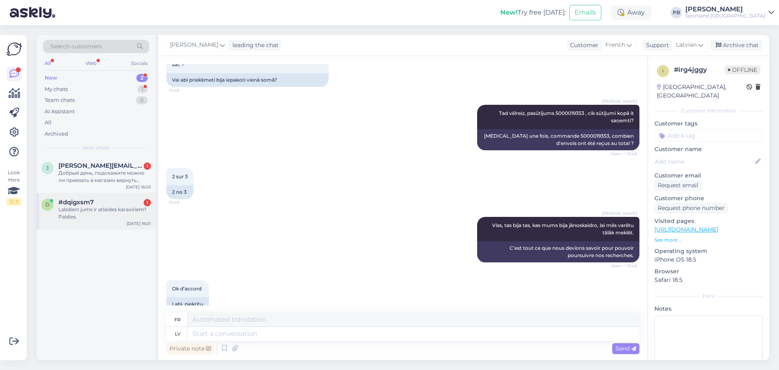
click at [107, 211] on div "Labdien! jums ir atlaides karaviriem? Paldies." at bounding box center [104, 213] width 93 height 15
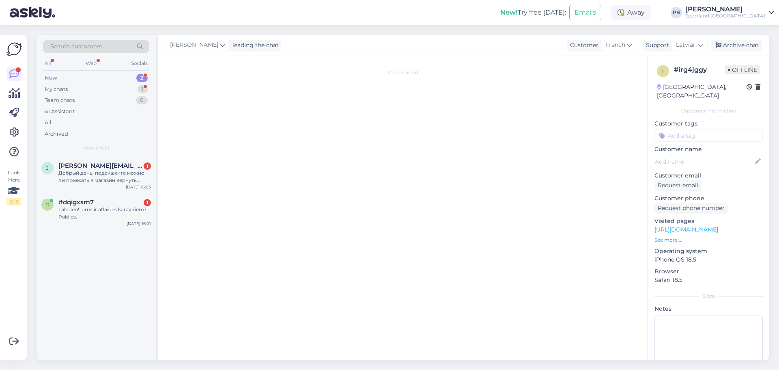
scroll to position [0, 0]
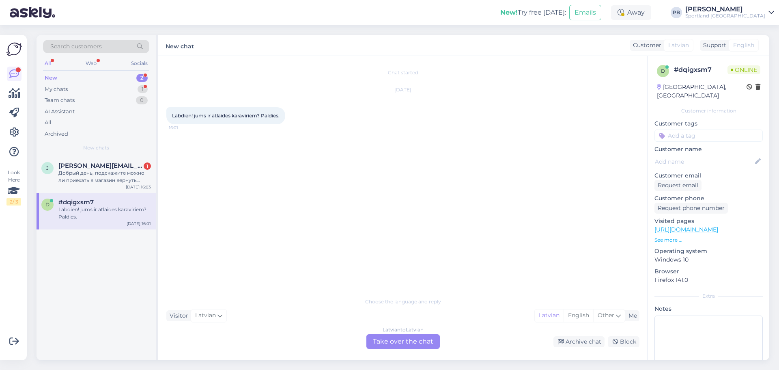
click at [390, 338] on div "Latvian to Latvian Take over the chat" at bounding box center [402, 341] width 73 height 15
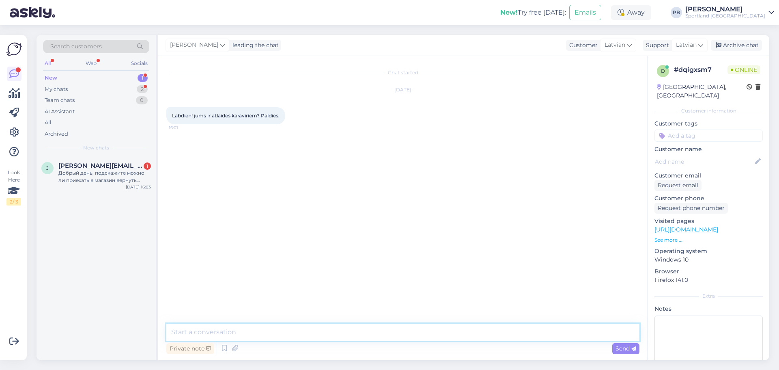
click at [282, 340] on textarea at bounding box center [402, 331] width 473 height 17
type textarea "Labdien, atlaides ir pieejamas tikai veikalos uz vietas."
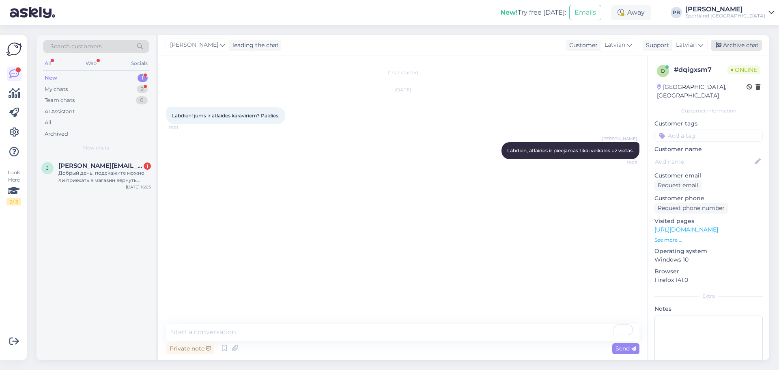
click at [736, 41] on div "Archive chat" at bounding box center [736, 45] width 51 height 11
click at [118, 162] on span "jekaterina.savcenko@gmail.com" at bounding box center [100, 165] width 84 height 7
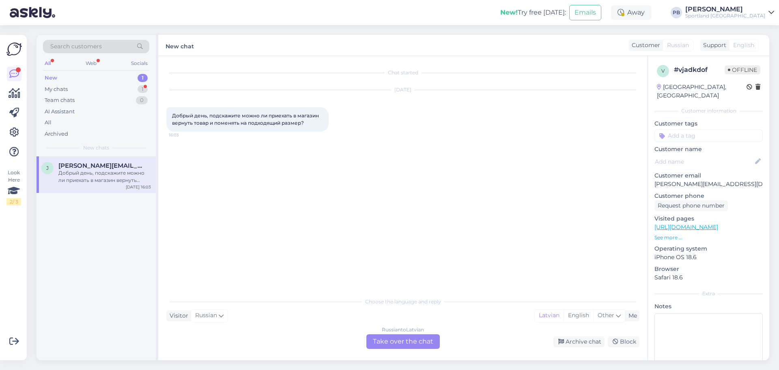
click at [407, 332] on div "Russian to Latvian" at bounding box center [403, 329] width 42 height 7
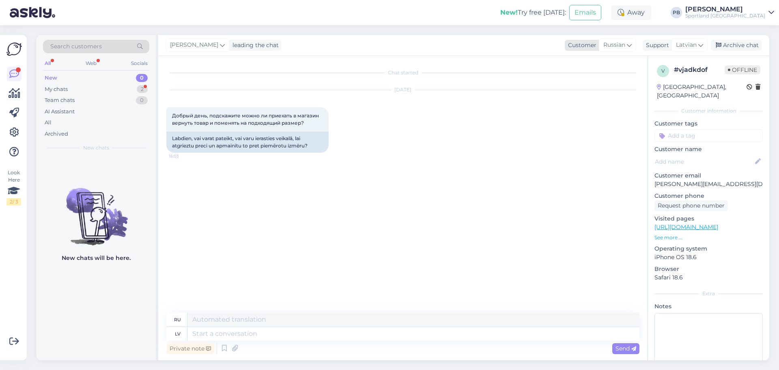
click at [601, 46] on div "Russian" at bounding box center [617, 45] width 37 height 13
click at [585, 82] on link "Latvian" at bounding box center [600, 81] width 89 height 13
click at [250, 329] on textarea at bounding box center [402, 331] width 473 height 17
type textarea "Labdien, Preces izmēru var samainīt tikai veikalos uz vietas,"
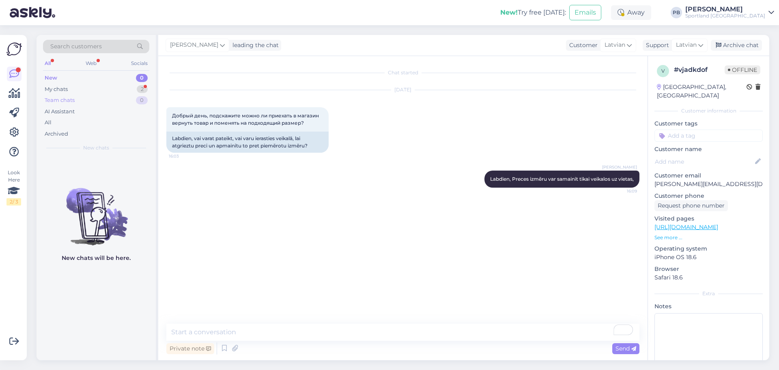
click at [92, 95] on div "Team chats 0" at bounding box center [96, 100] width 106 height 11
click at [92, 90] on div "My chats 2" at bounding box center [96, 89] width 106 height 11
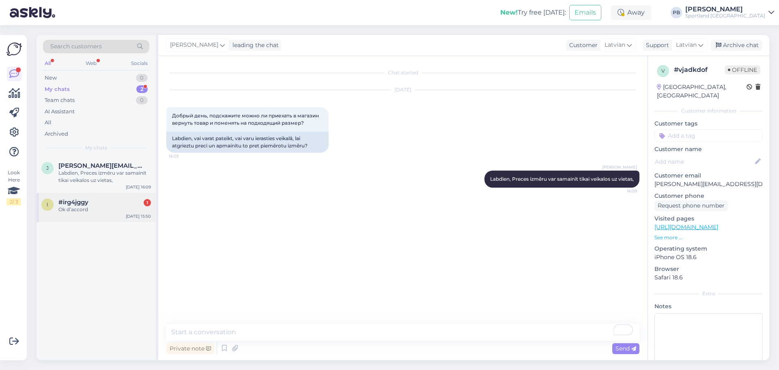
click at [106, 197] on div "i #irg4jggy 1 Ok d’accord Aug 18 15:50" at bounding box center [96, 207] width 119 height 29
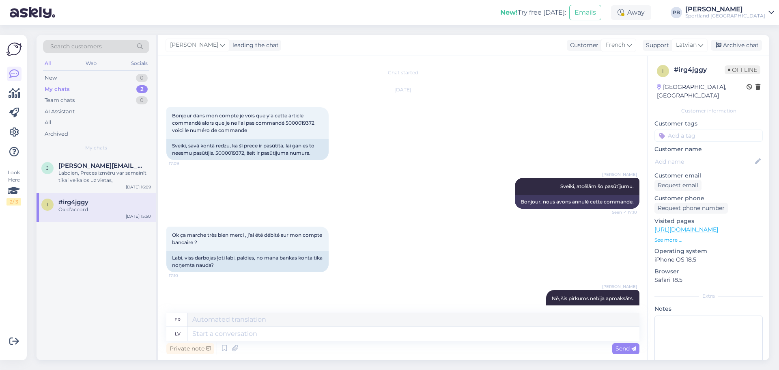
scroll to position [3173, 0]
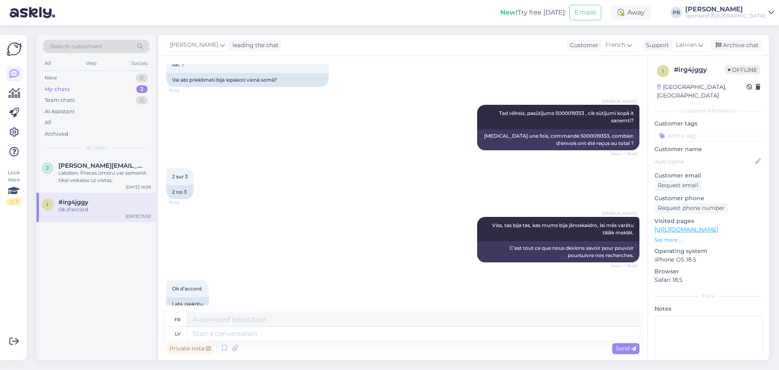
click at [359, 189] on div "Chat started [DATE] Bonjour dans mon compte je vois que y’a cette article comma…" at bounding box center [406, 184] width 480 height 241
click at [112, 166] on span "jekaterina.savcenko@gmail.com" at bounding box center [100, 165] width 84 height 7
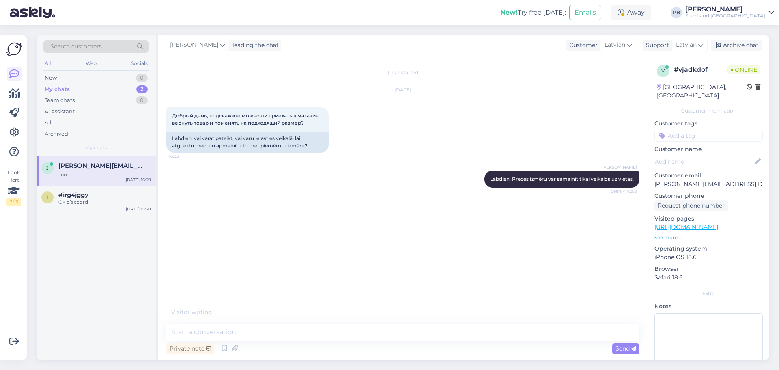
click at [294, 200] on div "Chat started Aug 18 2025 Добрый день, подскажите можно ли приехать в магазин ве…" at bounding box center [406, 185] width 480 height 243
click at [94, 166] on span "jekaterina.savcenko@gmail.com" at bounding box center [100, 165] width 84 height 7
drag, startPoint x: 404, startPoint y: 258, endPoint x: 397, endPoint y: 237, distance: 21.6
click at [405, 258] on div "Chat started Aug 18 2025 Добрый день, подскажите можно ли приехать в магазин ве…" at bounding box center [406, 185] width 480 height 243
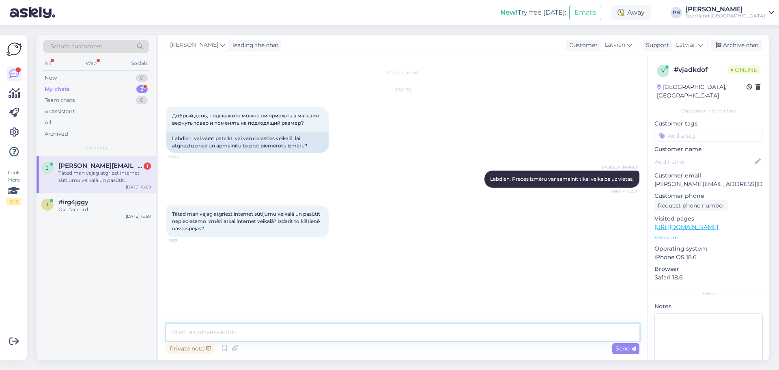
click at [247, 334] on textarea at bounding box center [402, 331] width 473 height 17
type textarea "N"
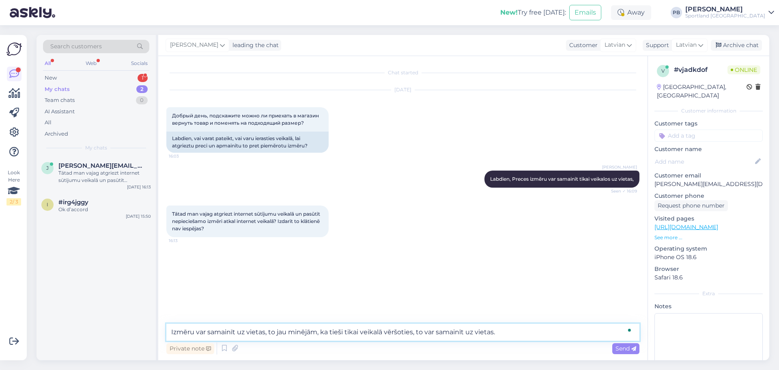
type textarea "Izmēru var samainīt uz vietas, to jau minējām, ka tieši tikai veikalā vēršoties…"
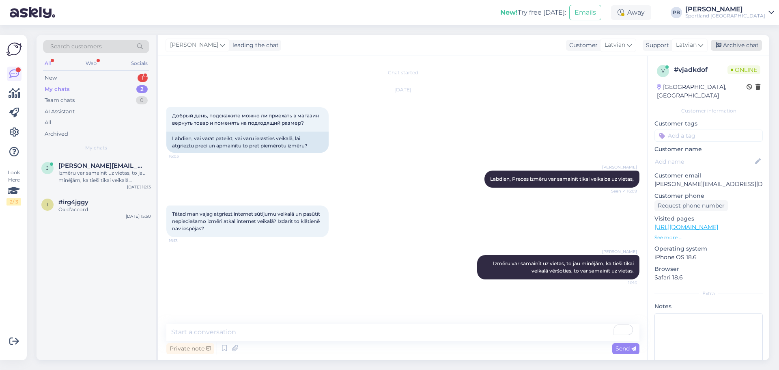
click at [747, 42] on div "Archive chat" at bounding box center [736, 45] width 51 height 11
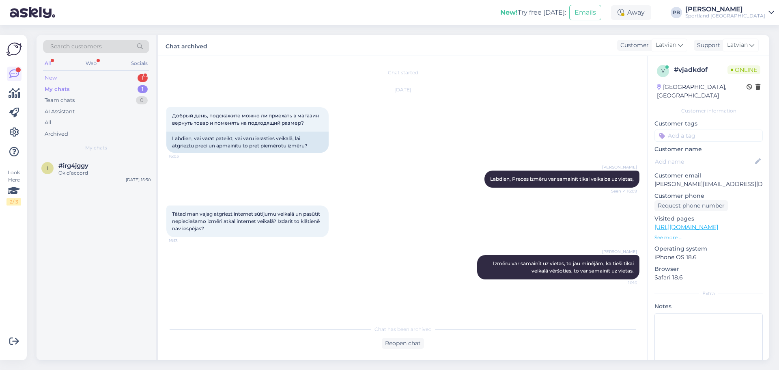
click at [99, 74] on div "New 1" at bounding box center [96, 77] width 106 height 11
click at [95, 170] on div "Labdien" at bounding box center [104, 172] width 93 height 7
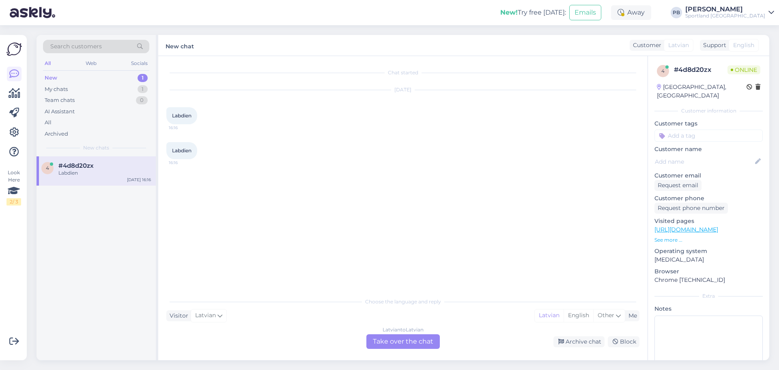
click at [403, 339] on div "Latvian to Latvian Take over the chat" at bounding box center [402, 341] width 73 height 15
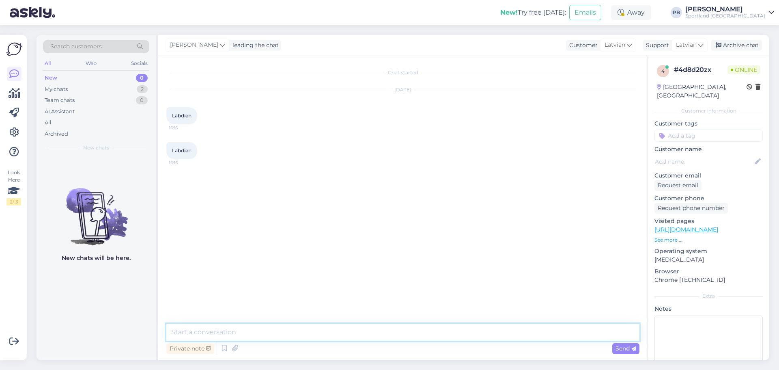
click at [222, 332] on textarea at bounding box center [402, 331] width 473 height 17
type textarea "Labdien, kā varam Jums plaīdzēt?"
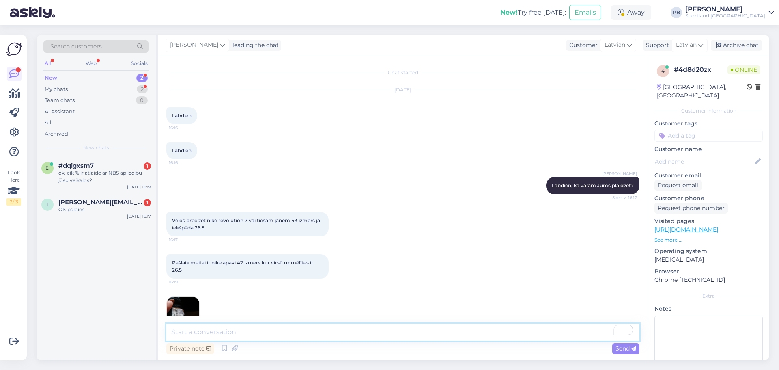
scroll to position [22, 0]
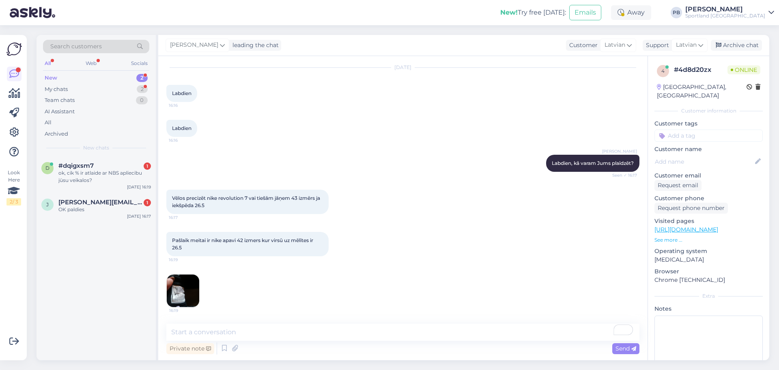
click at [259, 290] on div "16:19" at bounding box center [402, 290] width 473 height 51
click at [257, 327] on textarea "To enrich screen reader interactions, please activate Accessibility in Grammarl…" at bounding box center [402, 331] width 473 height 17
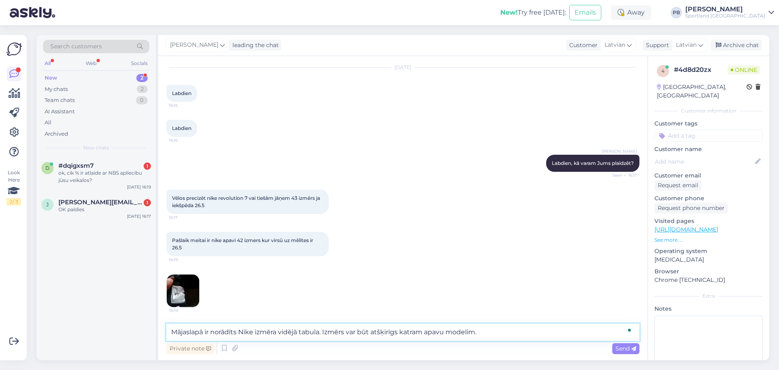
type textarea "Mājaslapā ir norādīts Nike izmēra vidējā tabula. Izmērs var būt atšķirīgs katra…"
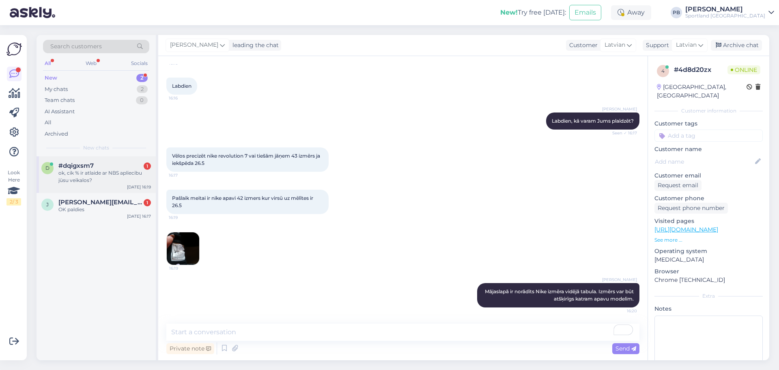
drag, startPoint x: 102, startPoint y: 162, endPoint x: 132, endPoint y: 172, distance: 31.2
click at [102, 163] on div "d #dqigxsm7 1 ok, cik % ir atlaide ar NBS apliecibu jūsu veikalos? Aug 18 16:19" at bounding box center [96, 174] width 119 height 37
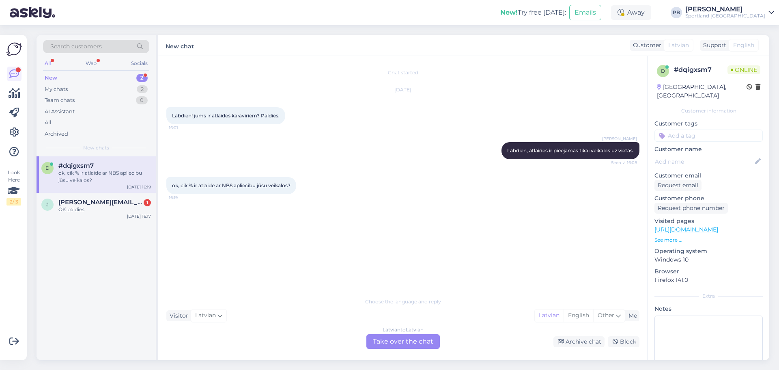
click at [396, 342] on div "Latvian to Latvian Take over the chat" at bounding box center [402, 341] width 73 height 15
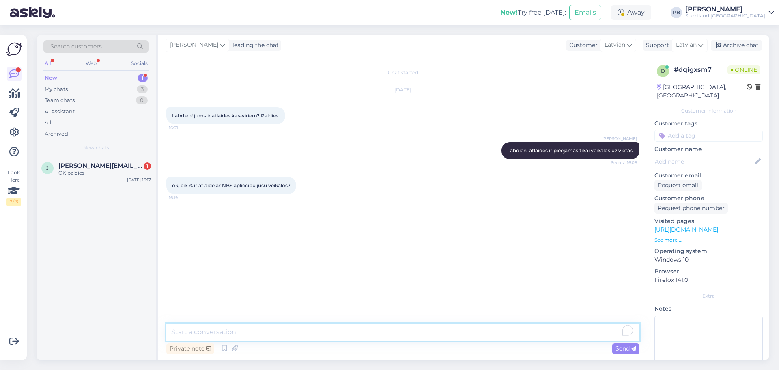
click at [269, 333] on textarea "To enrich screen reader interactions, please activate Accessibility in Grammarl…" at bounding box center [402, 331] width 473 height 17
type textarea "Ņemot vērā, ka mums e-veikalā šāda tipa atlaides nav, mums nebūs tie iespēja pr…"
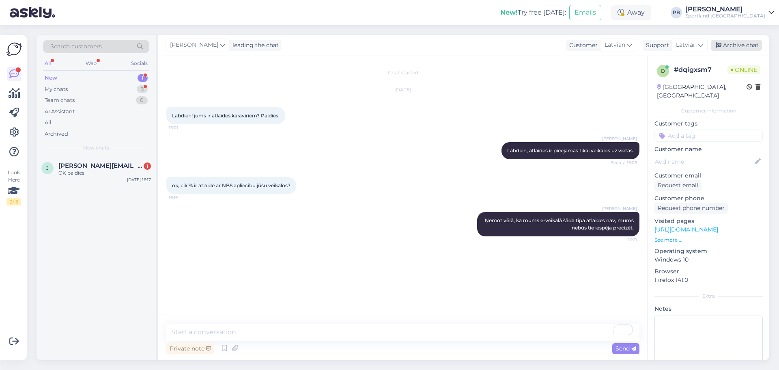
click at [744, 47] on div "Archive chat" at bounding box center [736, 45] width 51 height 11
click at [103, 172] on div "OK paldies" at bounding box center [104, 172] width 93 height 7
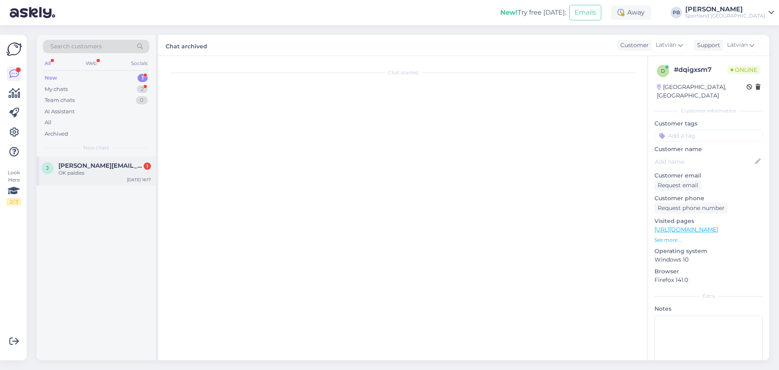
scroll to position [37, 0]
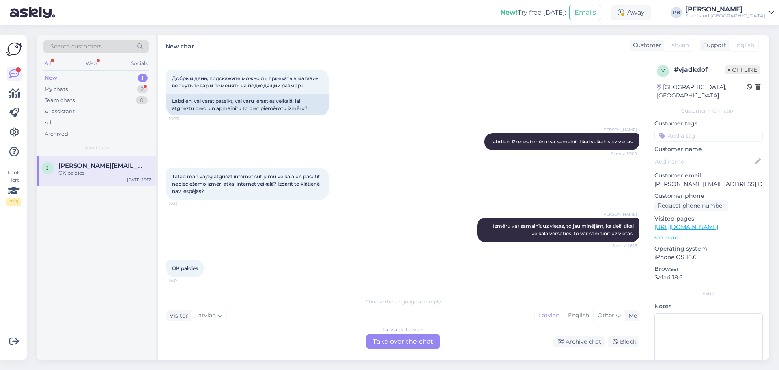
click at [417, 343] on div "Latvian to Latvian Take over the chat" at bounding box center [402, 341] width 73 height 15
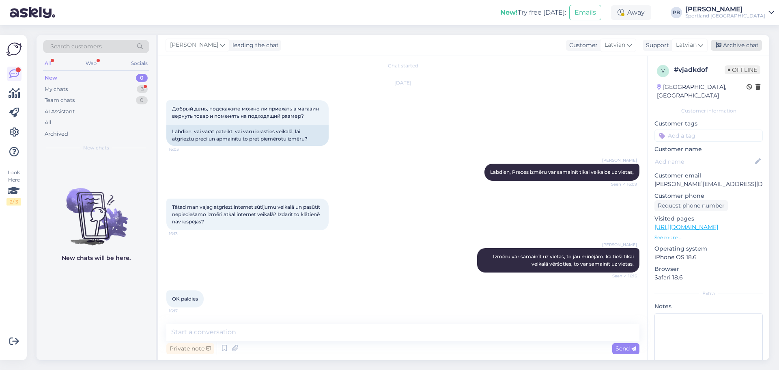
click at [753, 47] on div "Archive chat" at bounding box center [736, 45] width 51 height 11
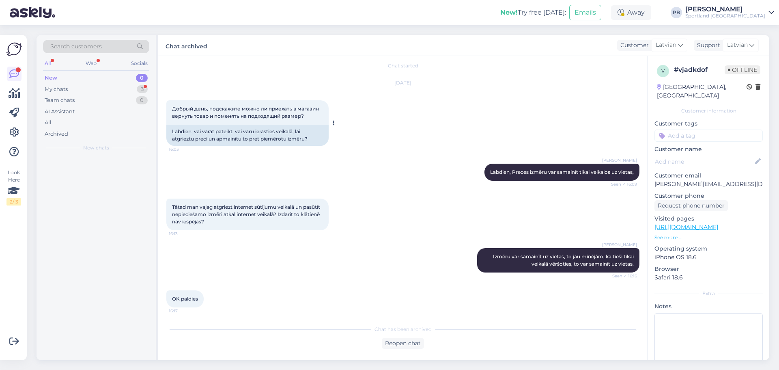
scroll to position [10, 0]
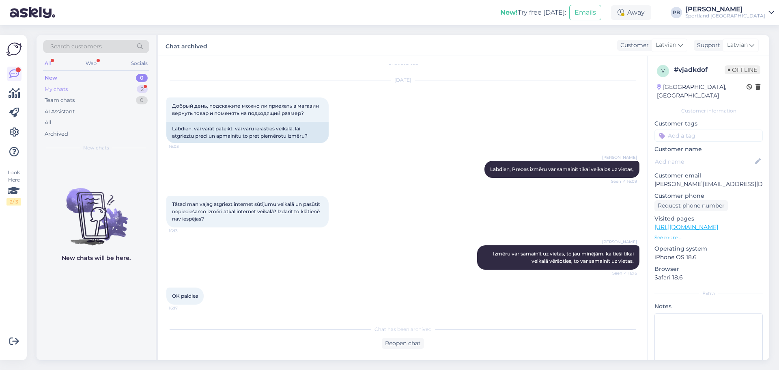
click at [61, 86] on div "My chats" at bounding box center [56, 89] width 23 height 8
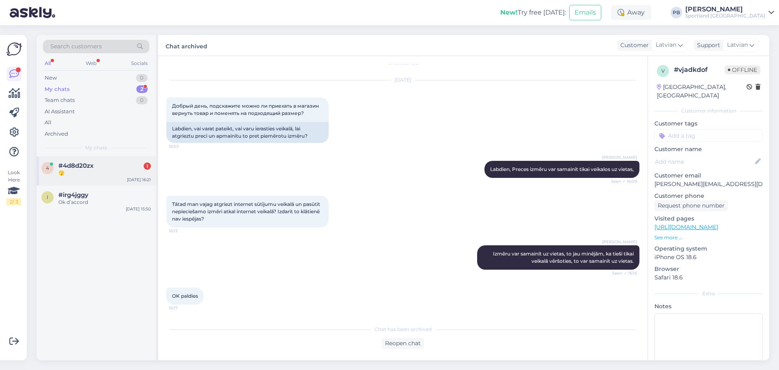
click at [101, 161] on div "4 #4d8d20zx 1 🫣 Aug 18 16:21" at bounding box center [96, 170] width 119 height 29
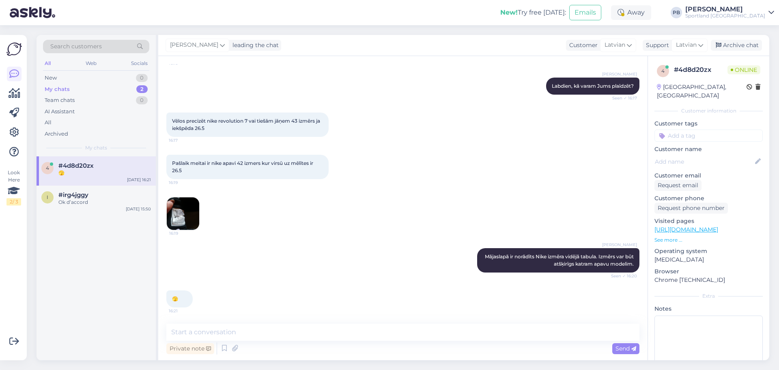
click at [175, 300] on span "🫣" at bounding box center [175, 298] width 6 height 6
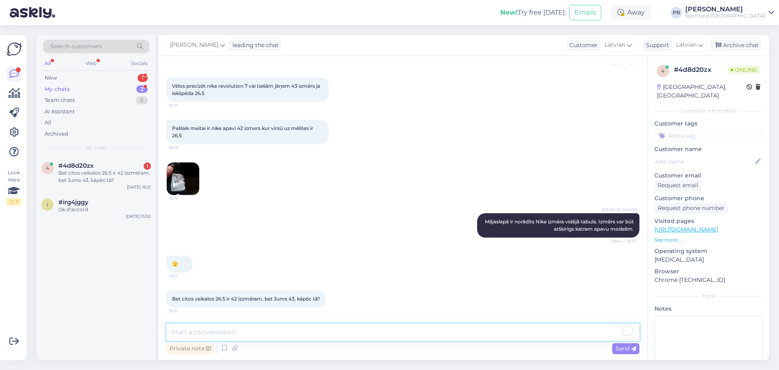
click at [338, 334] on textarea "To enrich screen reader interactions, please activate Accessibility in Grammarl…" at bounding box center [402, 331] width 473 height 17
click at [254, 339] on textarea "To enrich screen reader interactions, please activate Accessibility in Grammarl…" at bounding box center [402, 331] width 473 height 17
type textarea "Kā jau minējām, mājslapā ir NIKE zīmola piedāvāta izmēru tabula, taču tā nav pe…"
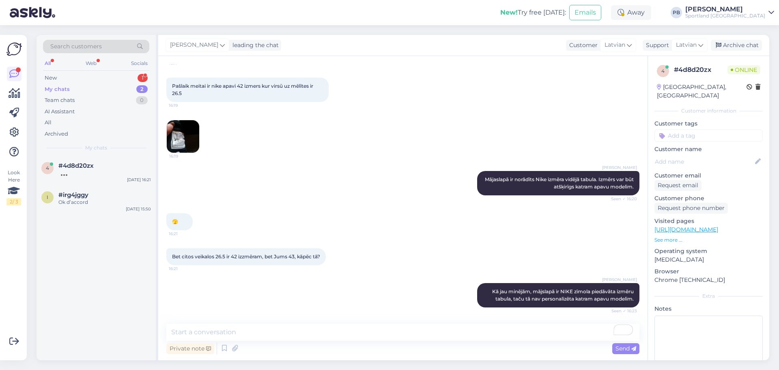
scroll to position [219, 0]
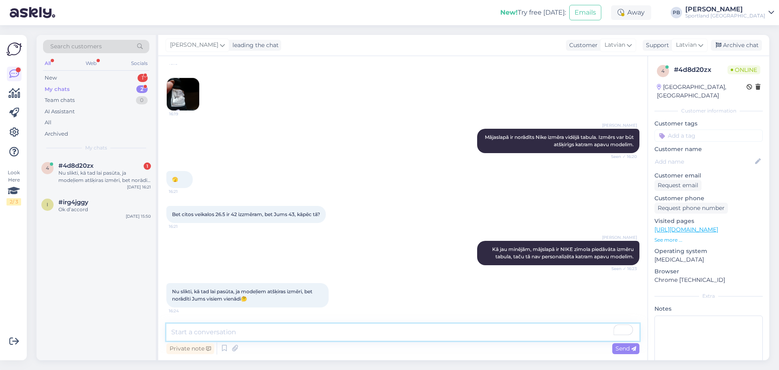
click at [274, 330] on textarea "To enrich screen reader interactions, please activate Accessibility in Grammarl…" at bounding box center [402, 331] width 473 height 17
click at [89, 175] on div "Nu slikti, kā tad lai pasūta, ja modeļiem atšķiras izmēri, bet norādīti Jums vi…" at bounding box center [104, 176] width 93 height 15
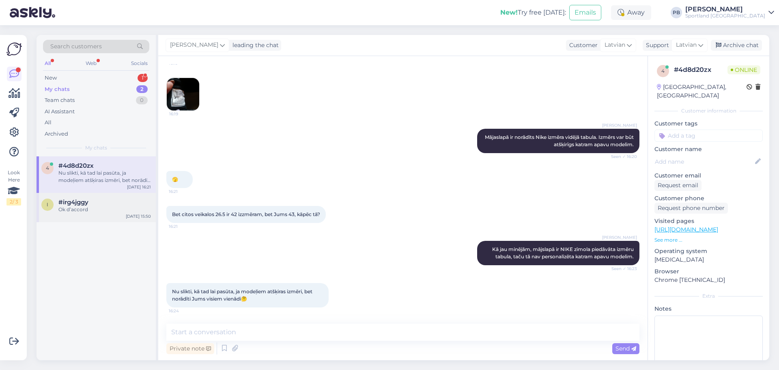
click at [121, 197] on div "i #irg4jggy Ok d’accord Aug 18 15:50" at bounding box center [96, 207] width 119 height 29
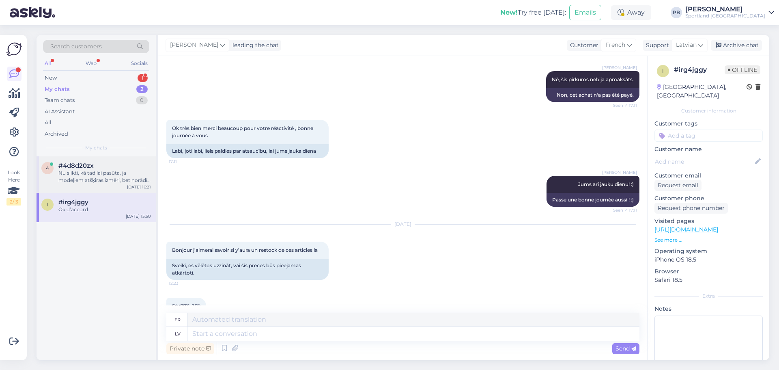
scroll to position [3173, 0]
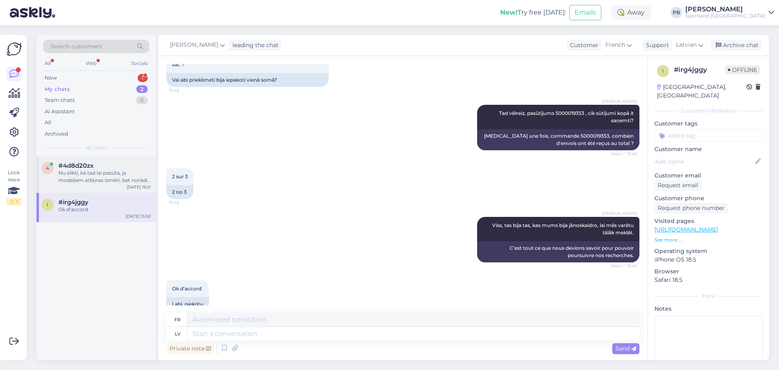
click at [101, 172] on div "Nu slikti, kā tad lai pasūta, ja modeļiem atšķiras izmēri, bet norādīti Jums vi…" at bounding box center [104, 176] width 93 height 15
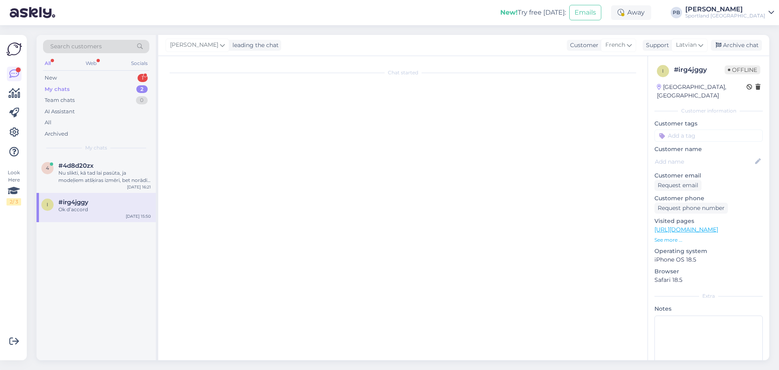
scroll to position [219, 0]
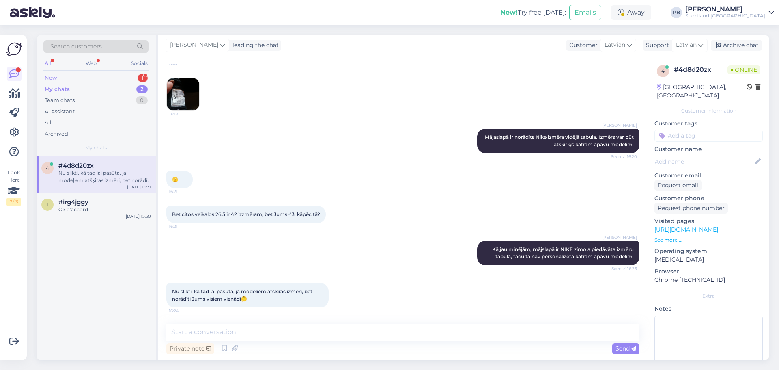
click at [82, 75] on div "New 1" at bounding box center [96, 77] width 106 height 11
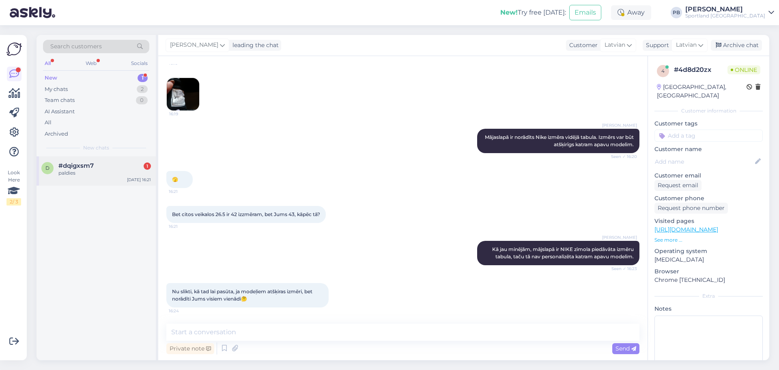
click at [93, 174] on div "paldies" at bounding box center [104, 172] width 93 height 7
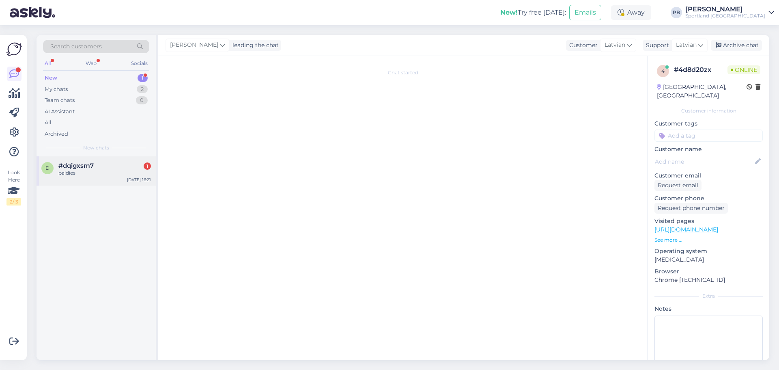
scroll to position [0, 0]
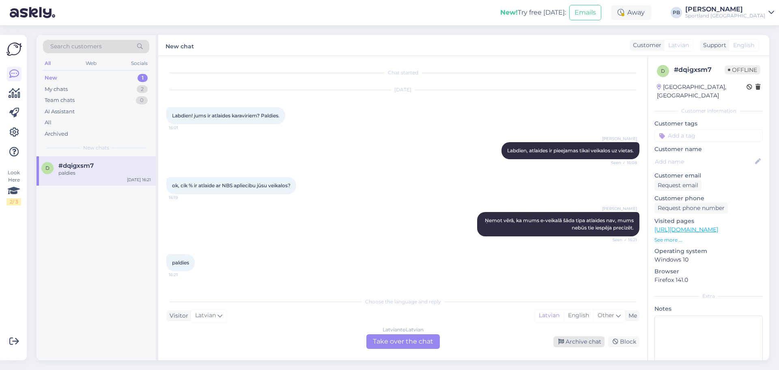
click at [589, 339] on div "Archive chat" at bounding box center [578, 341] width 51 height 11
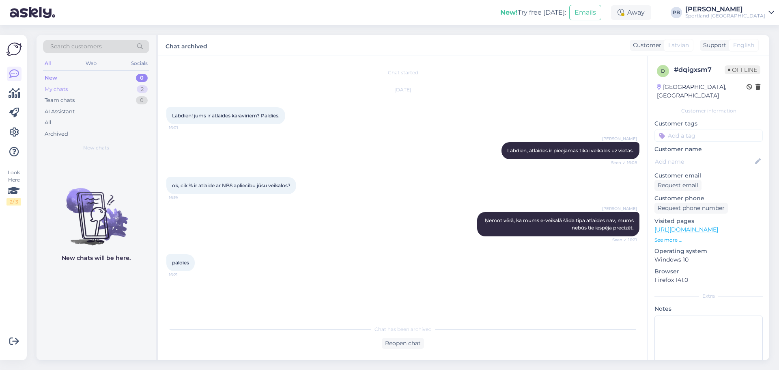
click at [87, 85] on div "New 0 My chats 2 Team chats 0 AI Assistant All Archived" at bounding box center [96, 105] width 106 height 67
click at [87, 86] on div "My chats 2" at bounding box center [96, 89] width 106 height 11
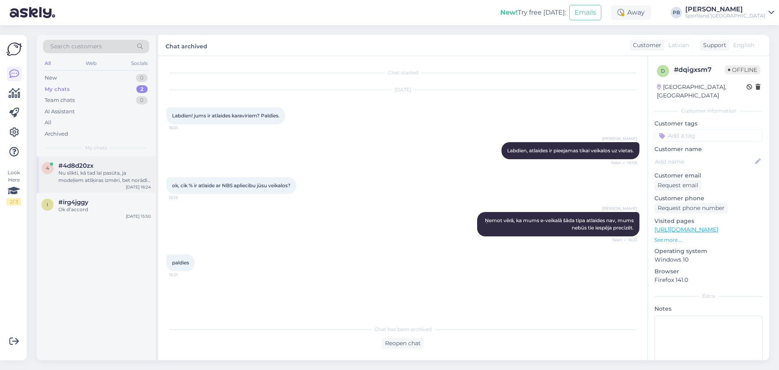
click at [116, 167] on div "#4d8d20zx" at bounding box center [104, 165] width 93 height 7
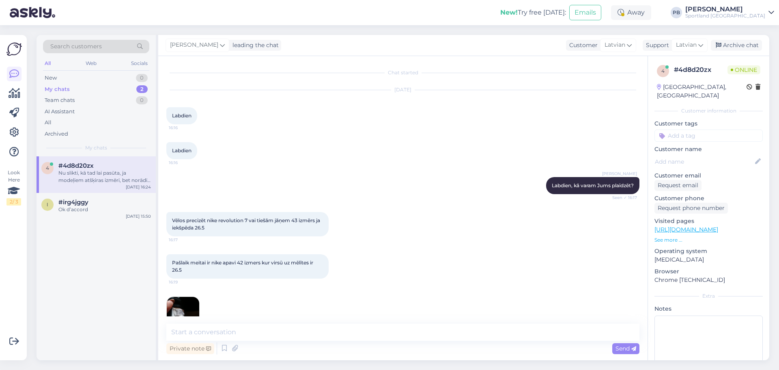
scroll to position [219, 0]
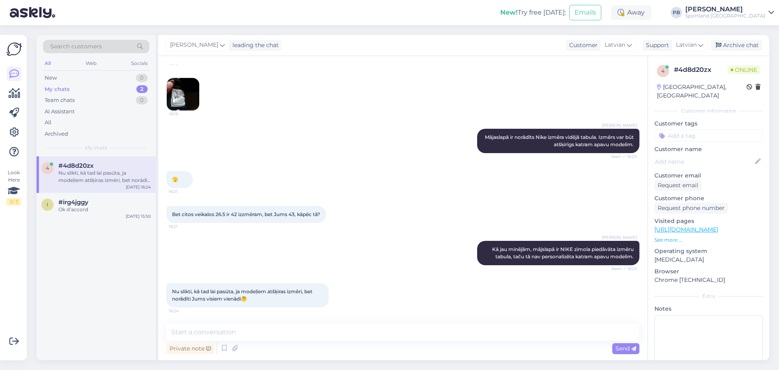
click at [179, 92] on img at bounding box center [183, 94] width 32 height 32
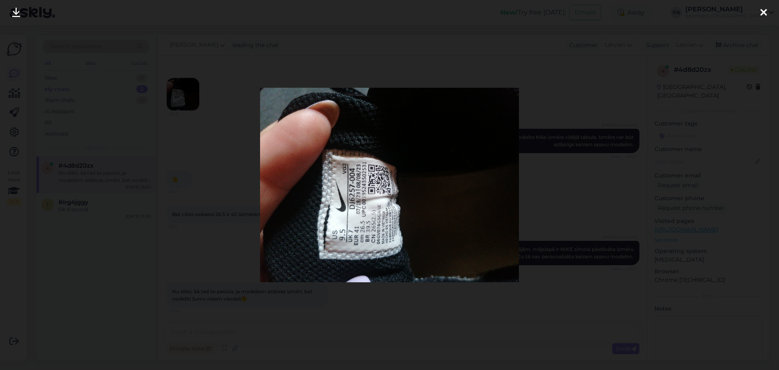
click at [381, 216] on img at bounding box center [389, 185] width 259 height 194
click at [709, 197] on div at bounding box center [389, 185] width 779 height 370
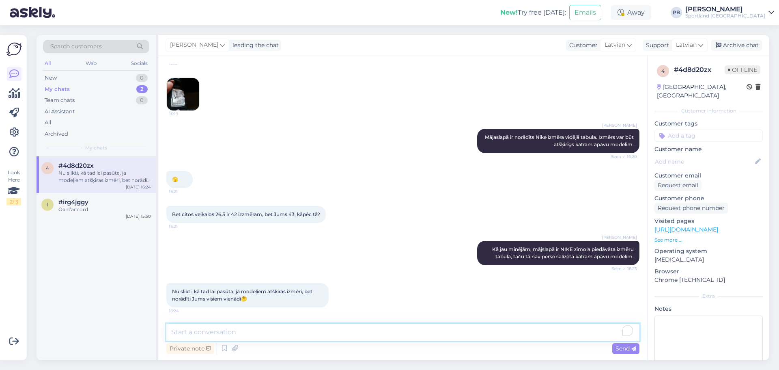
click at [224, 334] on textarea "To enrich screen reader interactions, please activate Accessibility in Grammarl…" at bounding box center [402, 331] width 473 height 17
type textarea "Nike zīmolam"
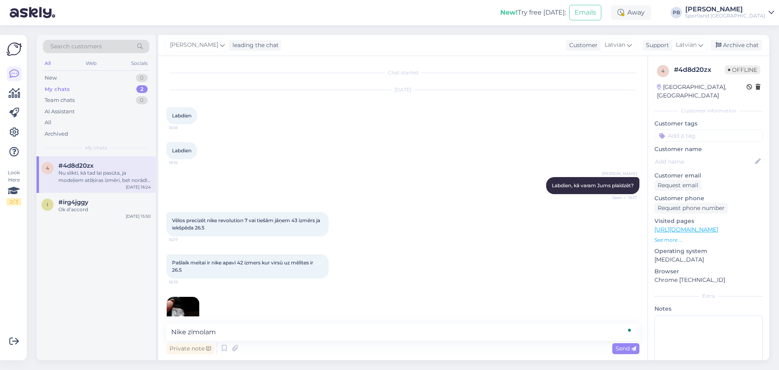
scroll to position [219, 0]
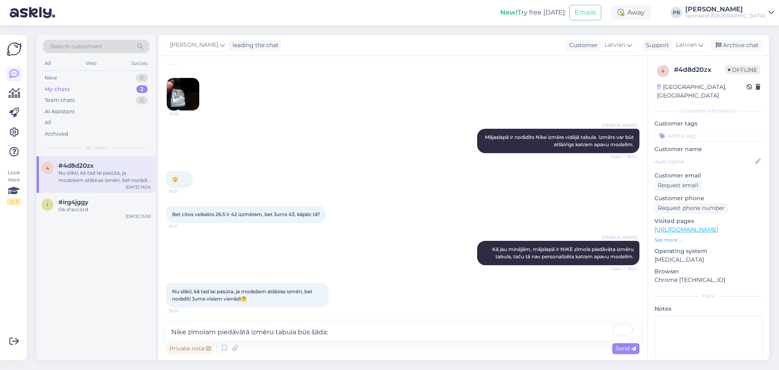
type textarea "Nike zīmolam piedāvātā izmēru tabula būs šāda:"
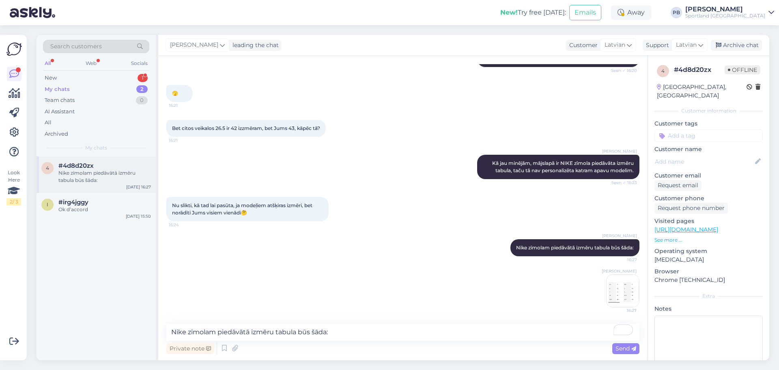
click at [125, 171] on div "Nike zīmolam piedāvātā izmēru tabula būs šāda:" at bounding box center [104, 176] width 93 height 15
click at [85, 73] on div "New 1" at bounding box center [96, 77] width 106 height 11
click at [108, 172] on div "Esmu iegādājies apavus bet nepievienoju savu atlaidi. Ko man darīt?" at bounding box center [104, 176] width 93 height 15
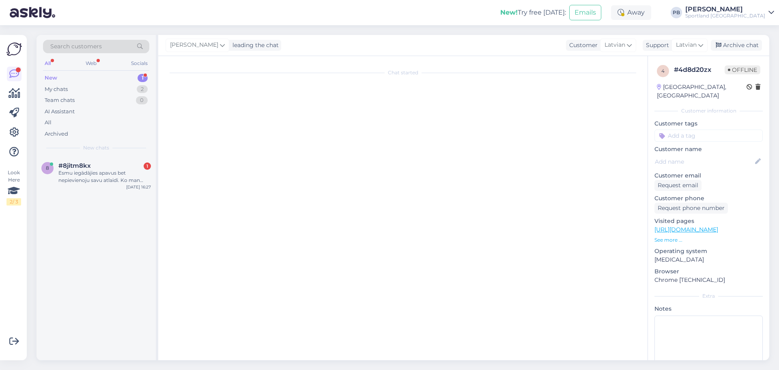
scroll to position [0, 0]
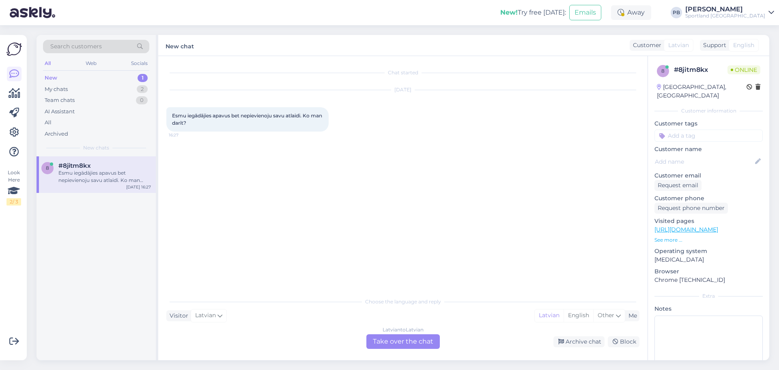
click at [406, 336] on div "Latvian to Latvian Take over the chat" at bounding box center [402, 341] width 73 height 15
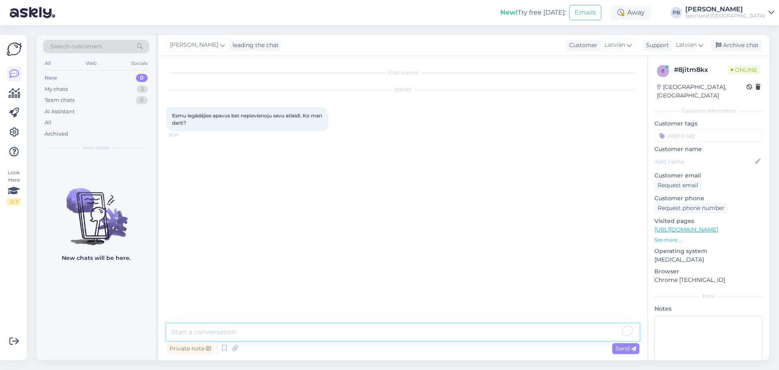
click at [336, 334] on textarea "To enrich screen reader interactions, please activate Accessibility in Grammarl…" at bounding box center [402, 331] width 473 height 17
type textarea "Labdien. Pēc pasūtījuma veikšanas nebūs iespējams veikt izmaiņas"
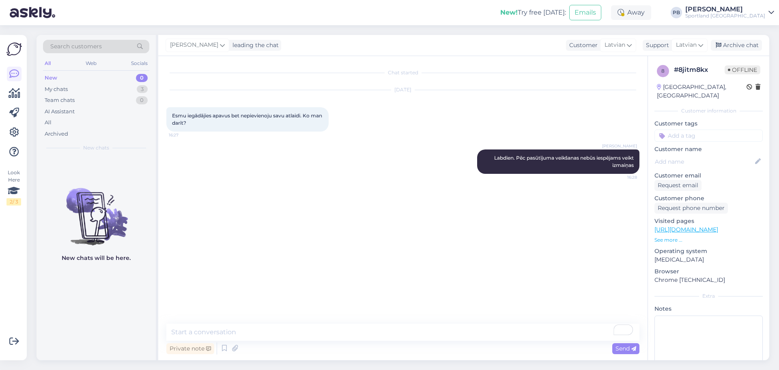
drag, startPoint x: 736, startPoint y: 43, endPoint x: 657, endPoint y: 56, distance: 80.2
click at [736, 43] on div "Archive chat" at bounding box center [736, 45] width 51 height 11
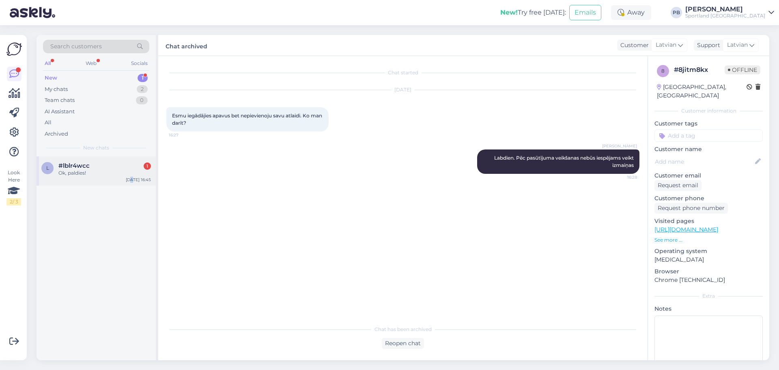
click at [131, 184] on div "l #lblr4wcc 1 Ok, paldies! Aug 18 16:45" at bounding box center [96, 170] width 119 height 29
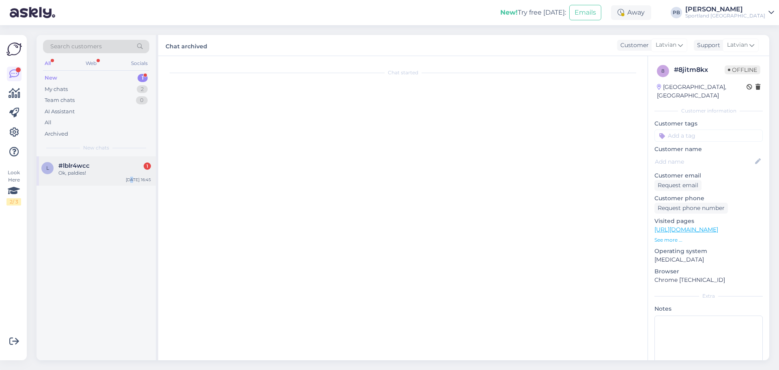
scroll to position [453, 0]
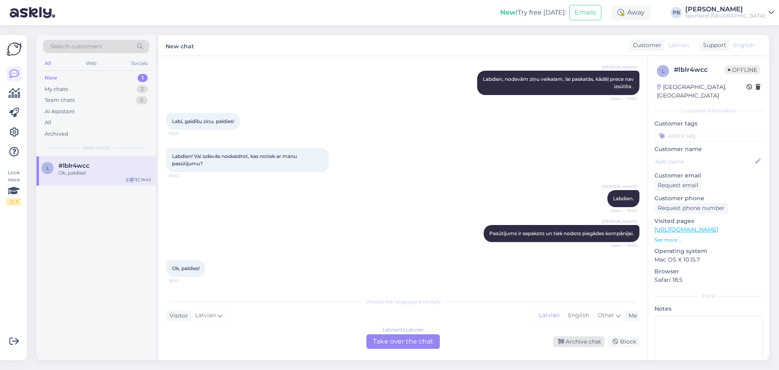
click at [593, 341] on div "Archive chat" at bounding box center [578, 341] width 51 height 11
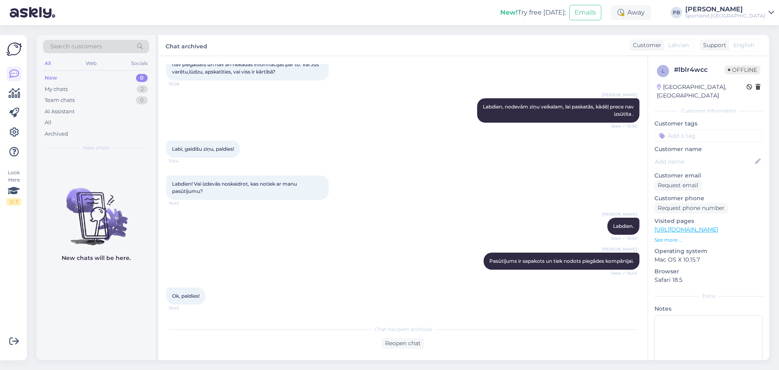
click at [268, 246] on div "Paula Bergfelde Pasūtījums ir sapakots un tiek nodots piegādes kompānijai. Seen…" at bounding box center [402, 260] width 473 height 35
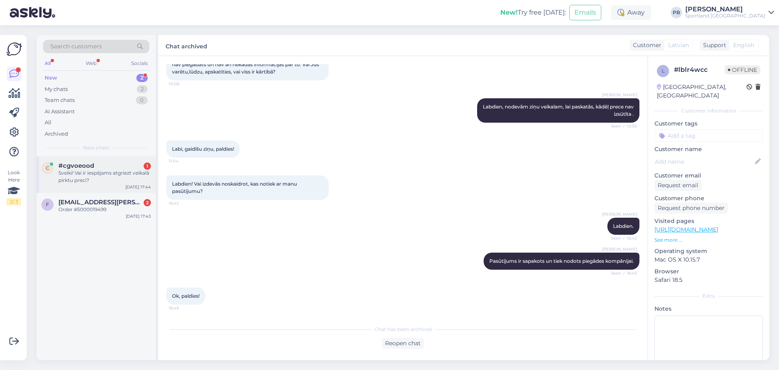
click at [107, 187] on div "c #cgvoeood 1 Sveiki! Vai ir iespējams atgriezt veikalā pirktu preci? Aug 18 17…" at bounding box center [96, 174] width 119 height 37
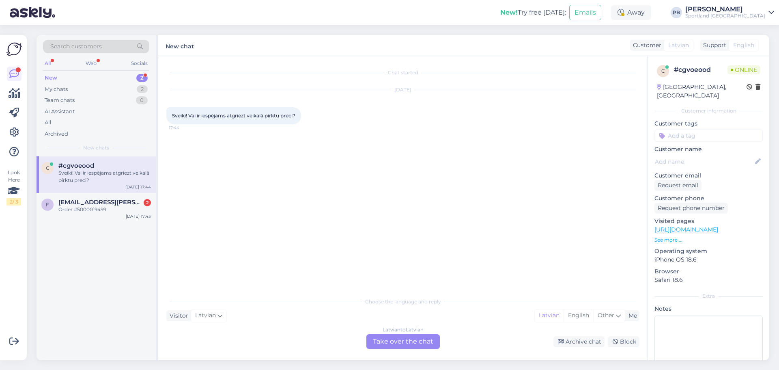
click at [396, 337] on div "Latvian to Latvian Take over the chat" at bounding box center [402, 341] width 73 height 15
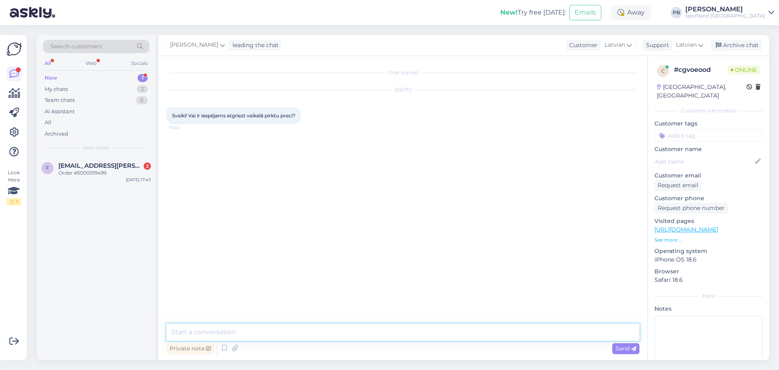
click at [328, 328] on textarea at bounding box center [402, 331] width 473 height 17
type textarea "Labdien, Uz vietas veikalā iegādātu preci, Jūs varēsiet tikai apmainīt."
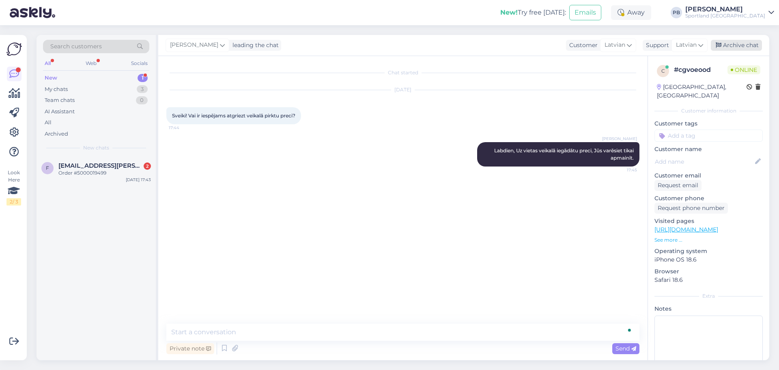
drag, startPoint x: 729, startPoint y: 41, endPoint x: 714, endPoint y: 41, distance: 15.0
click at [727, 41] on div "Archive chat" at bounding box center [736, 45] width 51 height 11
click at [108, 165] on span "friksi.nesterenko@gmail.com" at bounding box center [100, 165] width 84 height 7
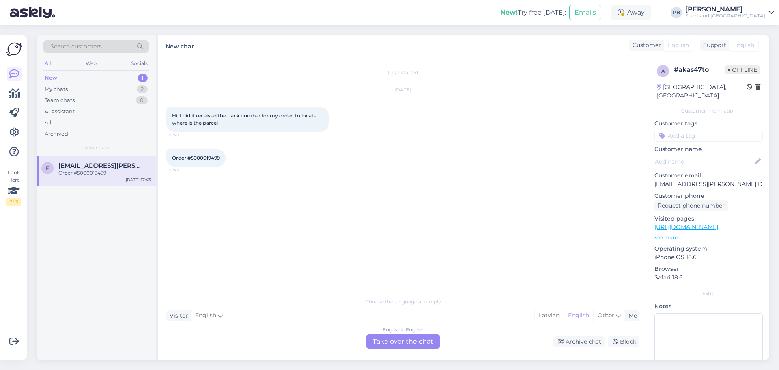
click at [198, 157] on span "Order #5000019499" at bounding box center [196, 158] width 48 height 6
copy div "5000019499 17:43"
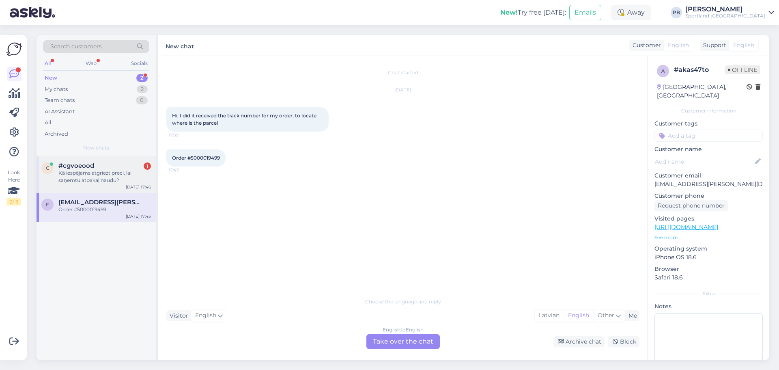
click at [92, 173] on div "Kā iespējams atgriezt preci, lai saņemtu atpakaļ naudu?" at bounding box center [104, 176] width 93 height 15
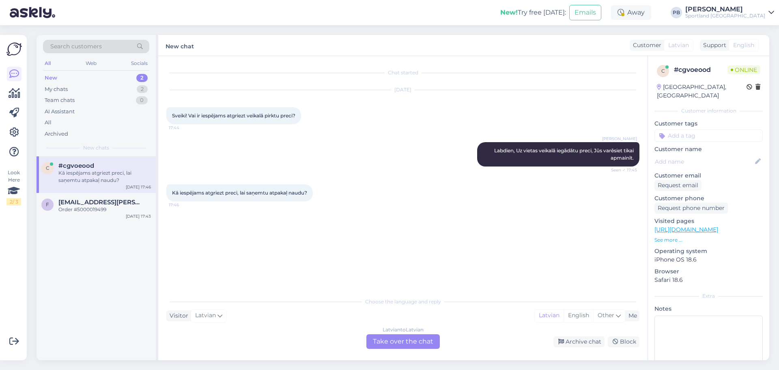
click at [413, 342] on div "Latvian to Latvian Take over the chat" at bounding box center [402, 341] width 73 height 15
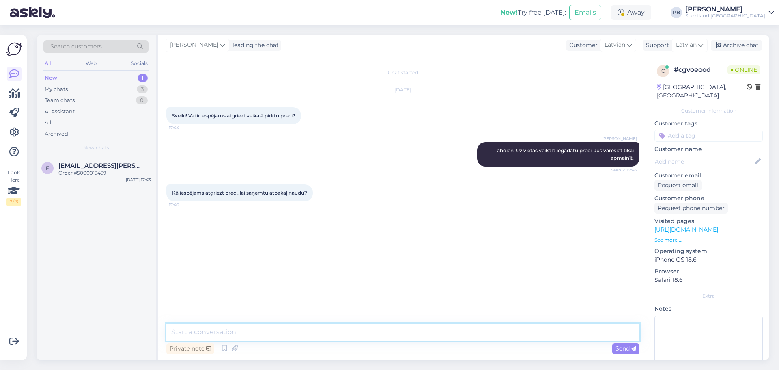
click at [282, 337] on textarea at bounding box center [402, 331] width 473 height 17
type textarea "Naudas atgriešana, par veikalā apzināti veiktu pirkumu, netiek veikta."
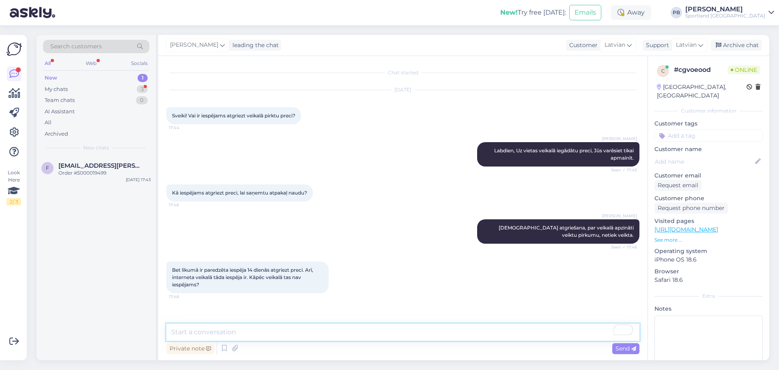
click at [263, 340] on textarea "To enrich screen reader interactions, please activate Accessibility in Grammarl…" at bounding box center [402, 331] width 473 height 17
click at [321, 330] on textarea "Jo veikalā ir iespēja iepazīties ar preci, piemērot un atrast" at bounding box center [402, 331] width 473 height 17
click at [379, 338] on textarea "Jo veikalā ir iespēja iepazīties ar preci, piemērīt un atrast" at bounding box center [402, 331] width 473 height 17
click at [323, 330] on textarea "Jo veikalā ir iespēja iepazīties ar preci, piemērīt un atrast" at bounding box center [402, 331] width 473 height 17
click at [404, 327] on textarea "Jo veikalā ir iespēja iepazīties ar preci, piemērīt to un atrast" at bounding box center [402, 331] width 473 height 17
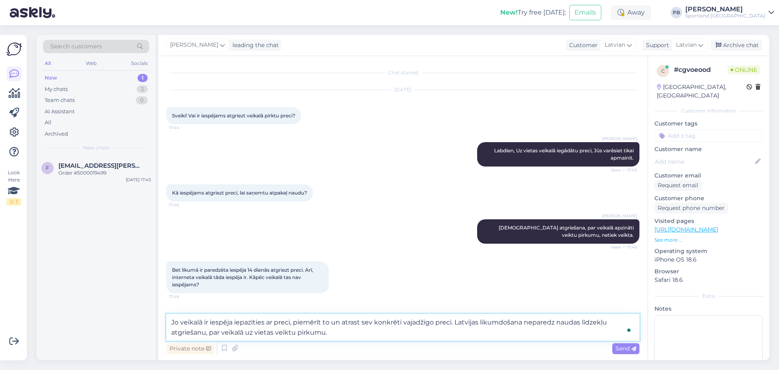
type textarea "Jo veikalā ir iespēja iepazīties ar preci, piemērīt to un atrast sev konkrēti v…"
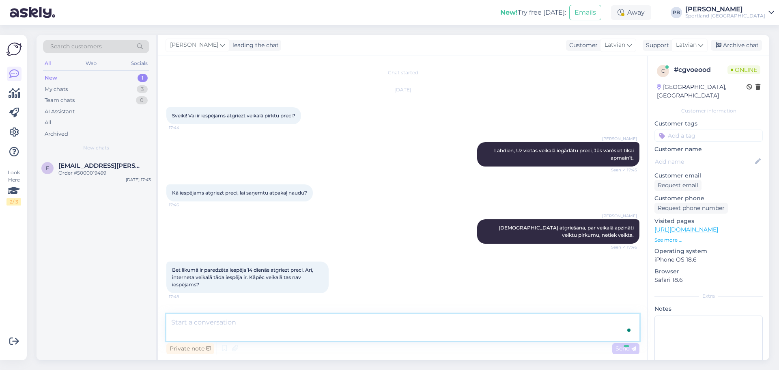
scroll to position [43, 0]
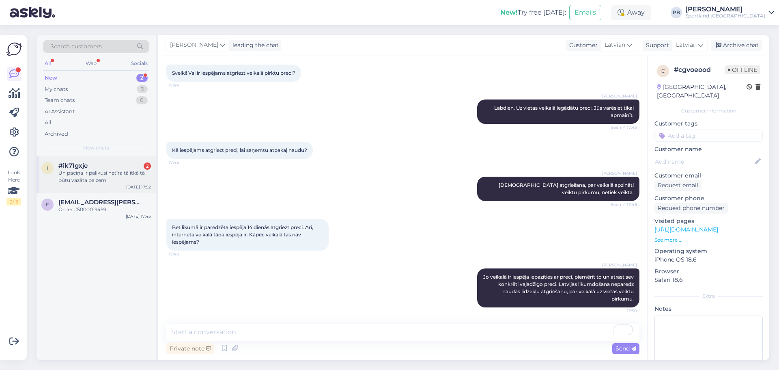
click at [86, 166] on span "#ik71gxje" at bounding box center [72, 165] width 29 height 7
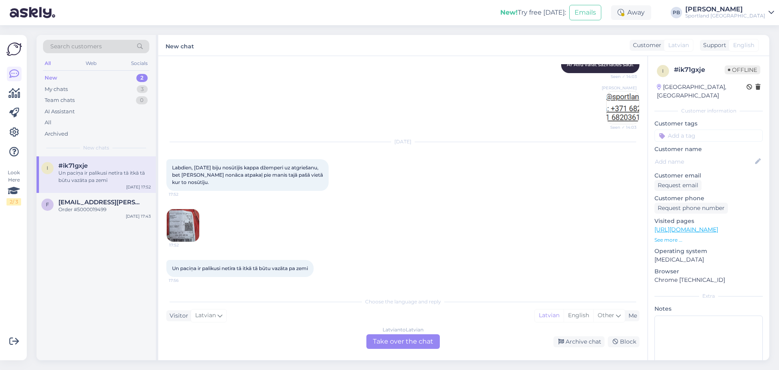
click at [187, 225] on img at bounding box center [183, 225] width 32 height 32
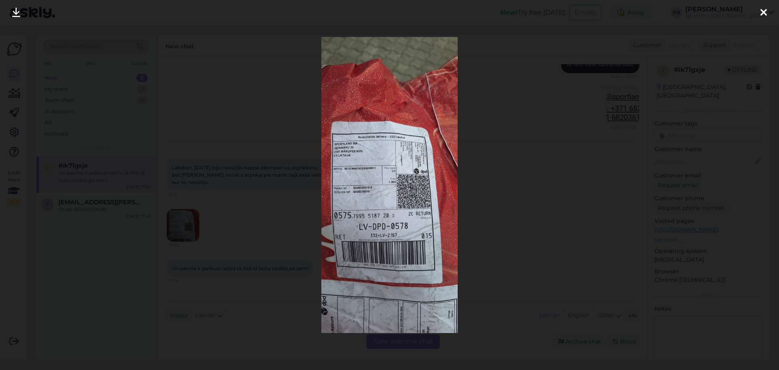
click at [477, 226] on div at bounding box center [389, 185] width 779 height 370
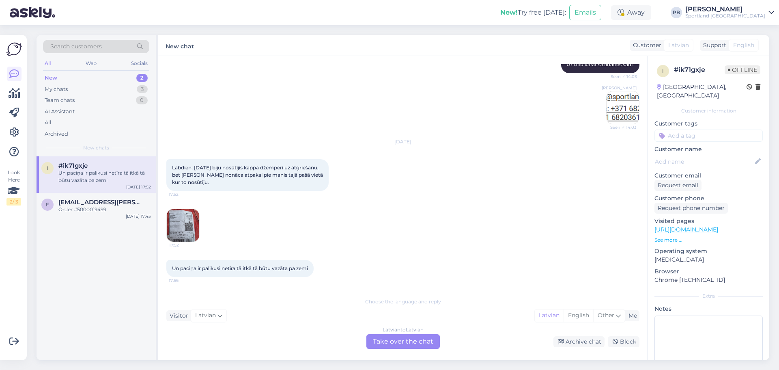
click at [400, 339] on div "Latvian to Latvian Take over the chat" at bounding box center [402, 341] width 73 height 15
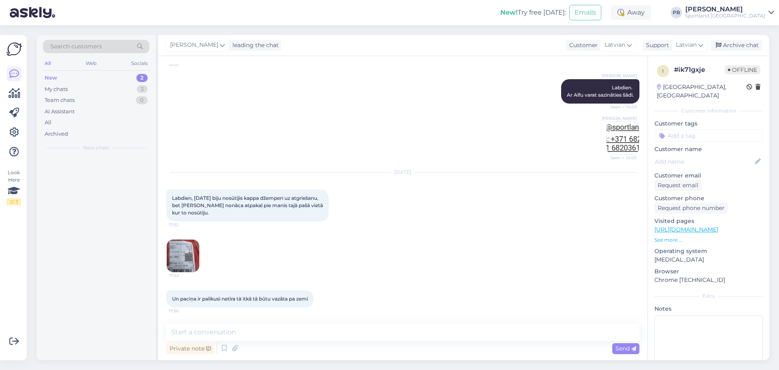
scroll to position [451, 0]
click at [239, 332] on textarea at bounding box center [402, 331] width 473 height 17
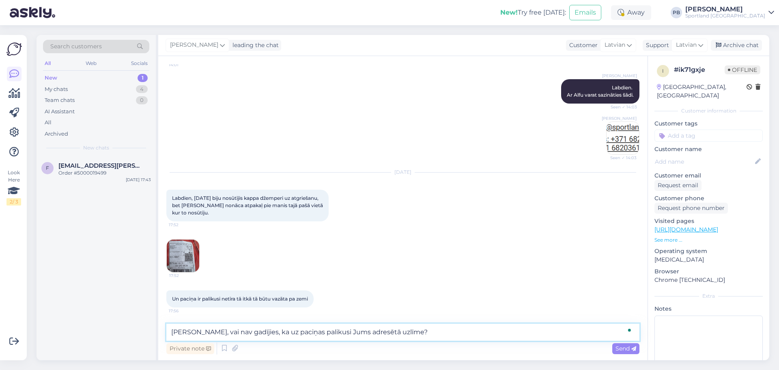
type textarea "Labdien, vai nav gadījies, ka uz paciņas palikusi Jums adresētā uzlīme?"
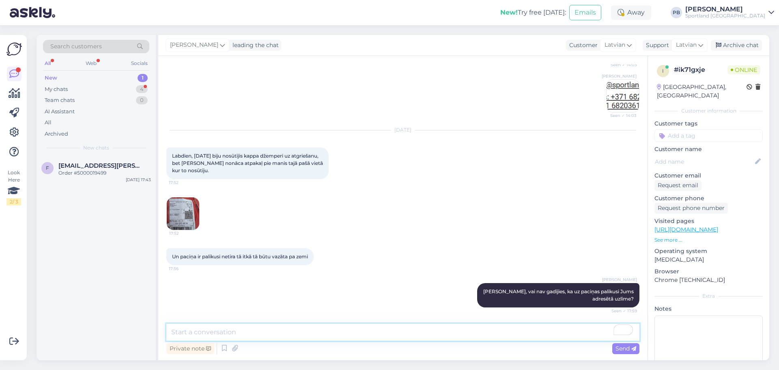
scroll to position [579, 0]
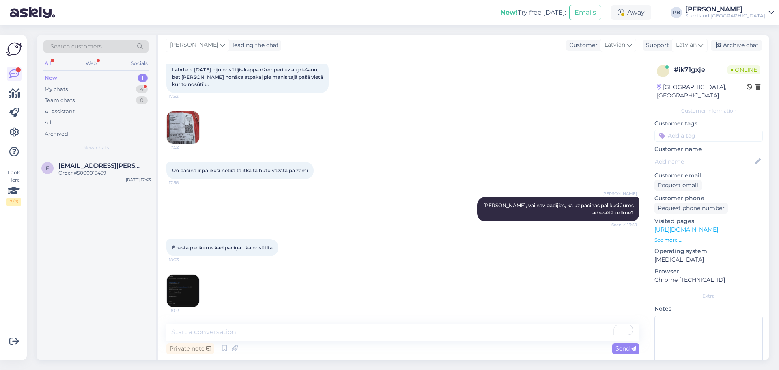
click at [108, 83] on div "New 1" at bounding box center [96, 77] width 106 height 11
click at [105, 86] on div "My chats 4" at bounding box center [96, 89] width 106 height 11
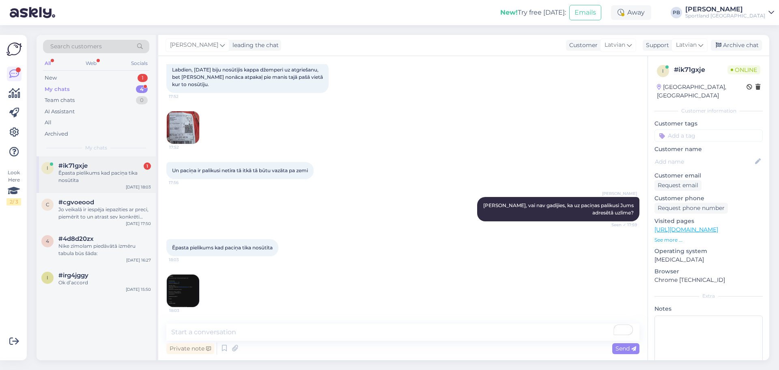
click at [97, 178] on div "Ēpasta pielikums kad paciņa tika nosūtīta" at bounding box center [104, 176] width 93 height 15
click at [191, 284] on img at bounding box center [183, 290] width 32 height 32
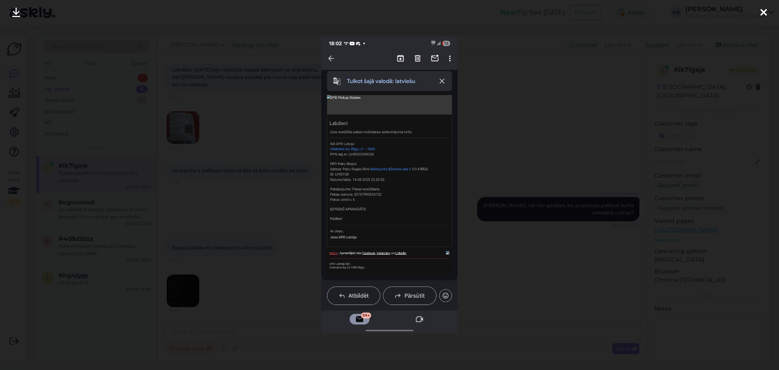
click at [538, 122] on div at bounding box center [389, 185] width 779 height 370
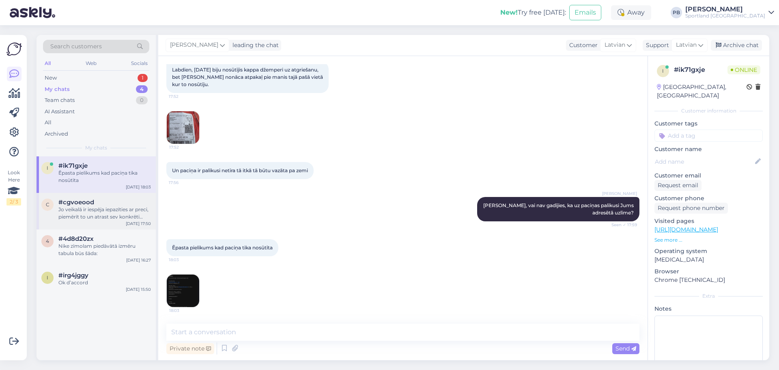
click at [93, 214] on div "Jo veikalā ir iespēja iepazīties ar preci, piemērīt to un atrast sev konkrēti v…" at bounding box center [104, 213] width 93 height 15
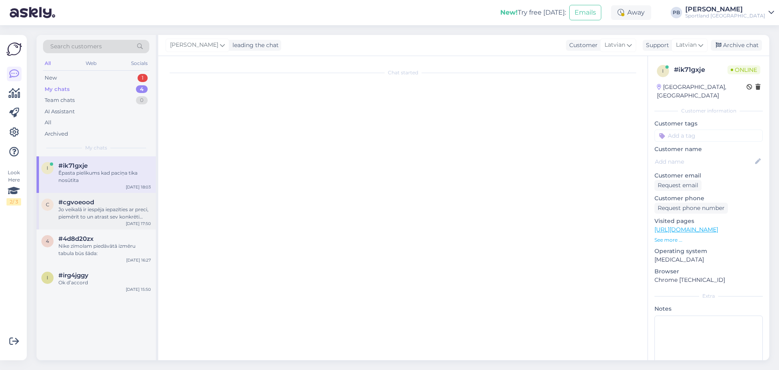
scroll to position [43, 0]
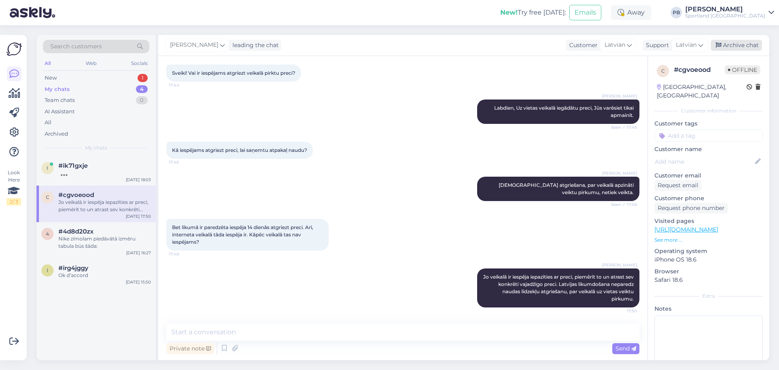
click at [738, 43] on div "Archive chat" at bounding box center [736, 45] width 51 height 11
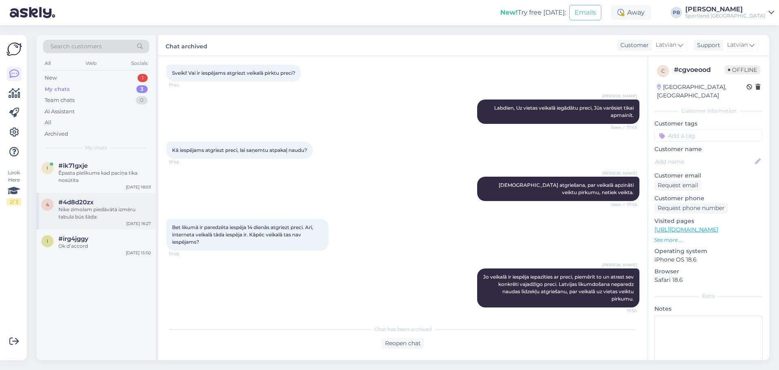
click at [109, 211] on div "Nike zīmolam piedāvātā izmēru tabula būs šāda:" at bounding box center [104, 213] width 93 height 15
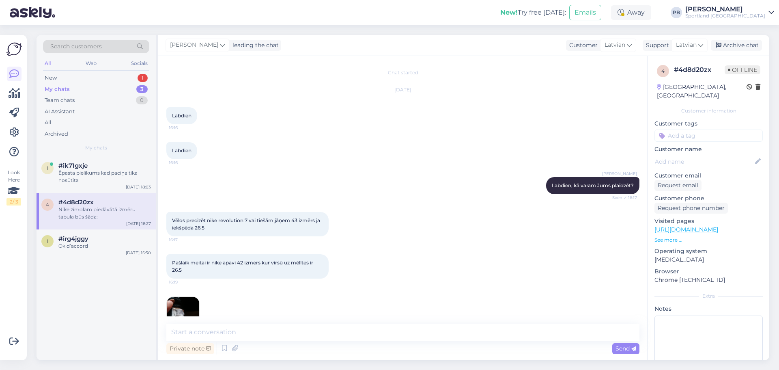
scroll to position [305, 0]
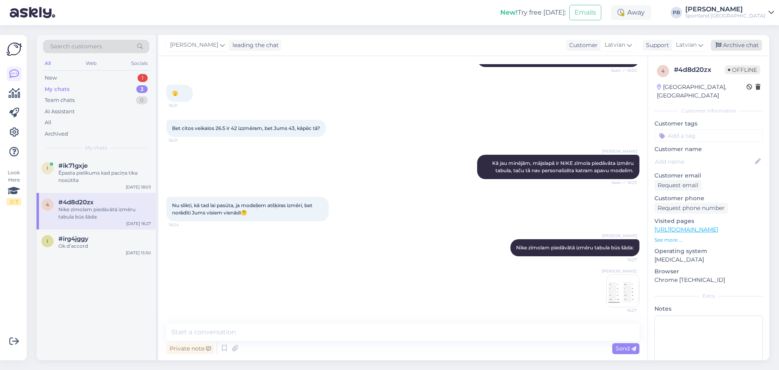
click at [747, 40] on div "Archive chat" at bounding box center [736, 45] width 51 height 11
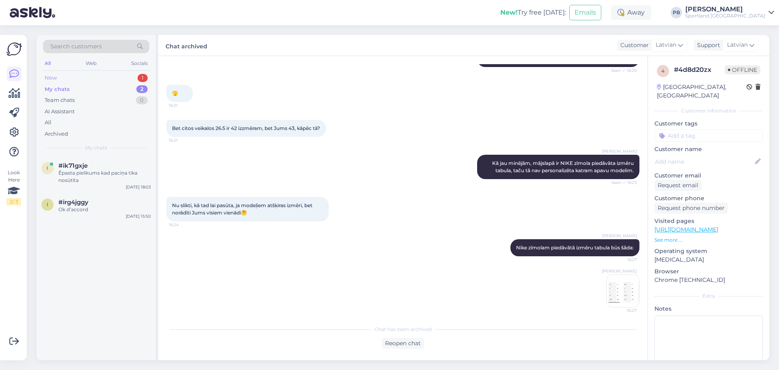
click at [112, 72] on div "New 1" at bounding box center [96, 77] width 106 height 11
click at [110, 75] on div "New 1" at bounding box center [96, 77] width 106 height 11
click at [97, 90] on div "My chats 2" at bounding box center [96, 89] width 106 height 11
click at [99, 77] on div "New 1" at bounding box center [96, 77] width 106 height 11
click at [96, 75] on div "New 2" at bounding box center [96, 77] width 106 height 11
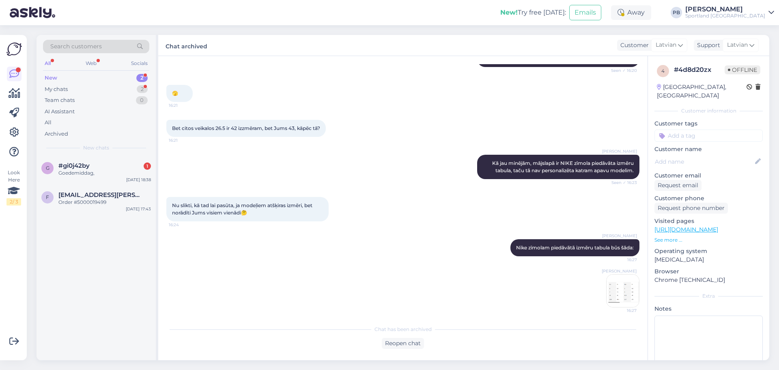
click at [410, 84] on div "🫣 16:21" at bounding box center [402, 93] width 473 height 35
